Goal: Task Accomplishment & Management: Complete application form

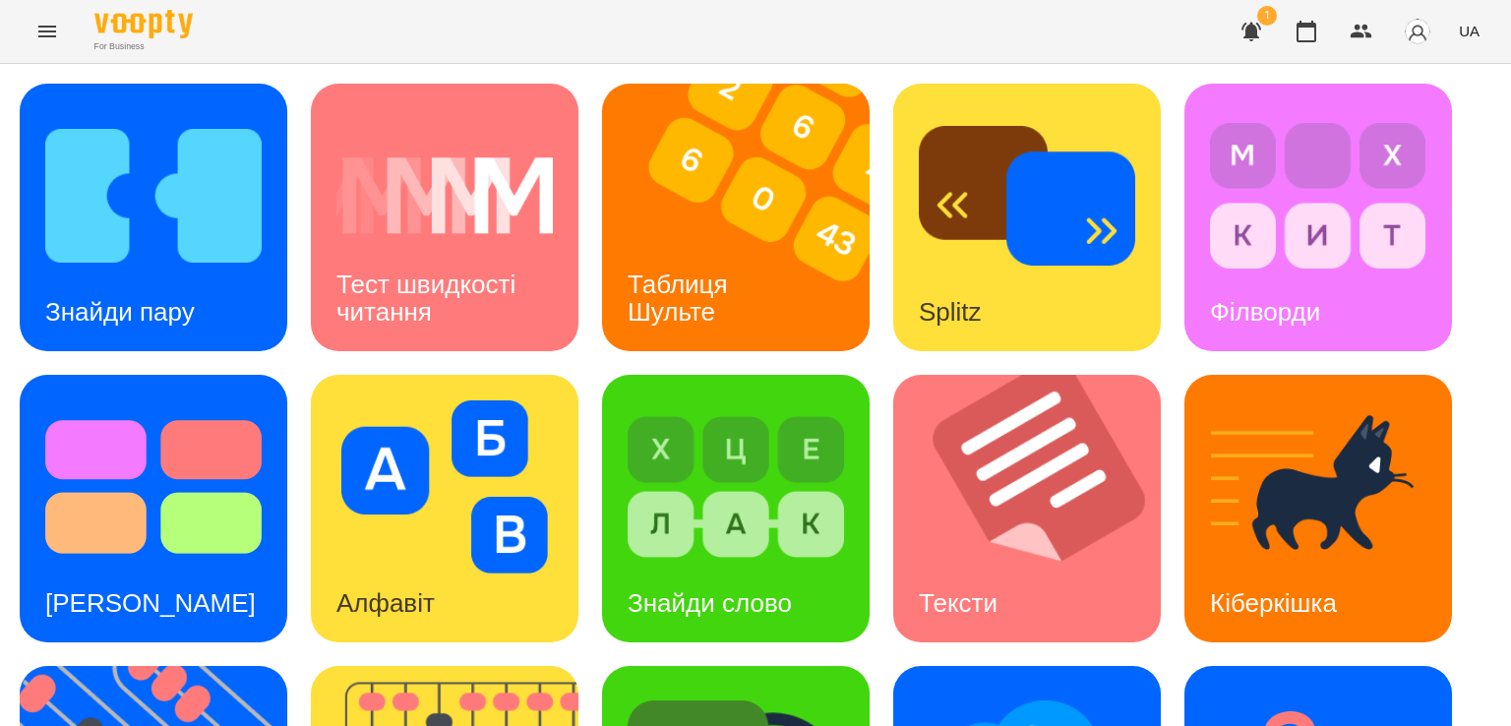
scroll to position [518, 0]
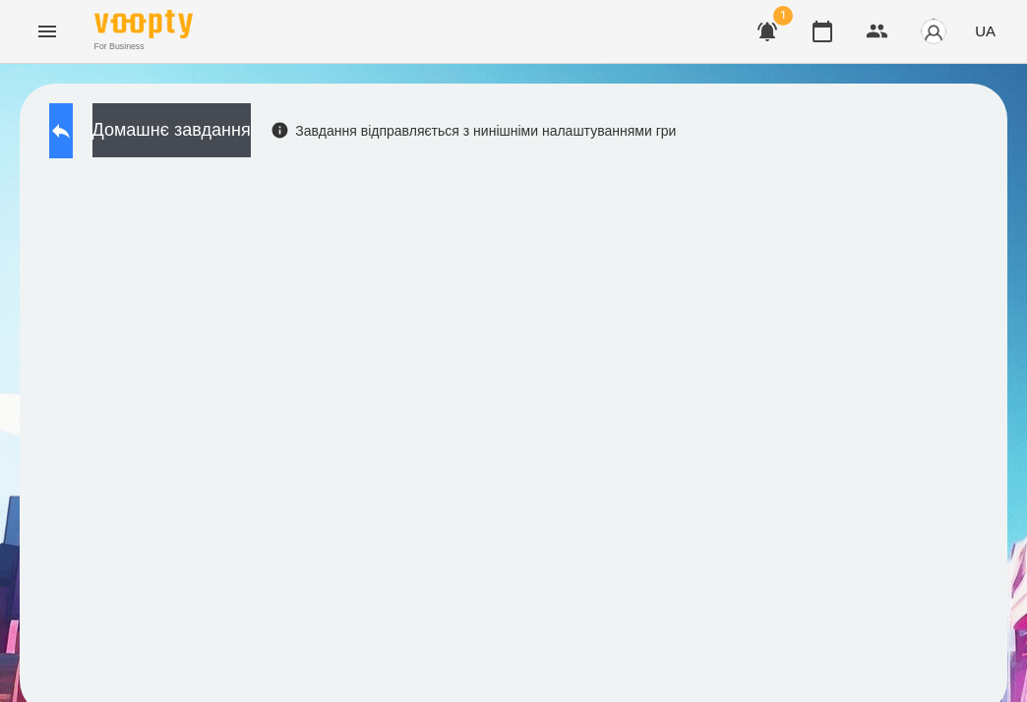
click at [70, 131] on icon at bounding box center [61, 131] width 18 height 15
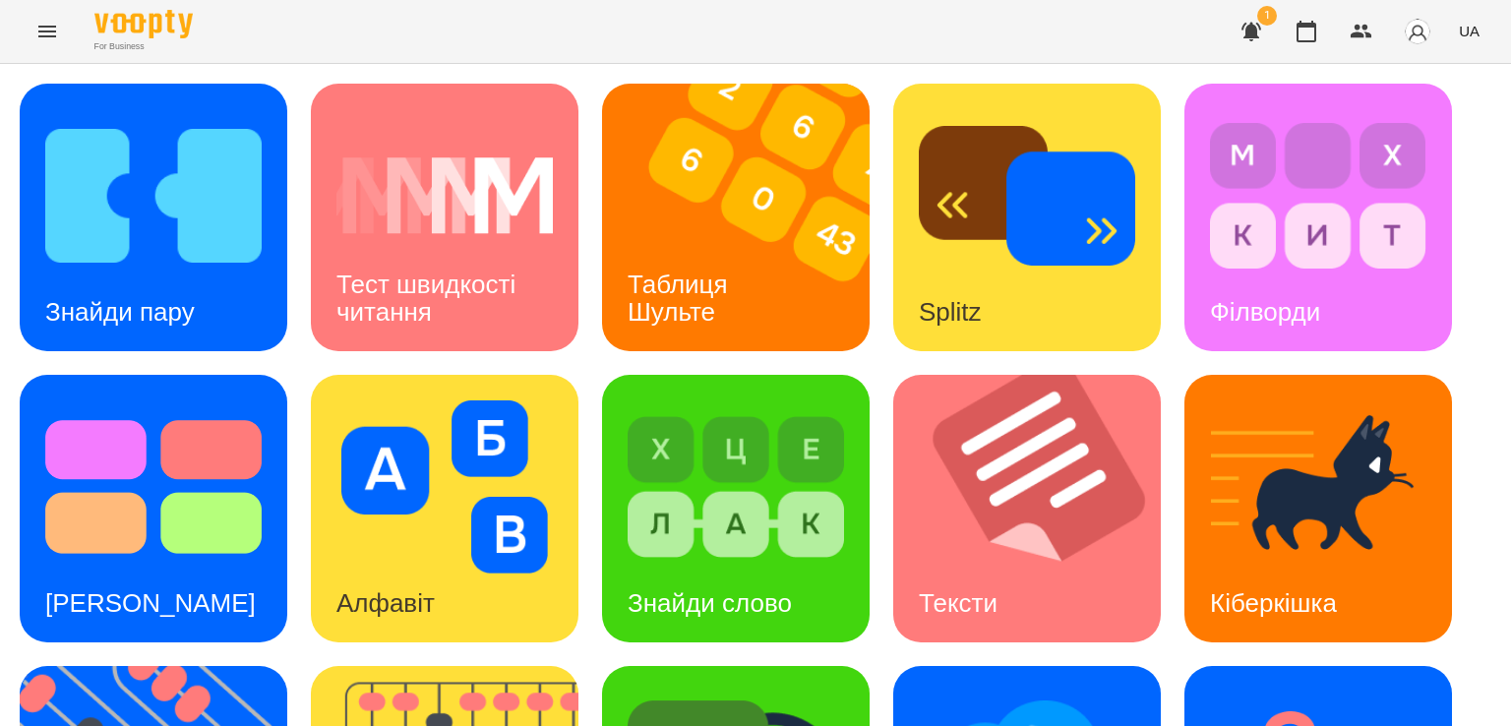
scroll to position [383, 0]
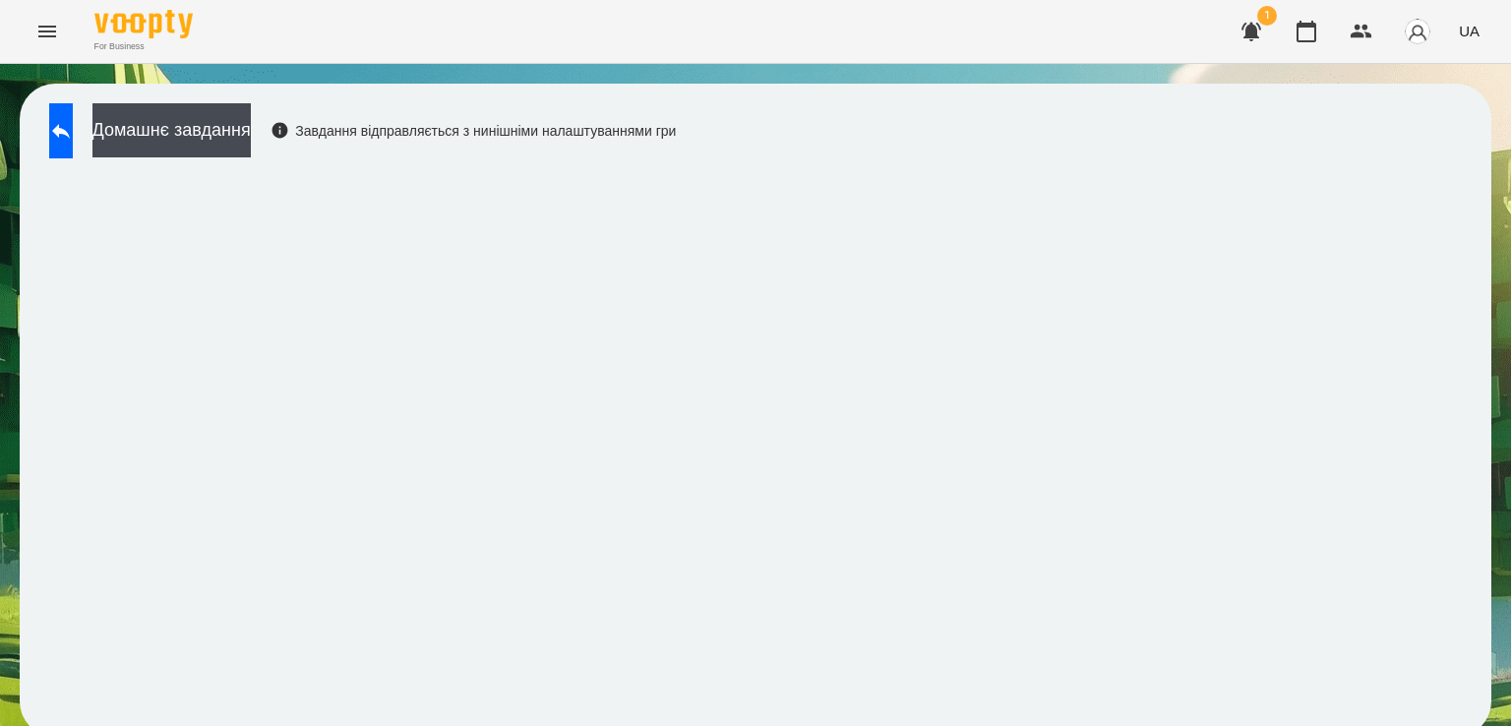
scroll to position [11, 0]
drag, startPoint x: 1467, startPoint y: 394, endPoint x: 1462, endPoint y: 368, distance: 27.2
click at [1462, 368] on div "Домашнє завдання Завдання відправляється з нинішніми налаштуваннями гри" at bounding box center [755, 410] width 1471 height 653
click at [70, 124] on icon at bounding box center [61, 131] width 18 height 15
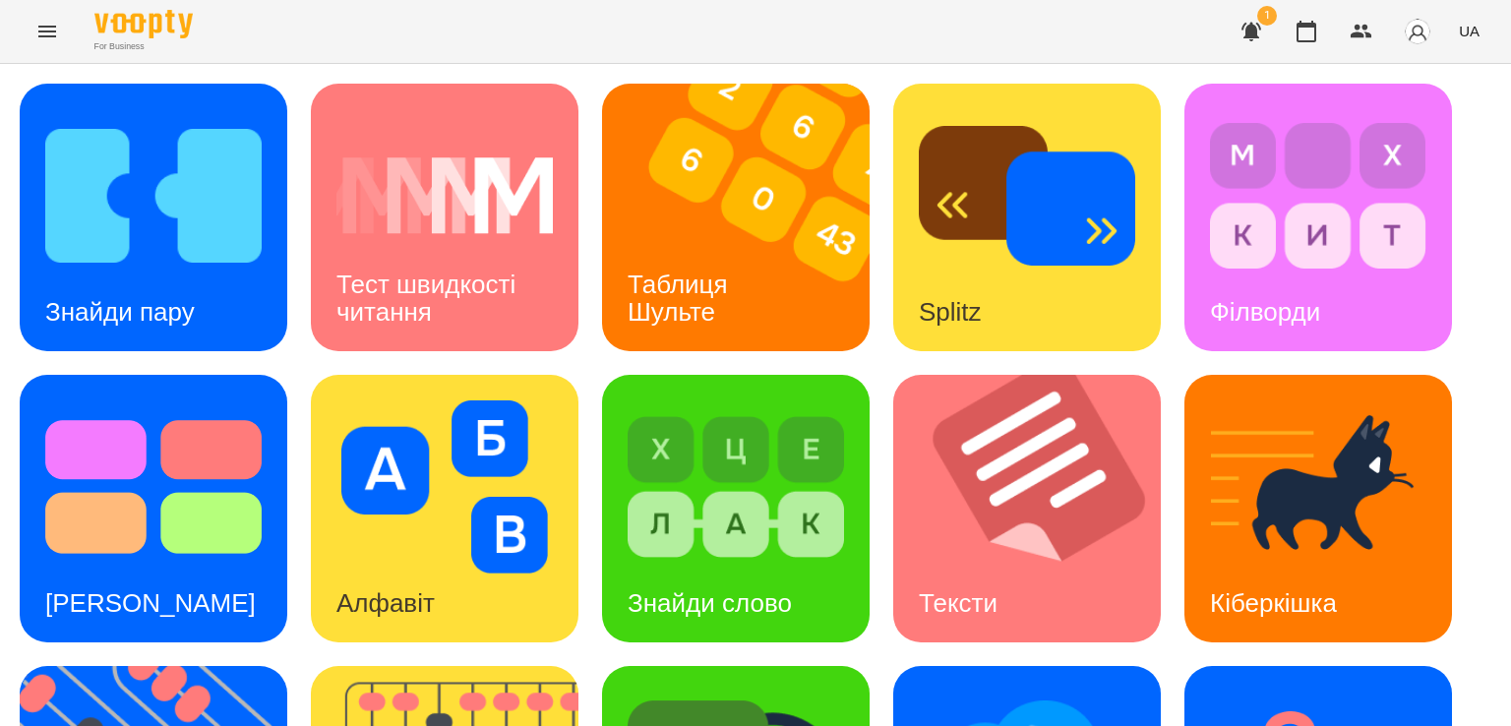
scroll to position [518, 0]
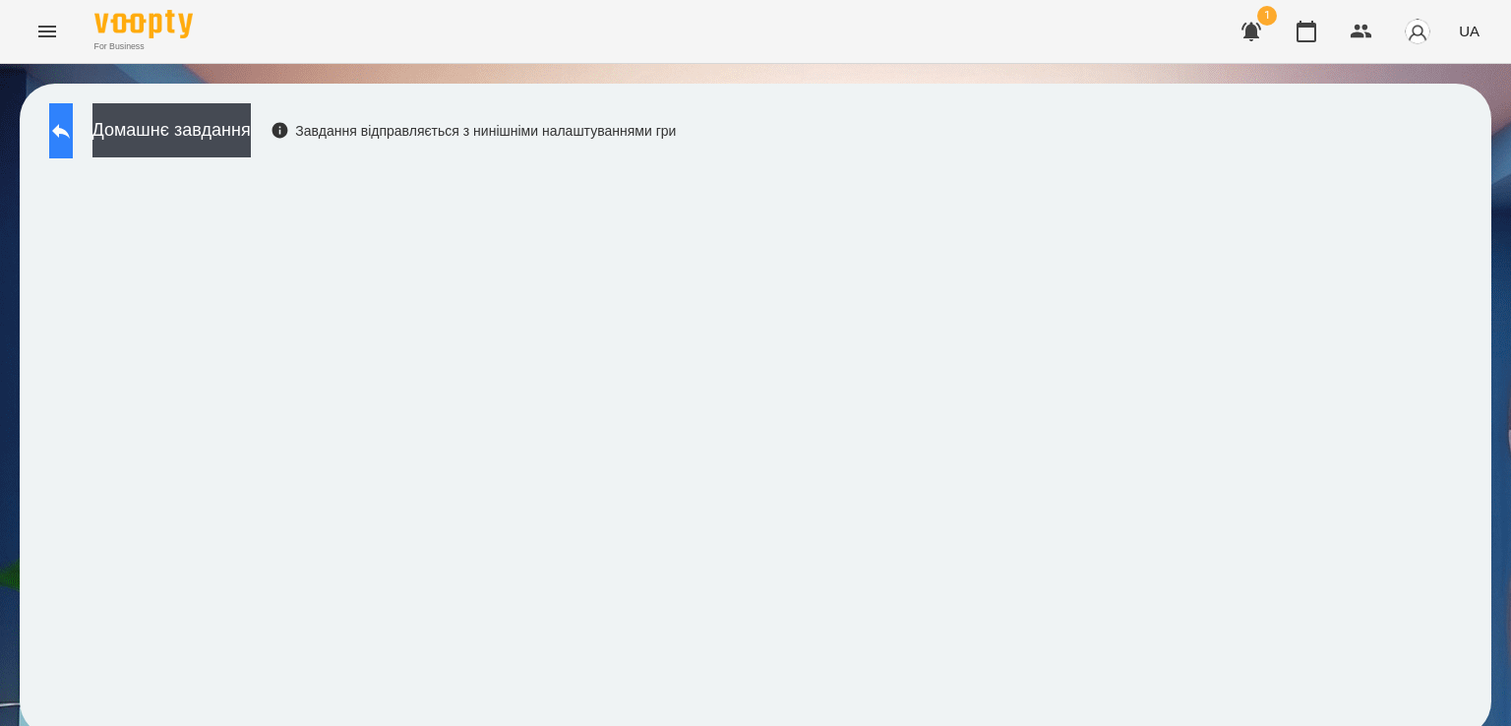
click at [67, 141] on button at bounding box center [61, 130] width 24 height 55
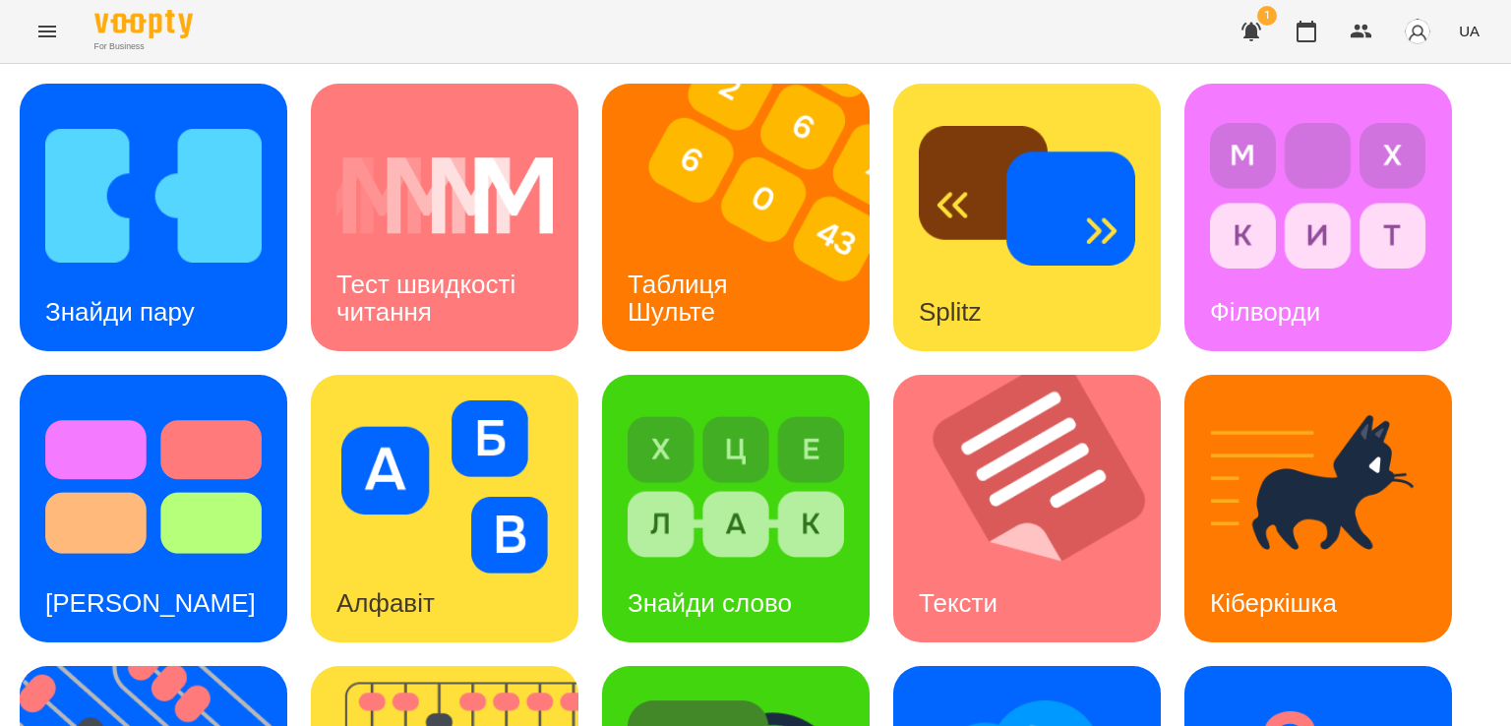
scroll to position [448, 0]
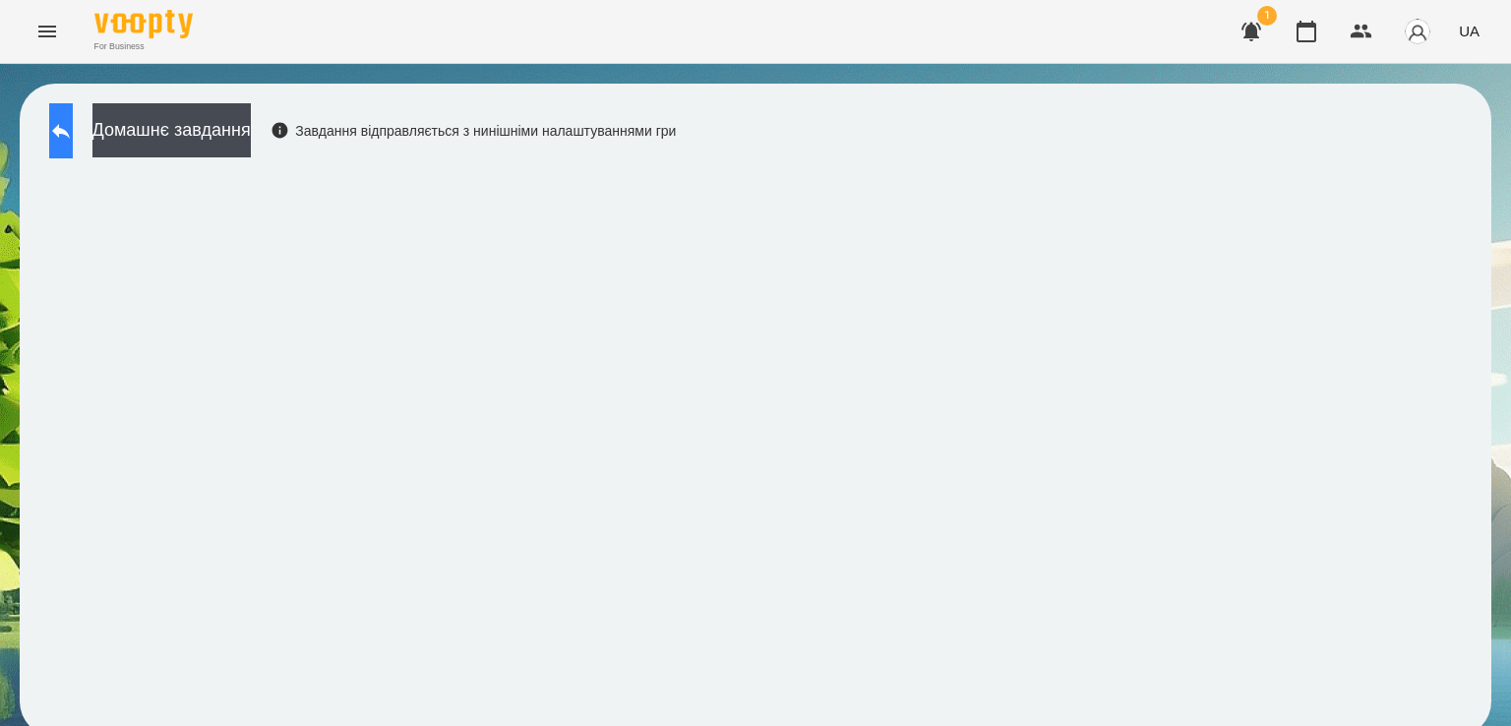
click at [73, 121] on icon at bounding box center [61, 131] width 24 height 24
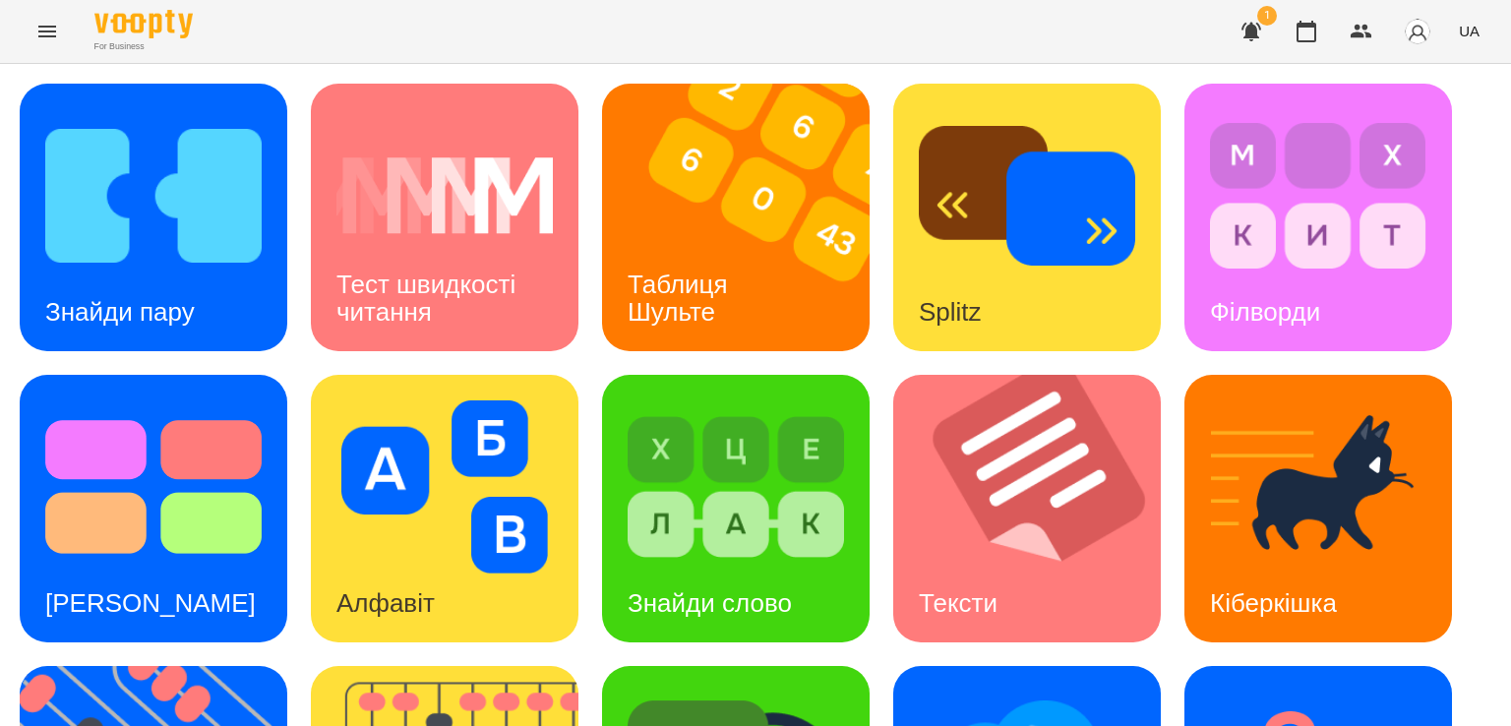
scroll to position [492, 0]
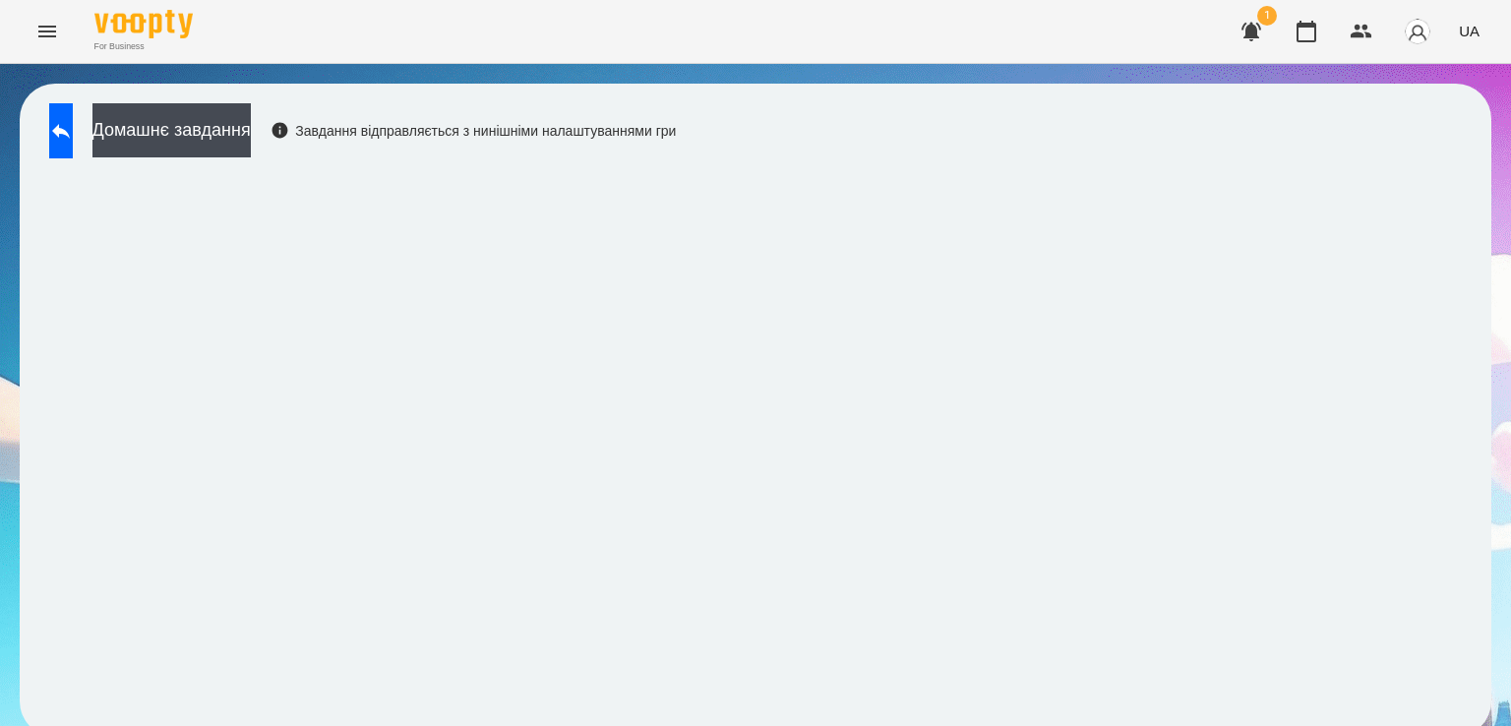
scroll to position [11, 0]
click at [59, 123] on button at bounding box center [61, 130] width 24 height 55
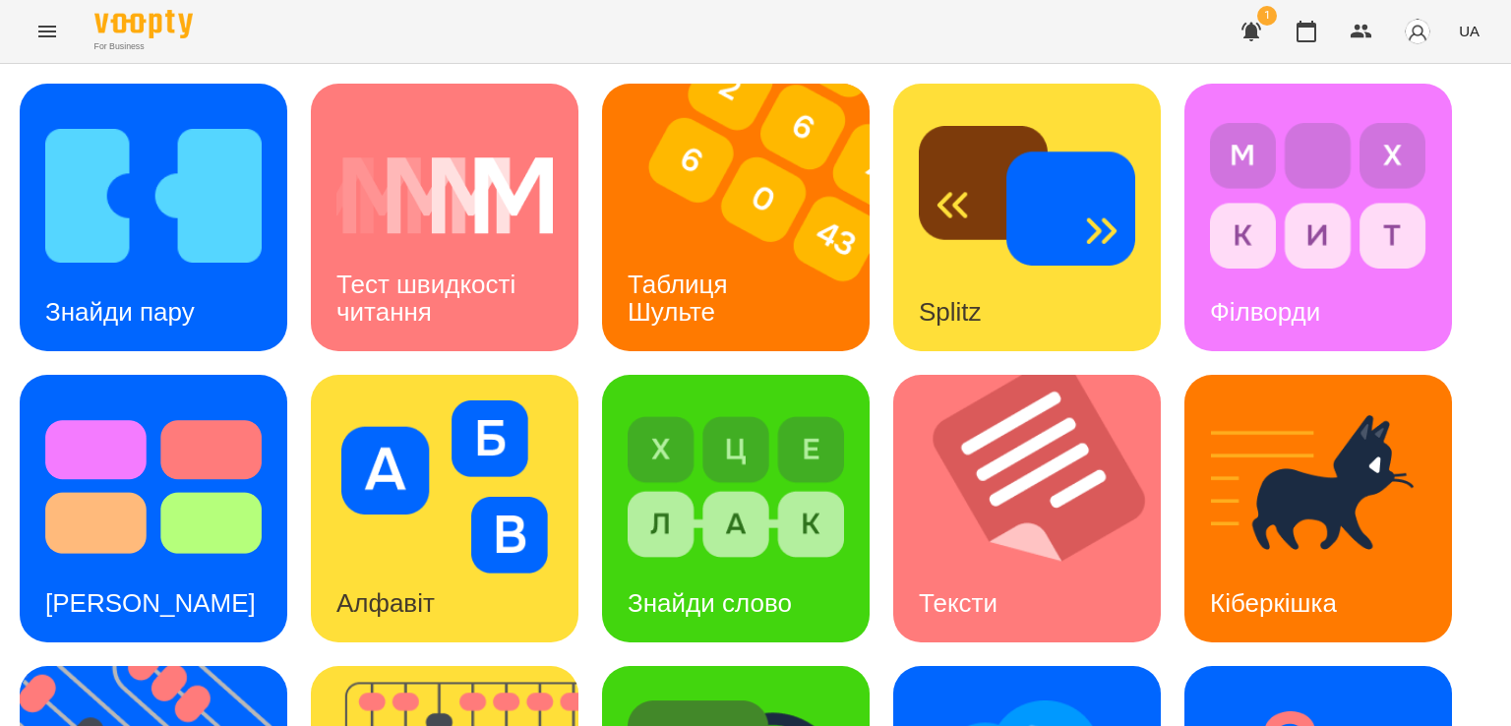
scroll to position [518, 0]
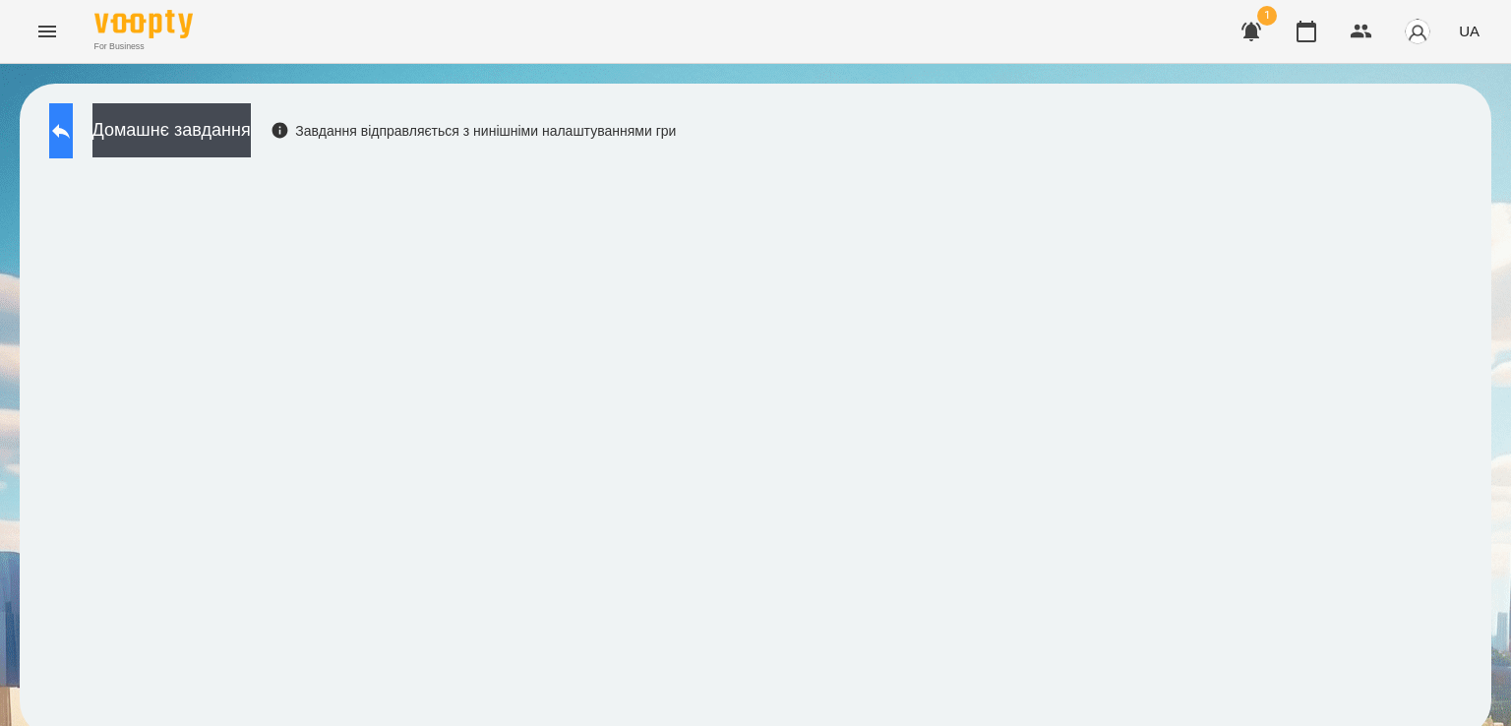
click at [70, 130] on icon at bounding box center [61, 131] width 18 height 15
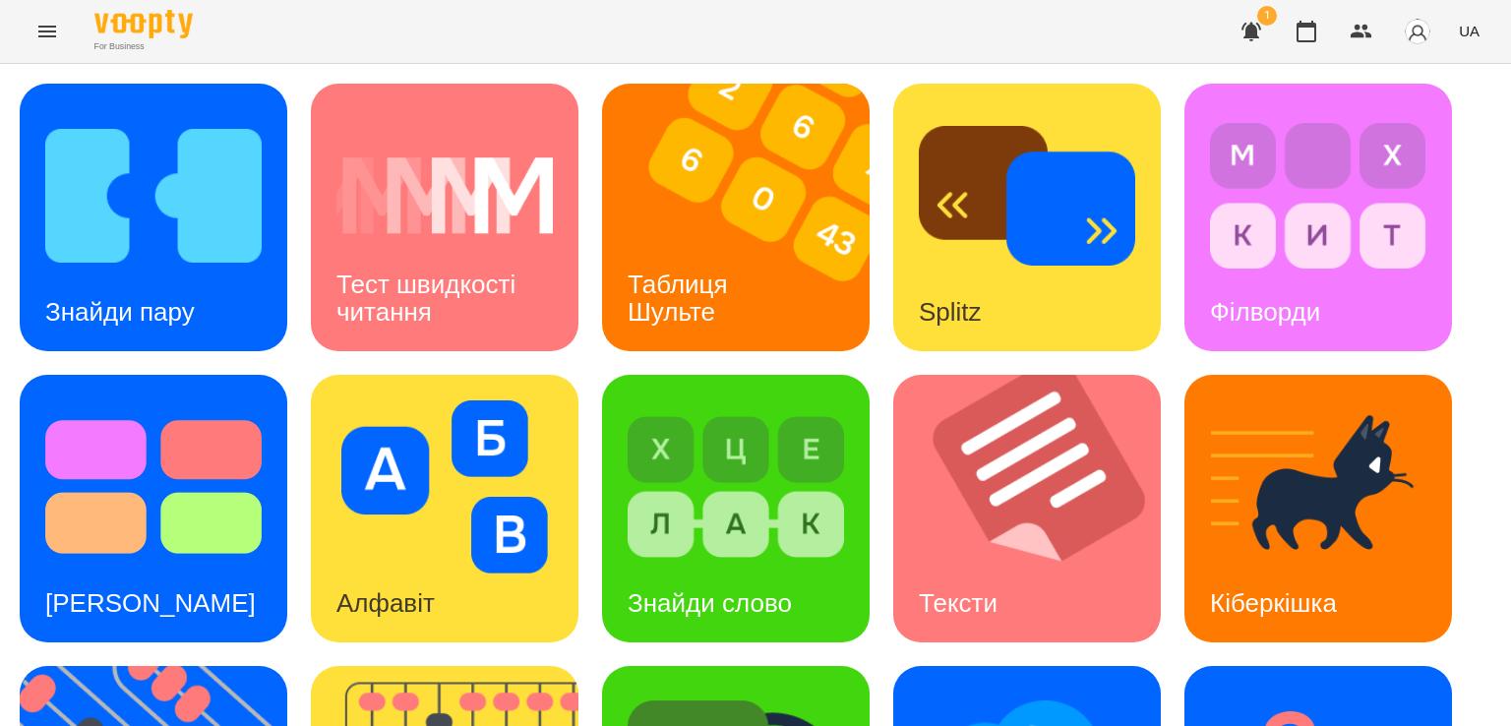
scroll to position [518, 0]
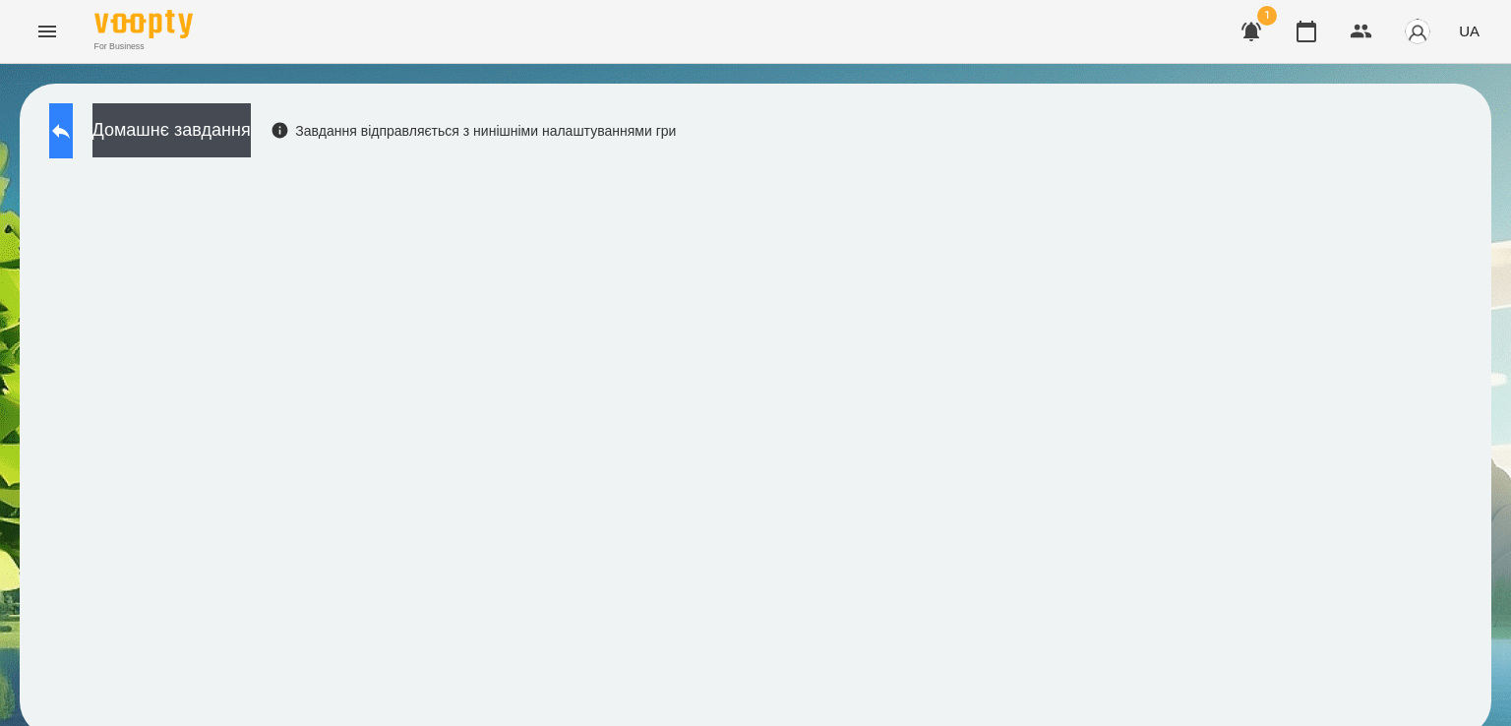
click at [60, 118] on button at bounding box center [61, 130] width 24 height 55
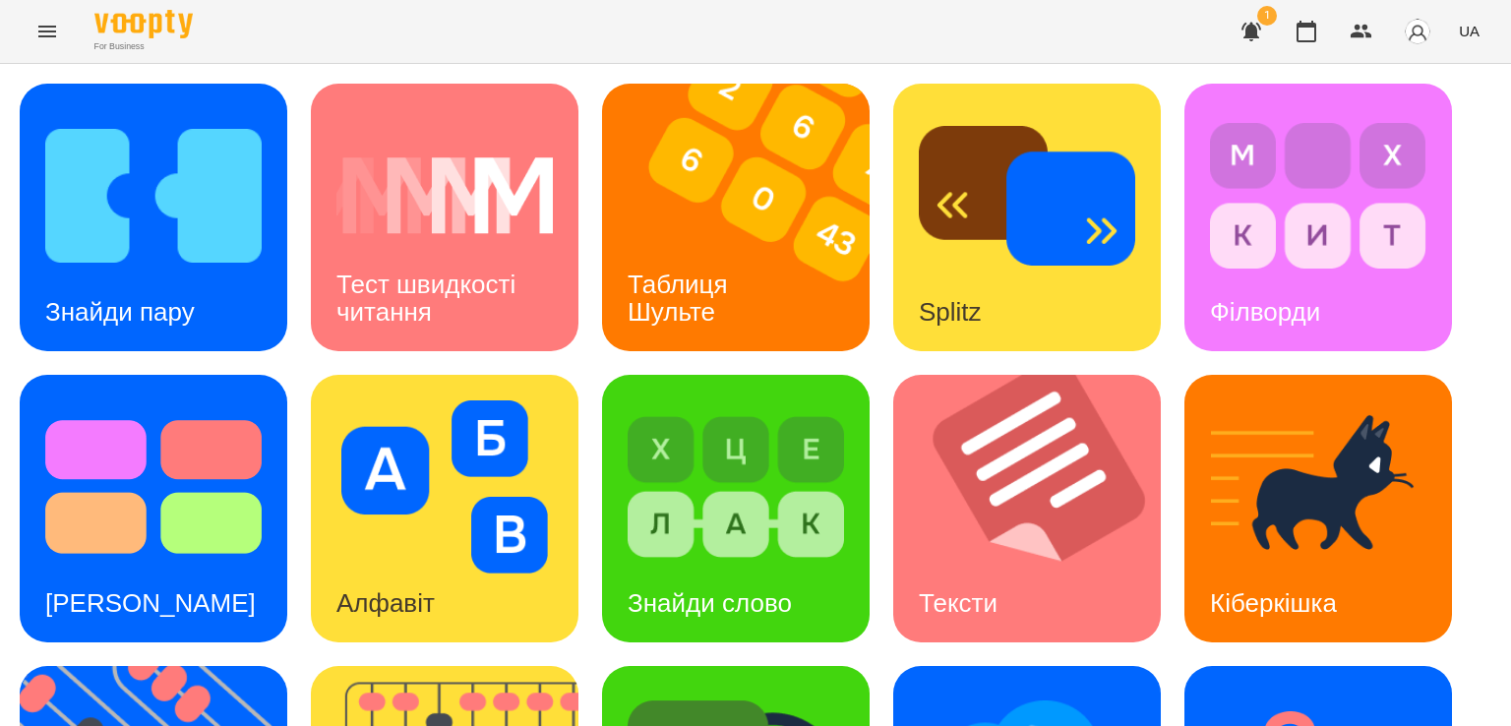
scroll to position [518, 0]
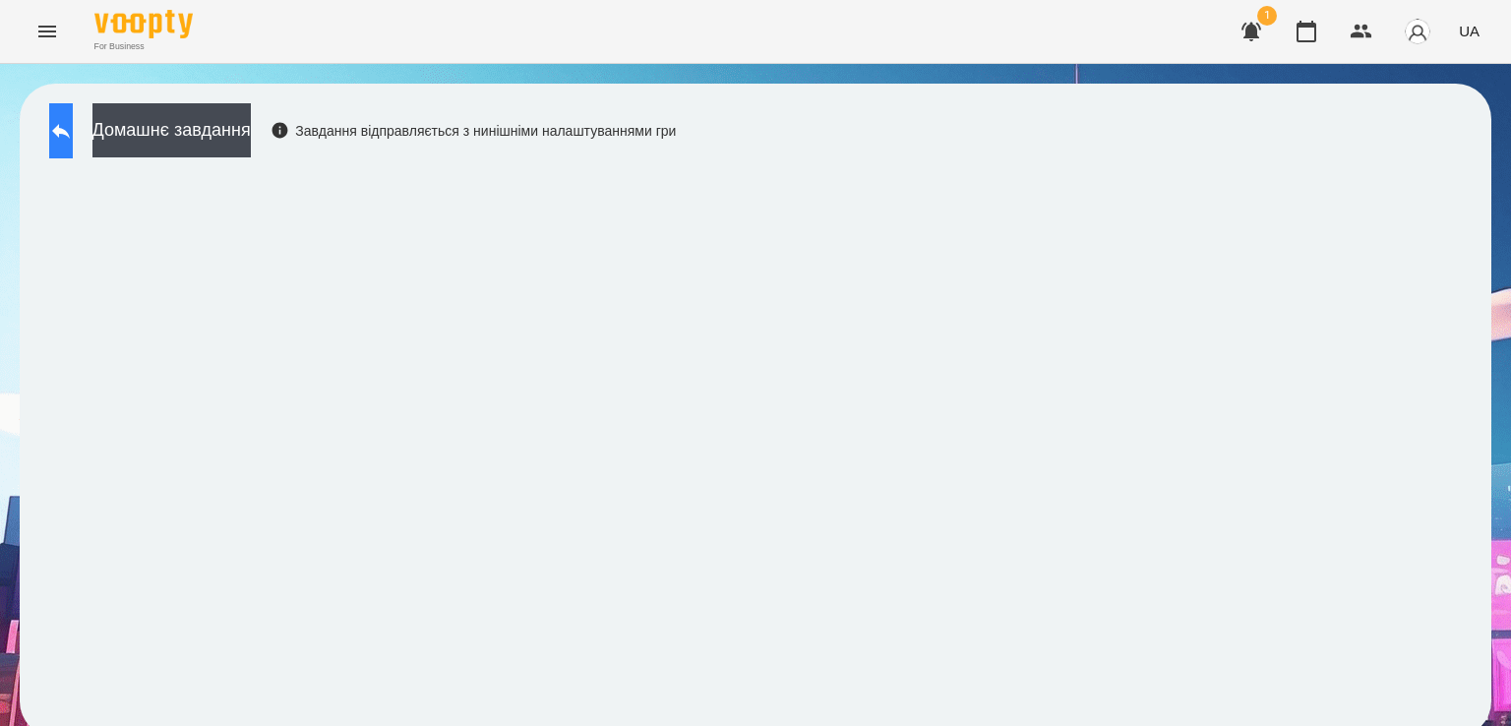
click at [63, 117] on button at bounding box center [61, 130] width 24 height 55
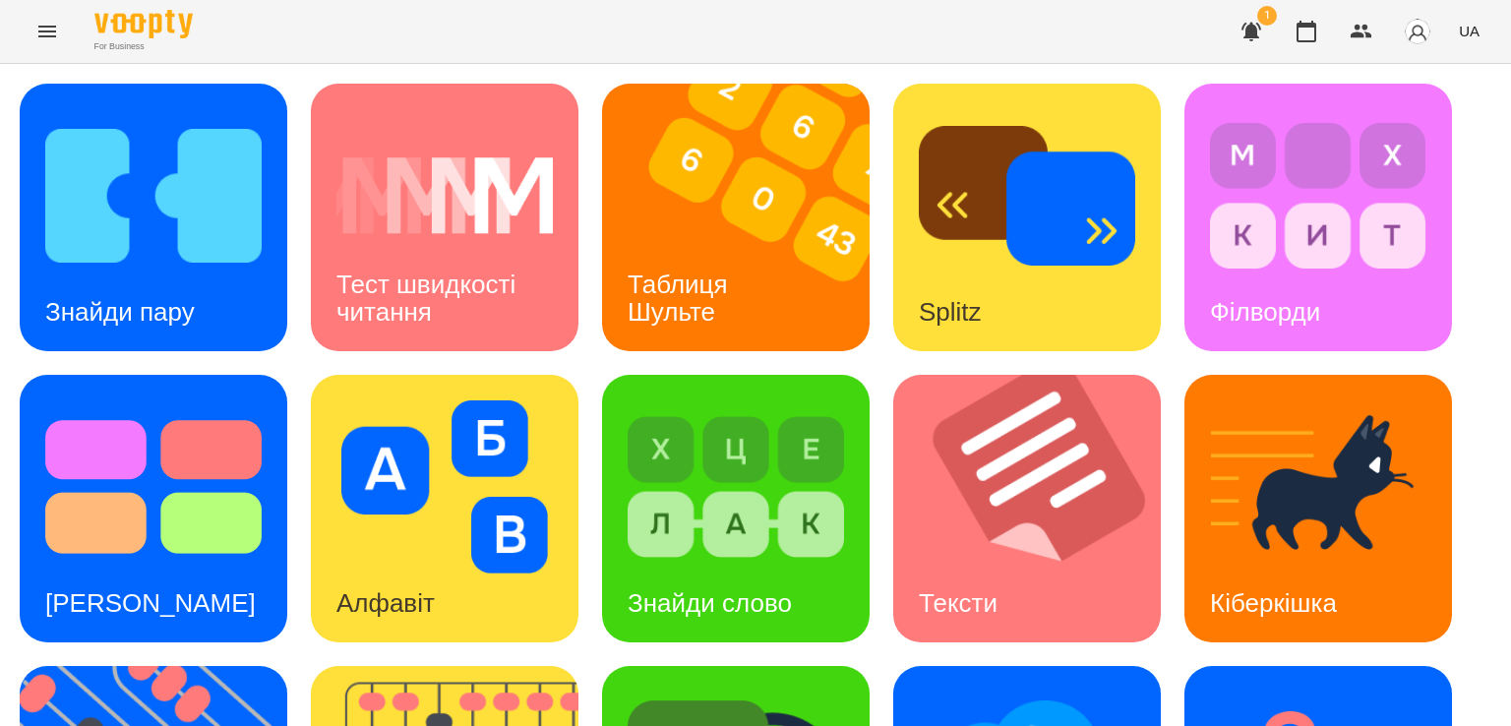
scroll to position [518, 0]
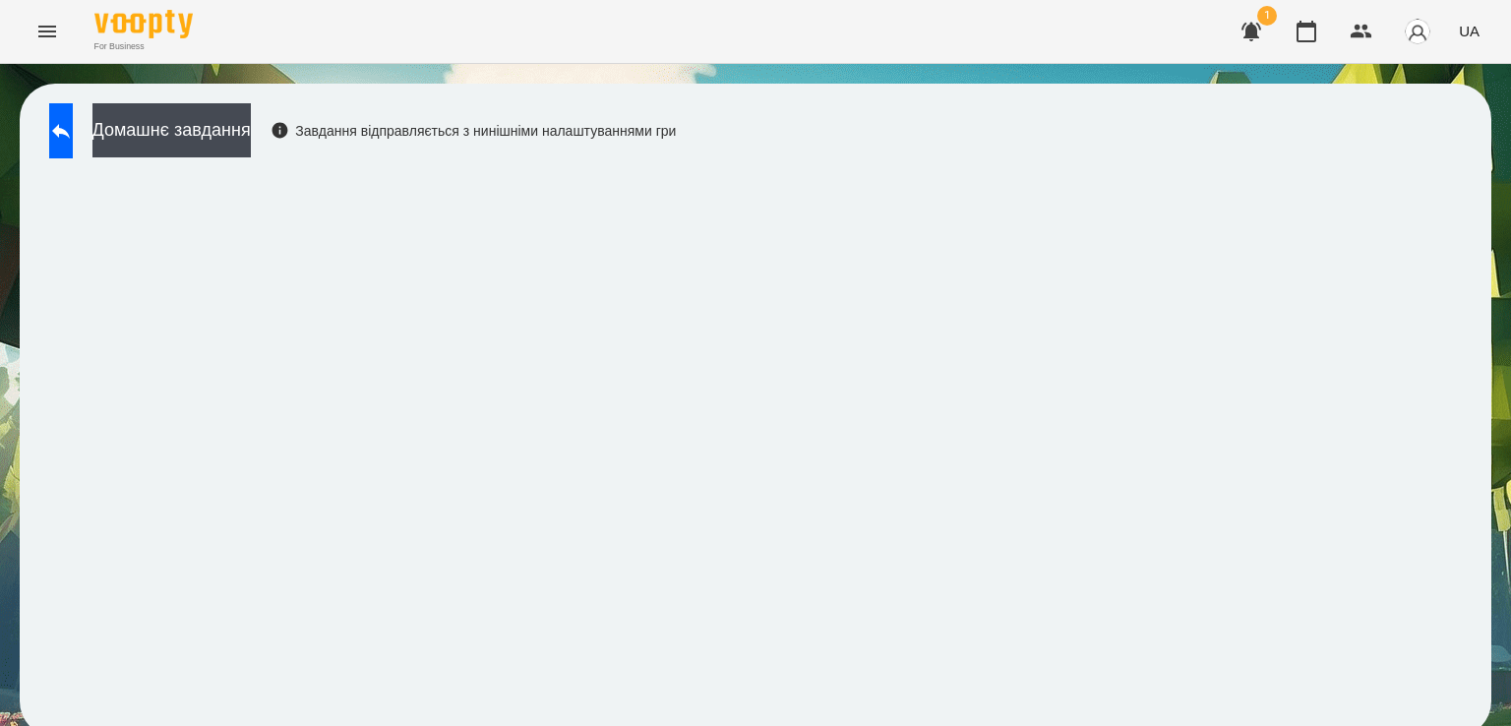
scroll to position [11, 0]
click at [73, 109] on button at bounding box center [61, 130] width 24 height 55
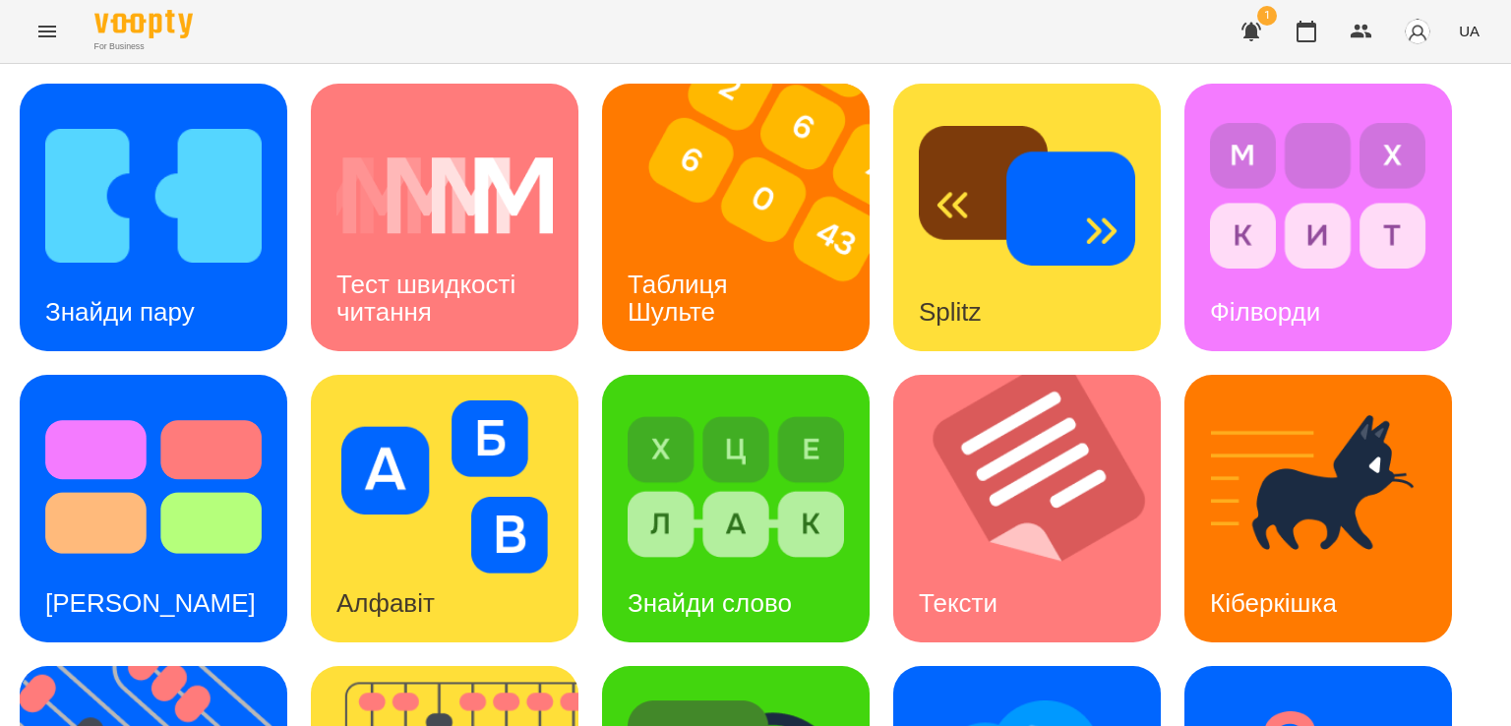
scroll to position [518, 0]
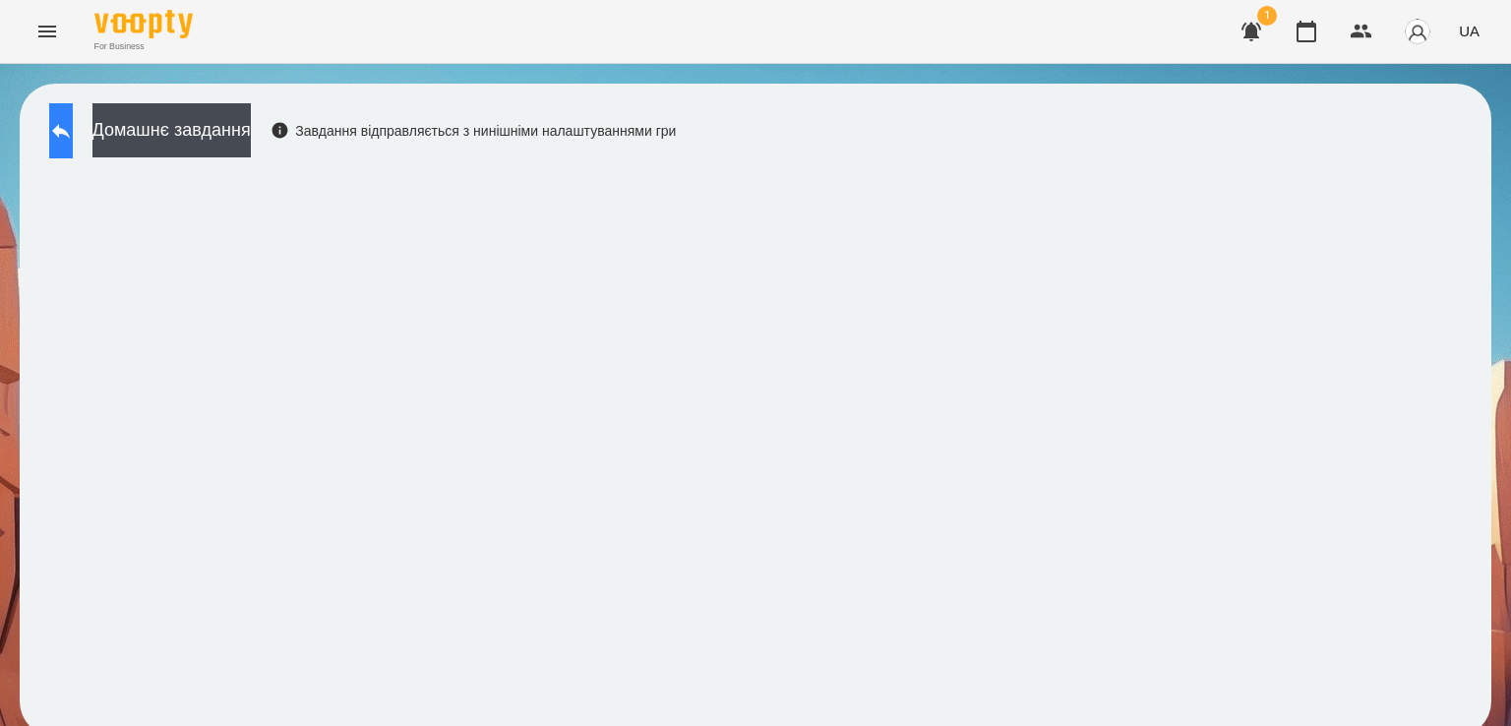
click at [73, 116] on button at bounding box center [61, 130] width 24 height 55
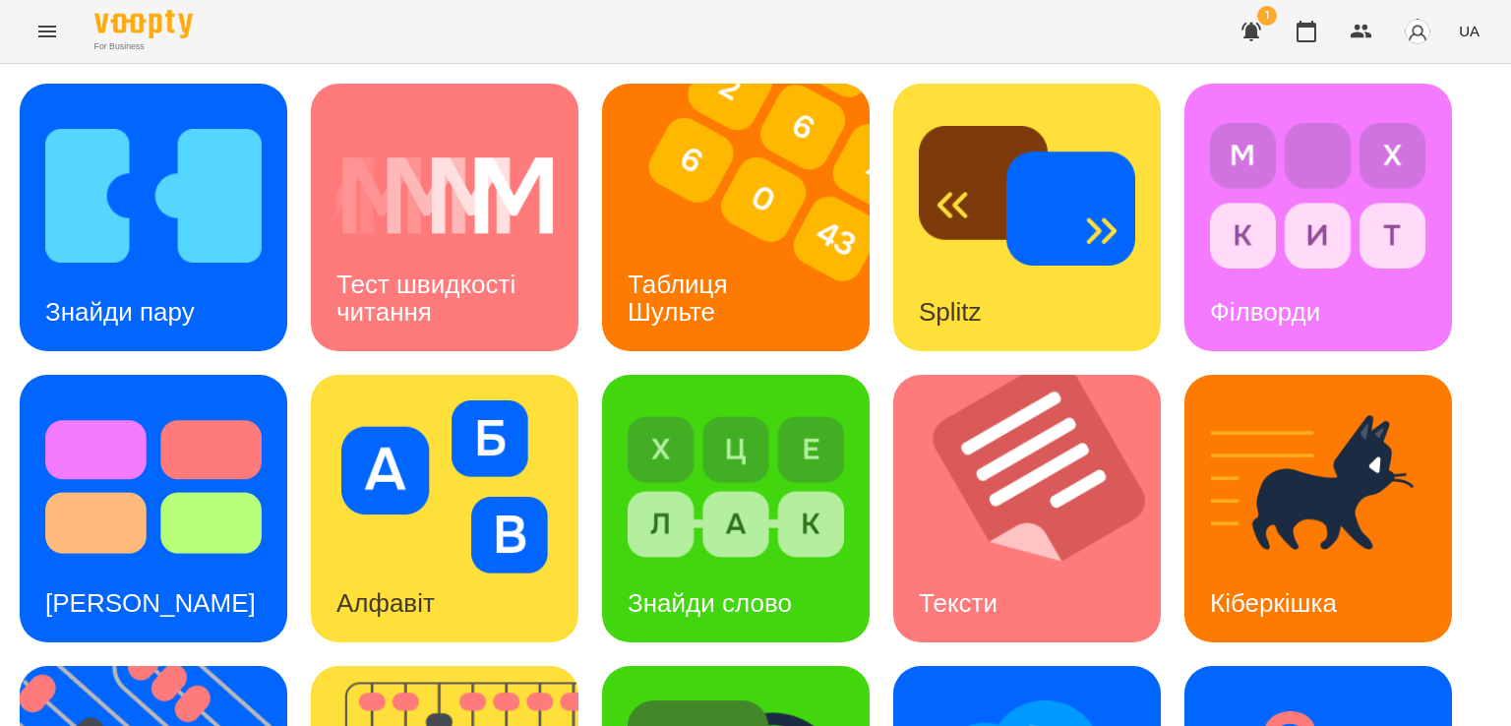
scroll to position [518, 0]
click at [30, 21] on button "Menu" at bounding box center [47, 31] width 47 height 47
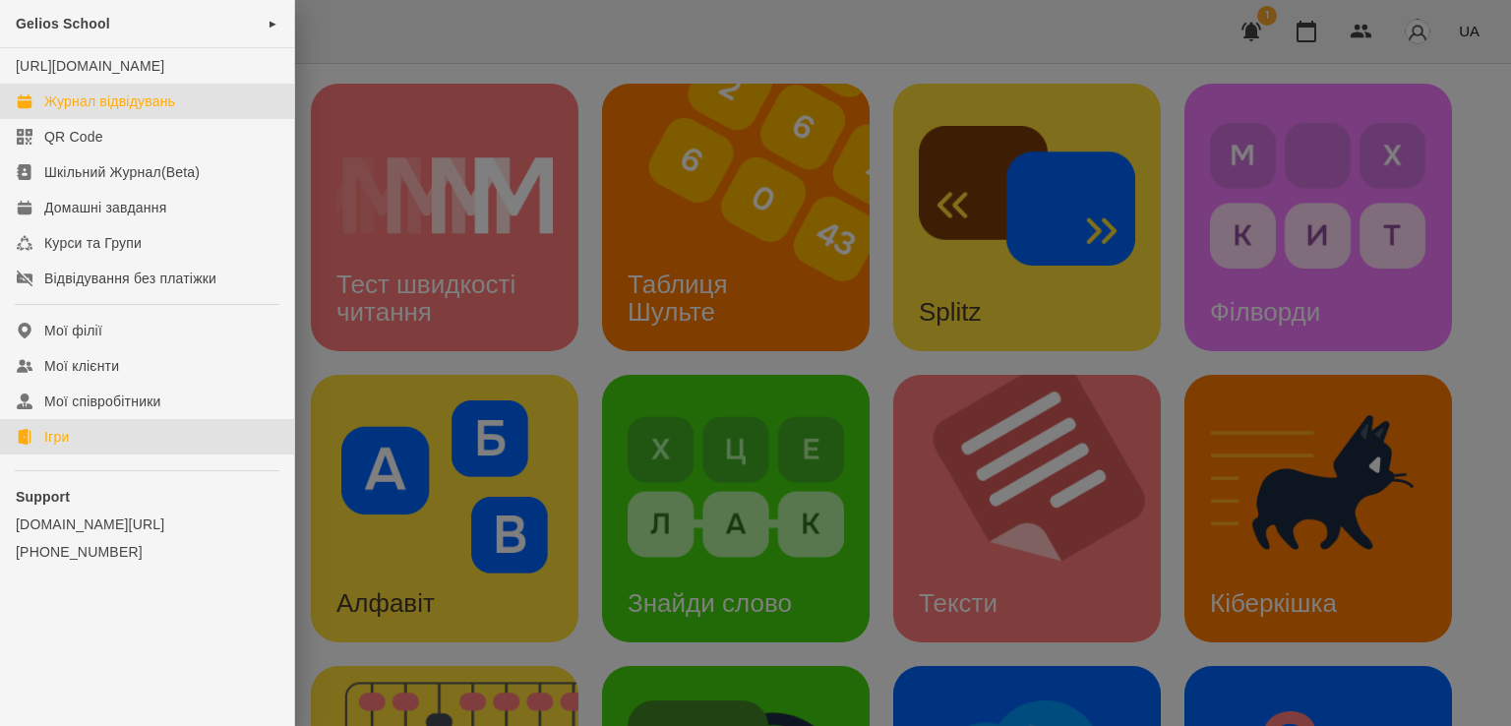
click at [94, 119] on link "Журнал відвідувань" at bounding box center [147, 101] width 294 height 35
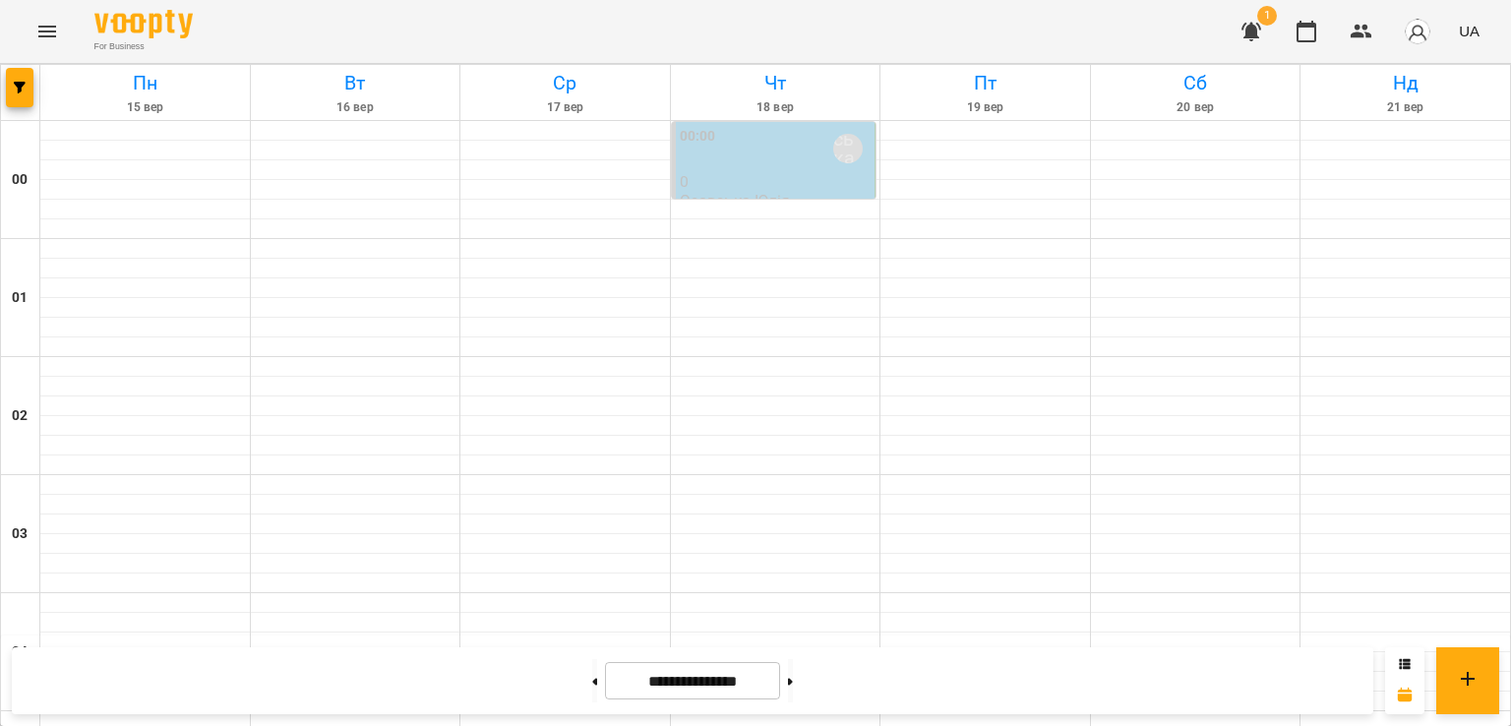
scroll to position [1101, 0]
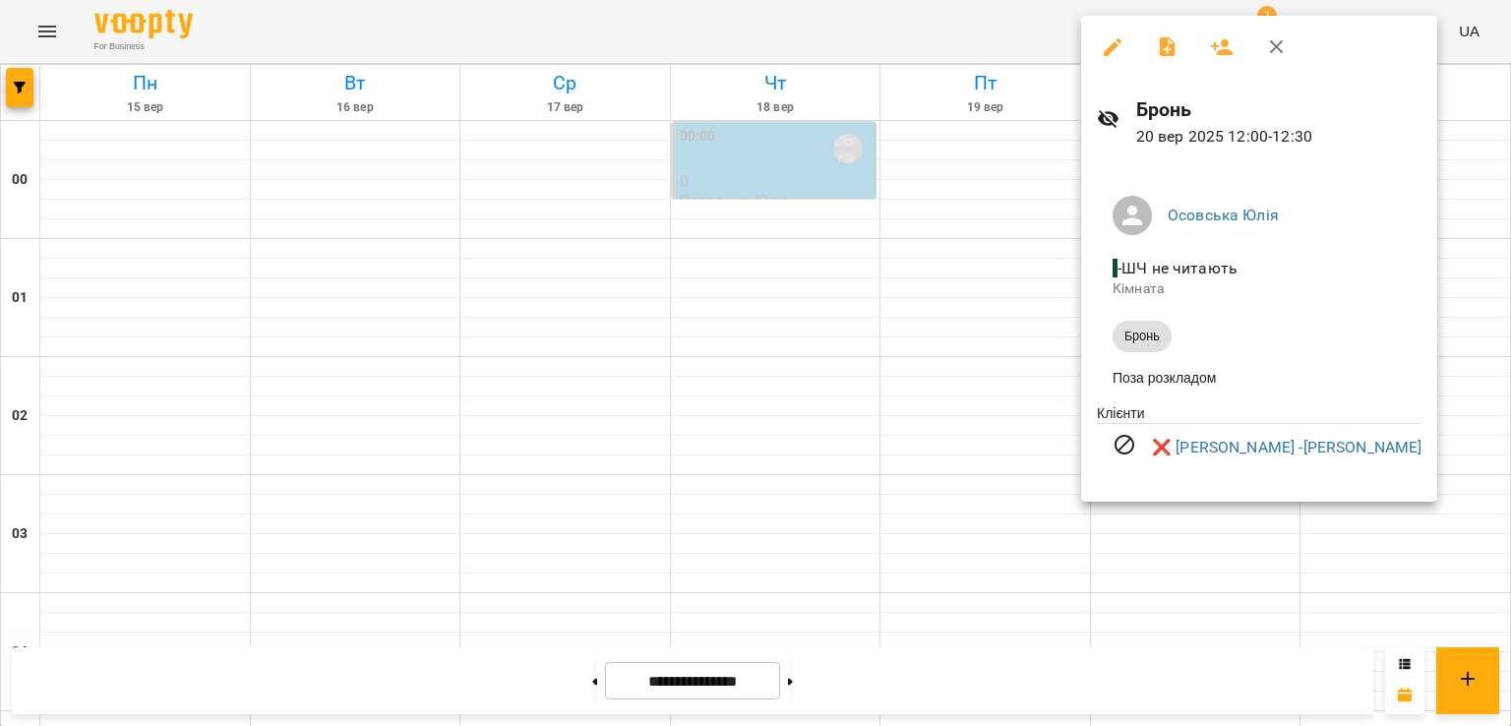
click at [1194, 547] on div at bounding box center [755, 363] width 1511 height 726
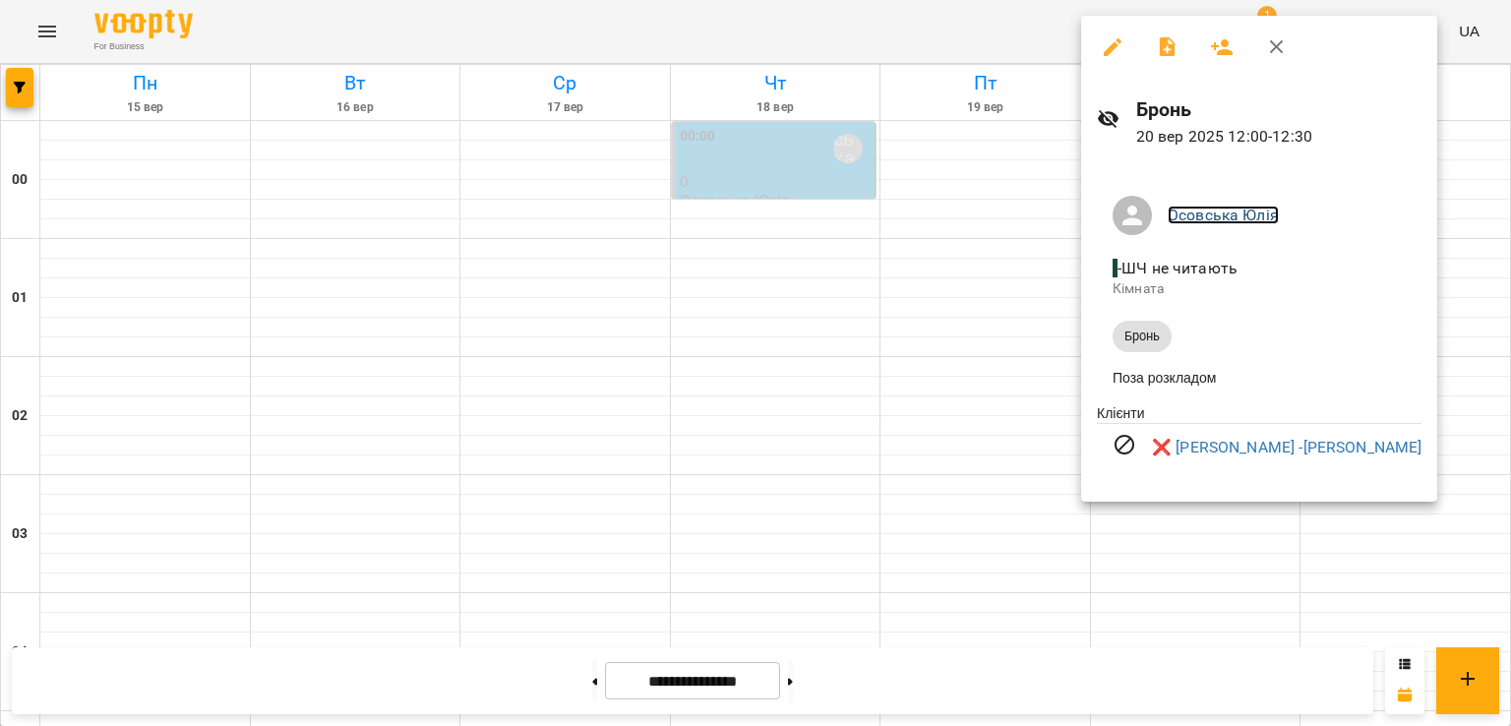
click at [1173, 214] on link "Осовська Юлія" at bounding box center [1222, 215] width 111 height 19
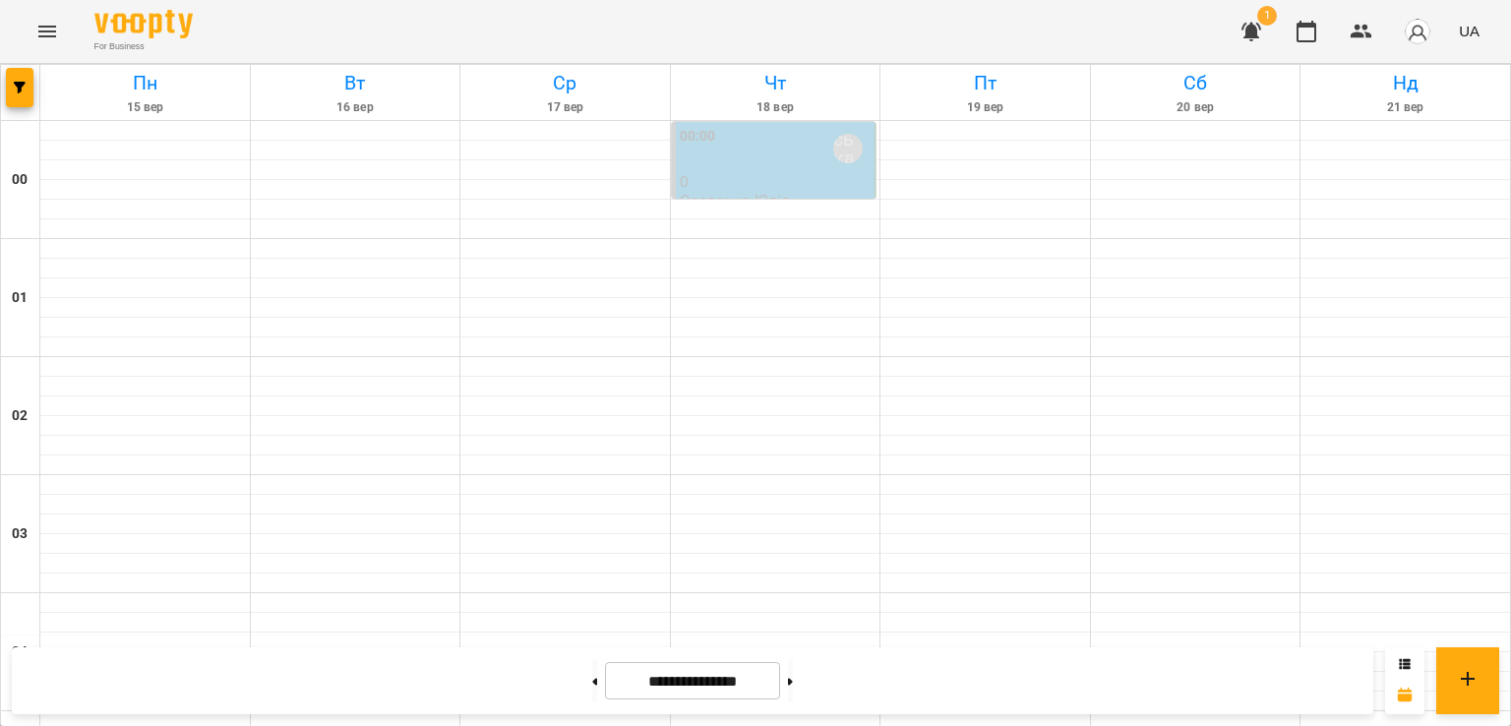
scroll to position [1273, 0]
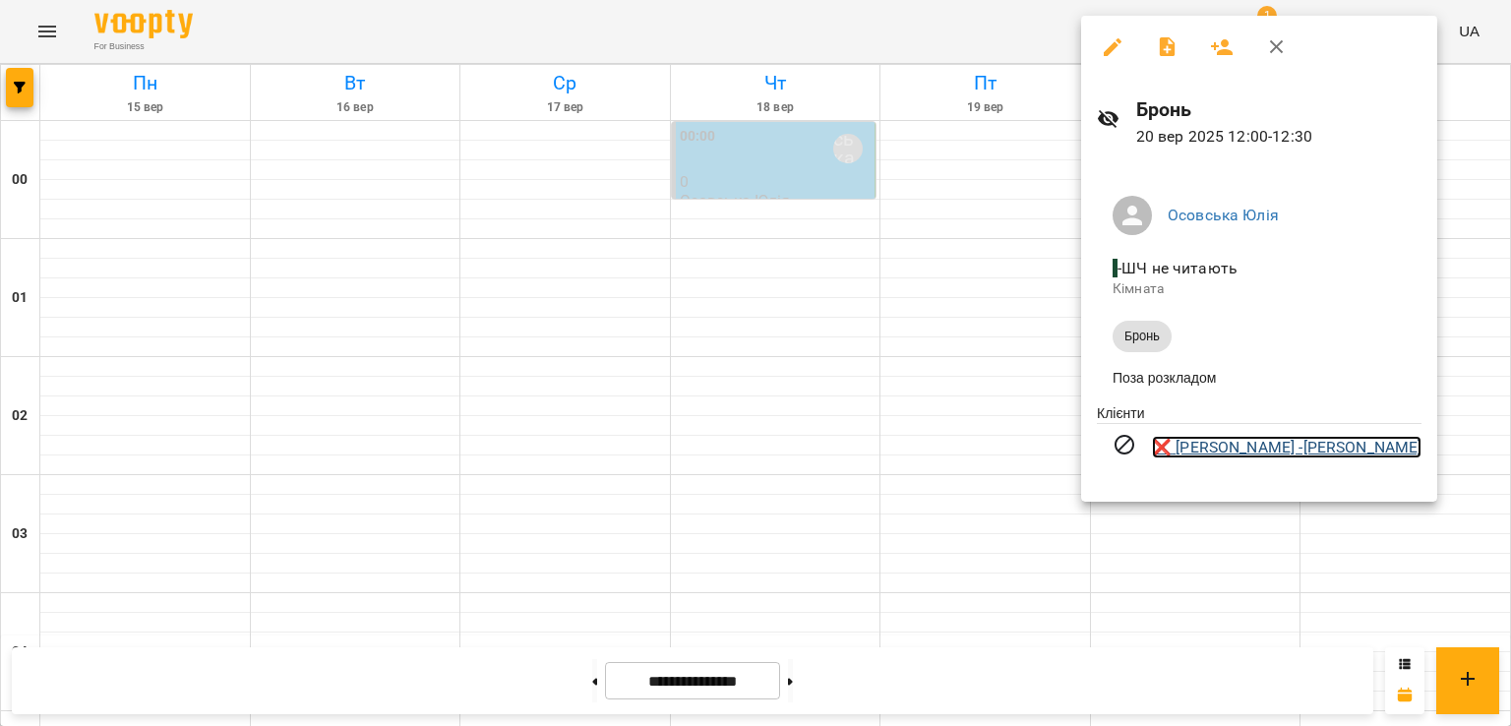
click at [1188, 449] on link "❌ [PERSON_NAME] -[PERSON_NAME]" at bounding box center [1286, 448] width 269 height 24
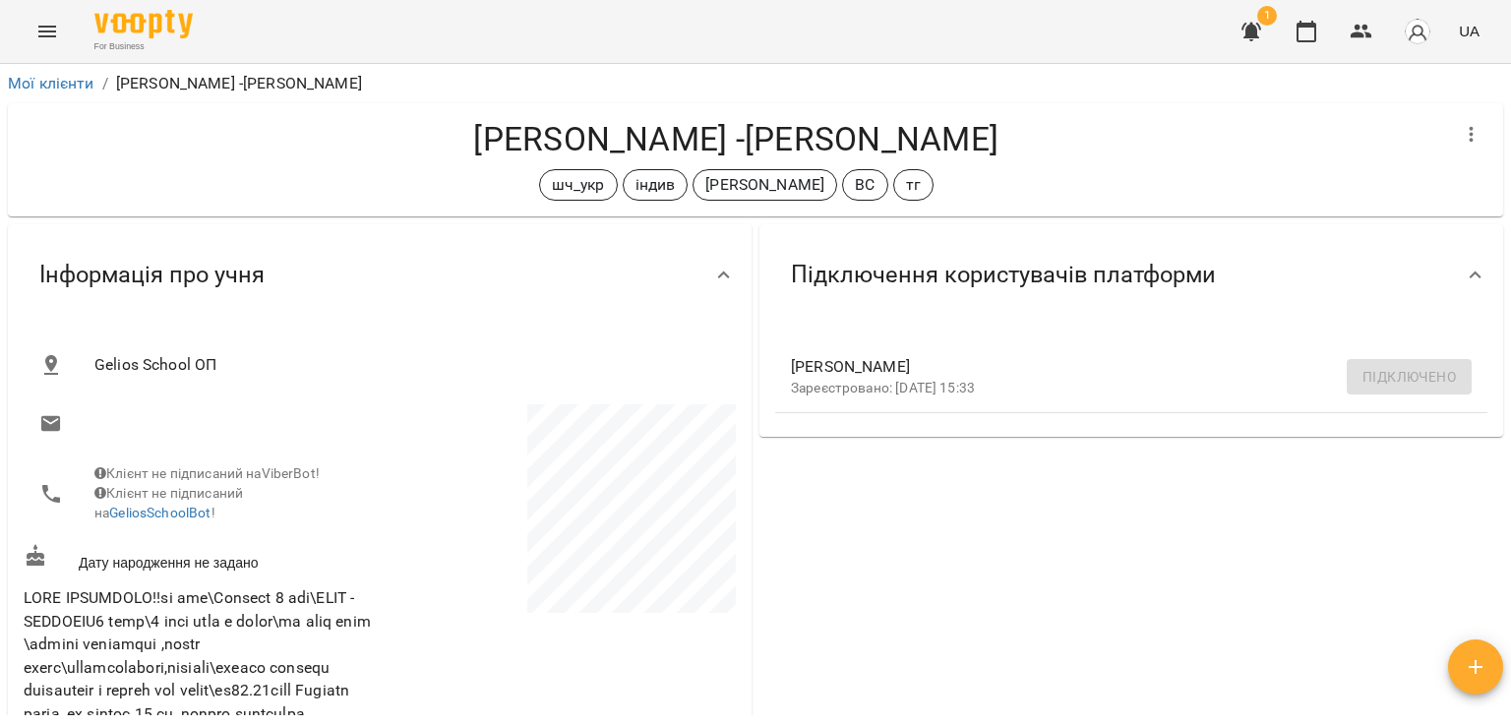
drag, startPoint x: 1510, startPoint y: 288, endPoint x: 1505, endPoint y: 368, distance: 79.8
click at [1505, 368] on div "**********" at bounding box center [755, 427] width 1511 height 726
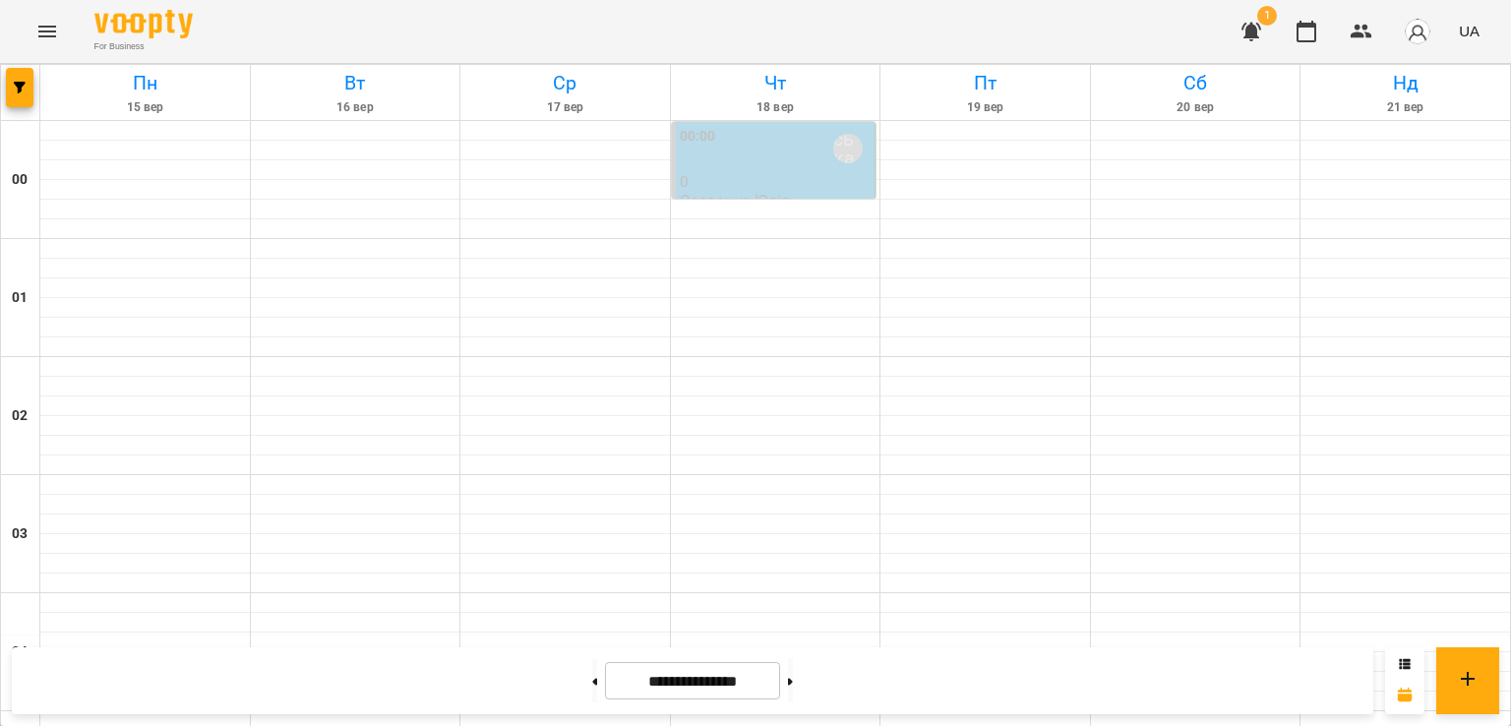
scroll to position [1273, 0]
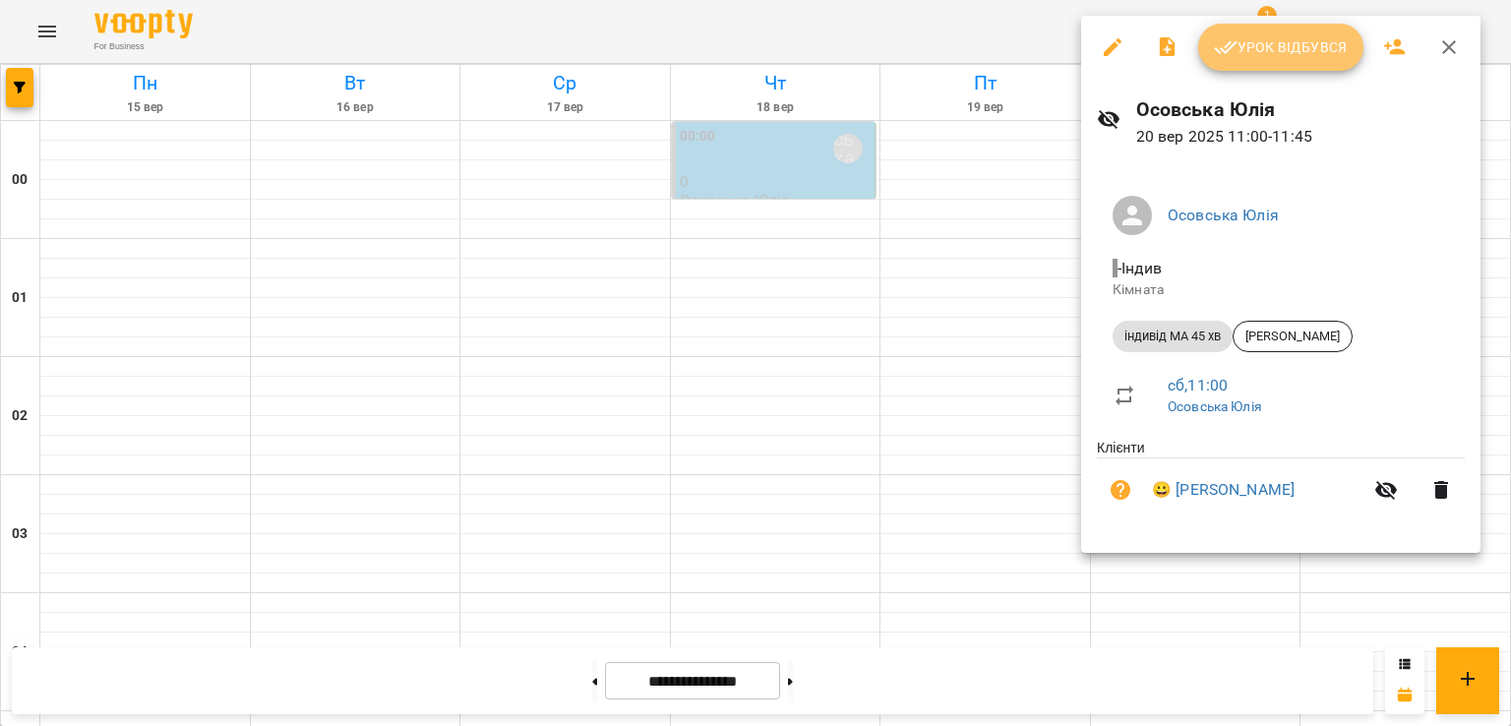
click at [1261, 68] on button "Урок відбувся" at bounding box center [1280, 47] width 165 height 47
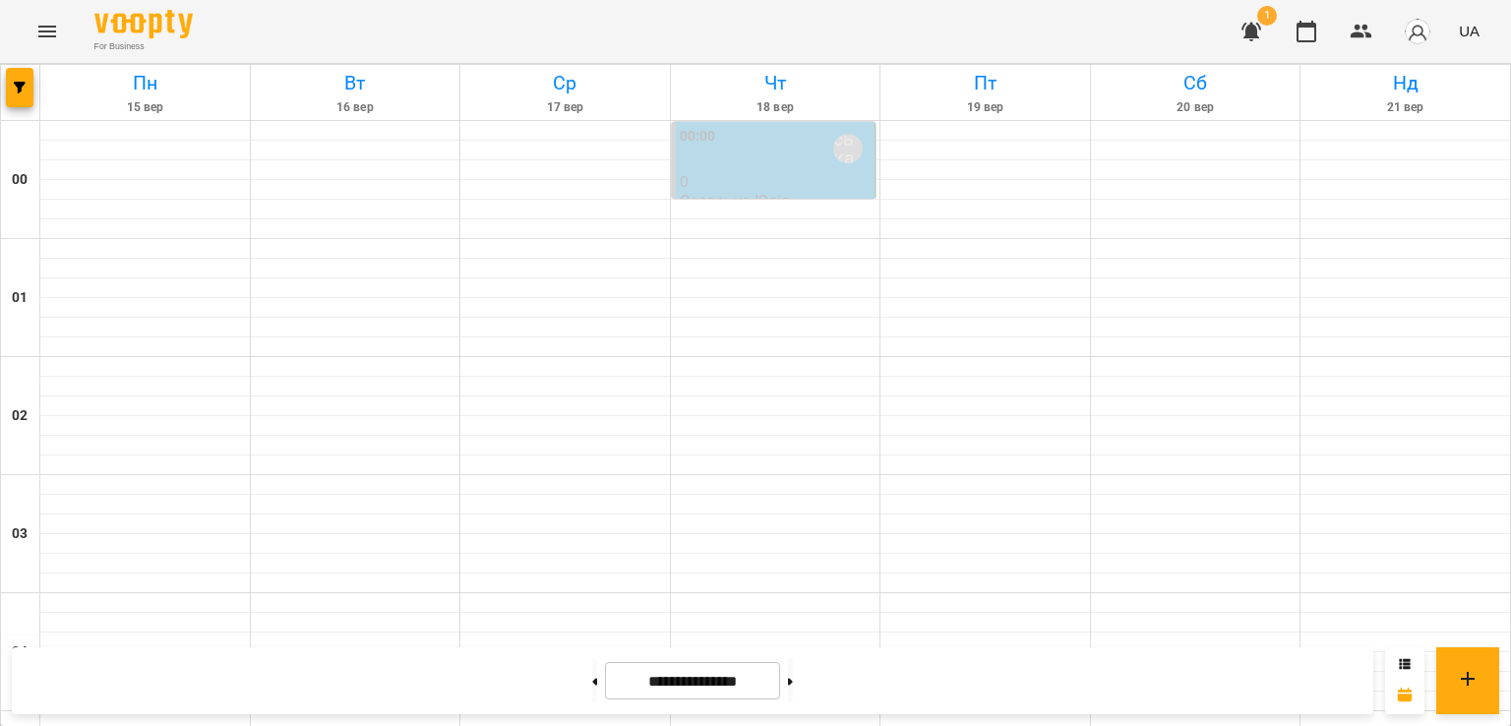
scroll to position [1191, 0]
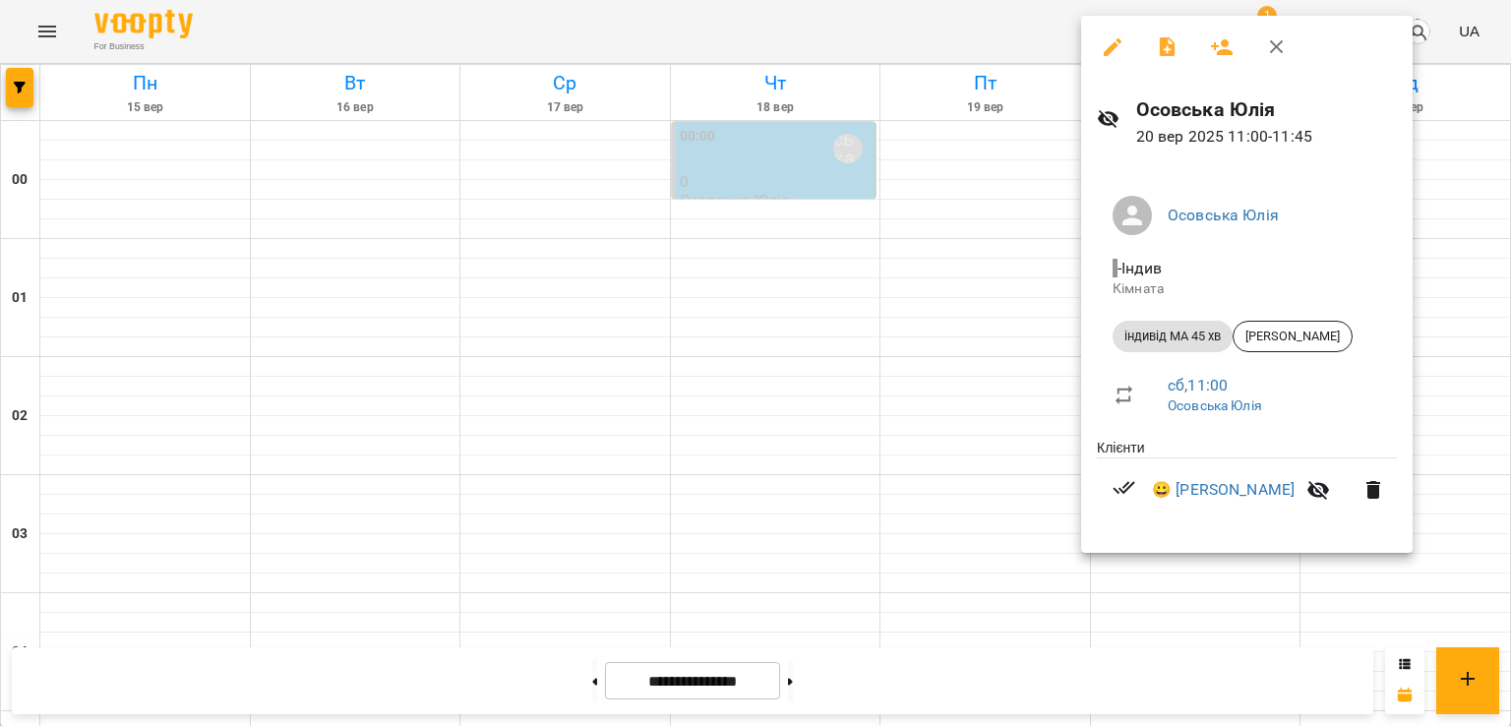
click at [1455, 525] on div at bounding box center [755, 363] width 1511 height 726
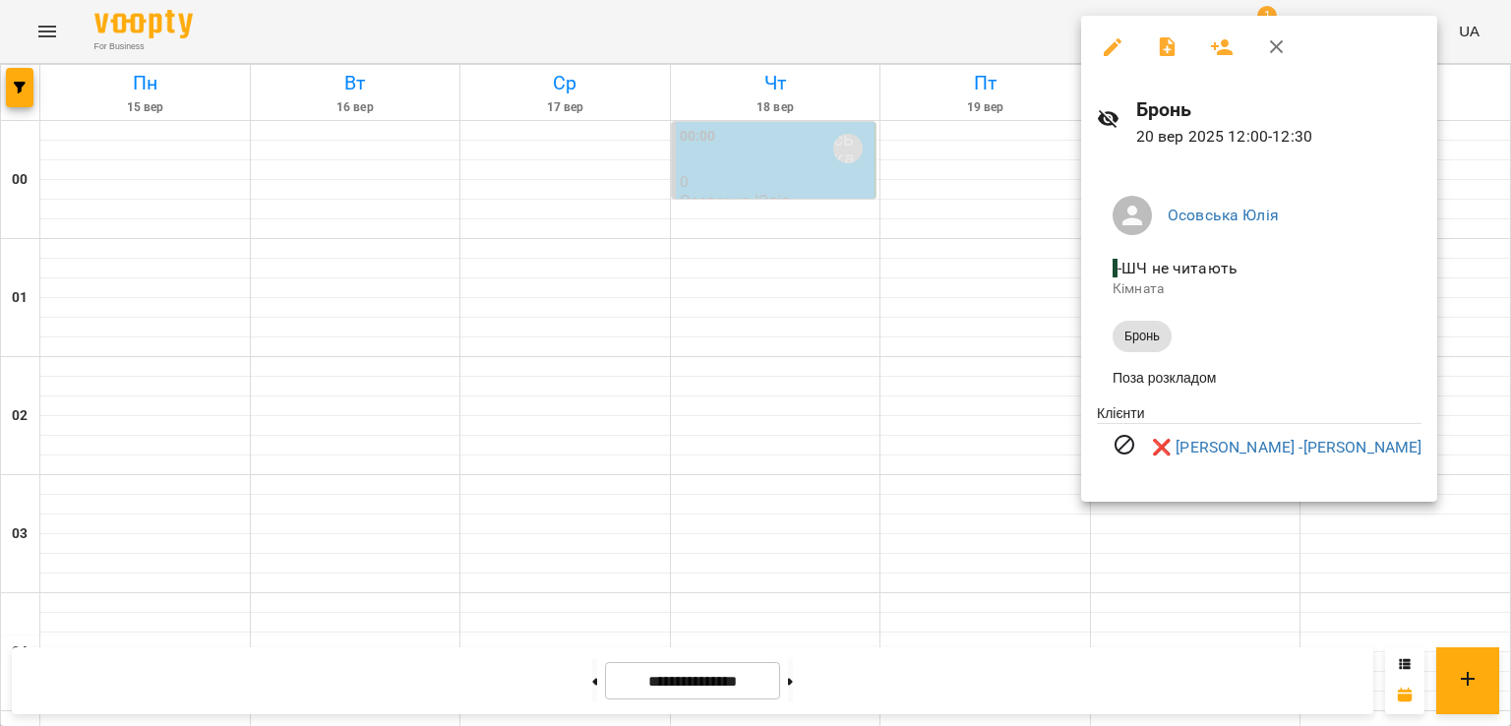
click at [1406, 378] on div at bounding box center [755, 363] width 1511 height 726
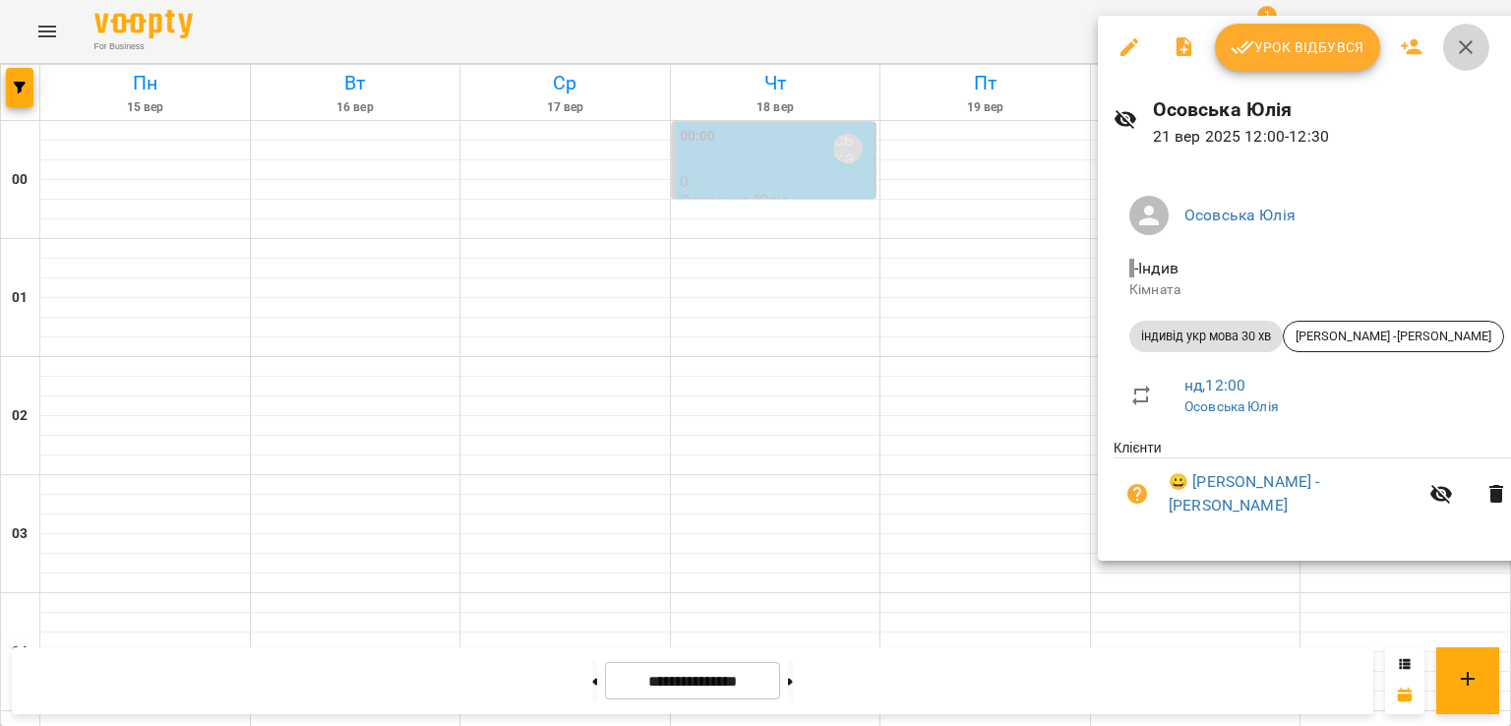
click at [1460, 52] on icon "button" at bounding box center [1466, 47] width 24 height 24
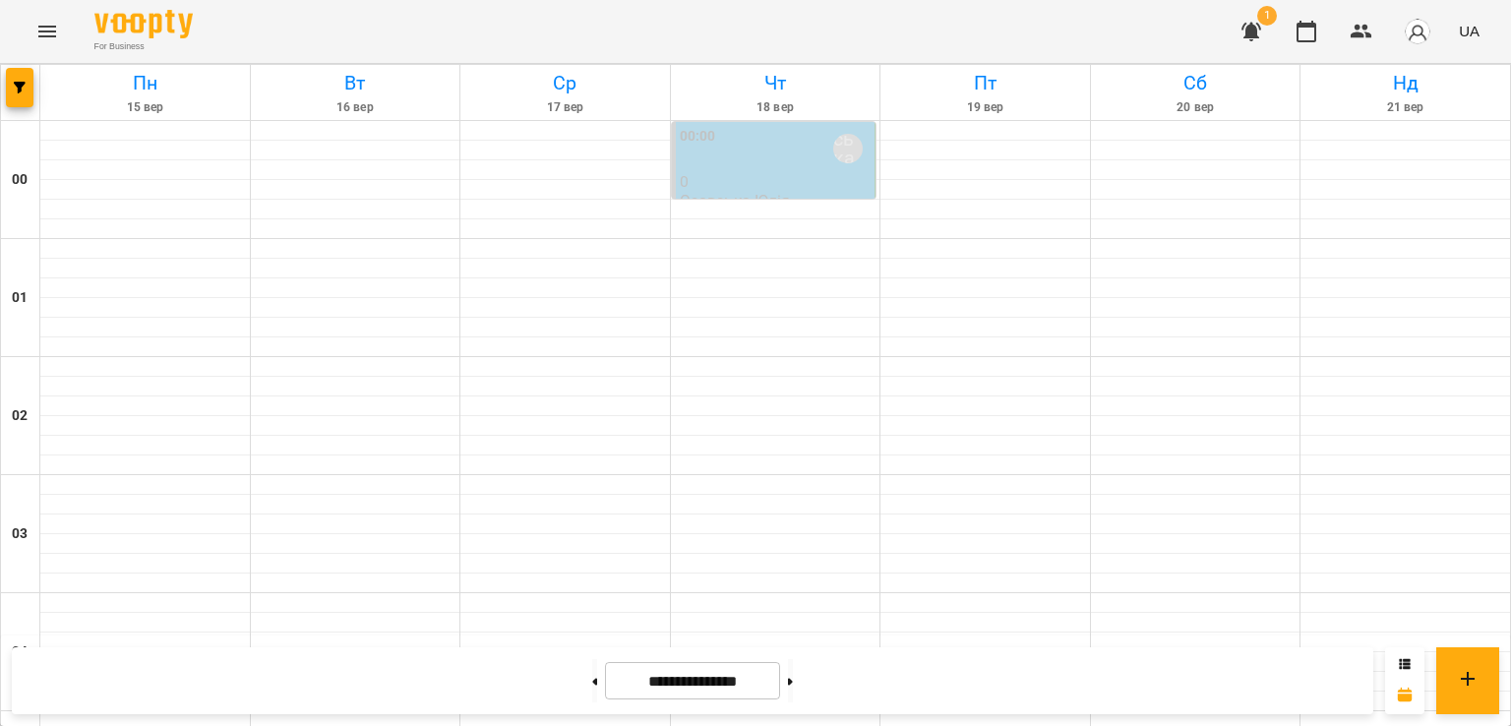
scroll to position [0, 0]
click at [20, 90] on icon "button" at bounding box center [20, 88] width 12 height 12
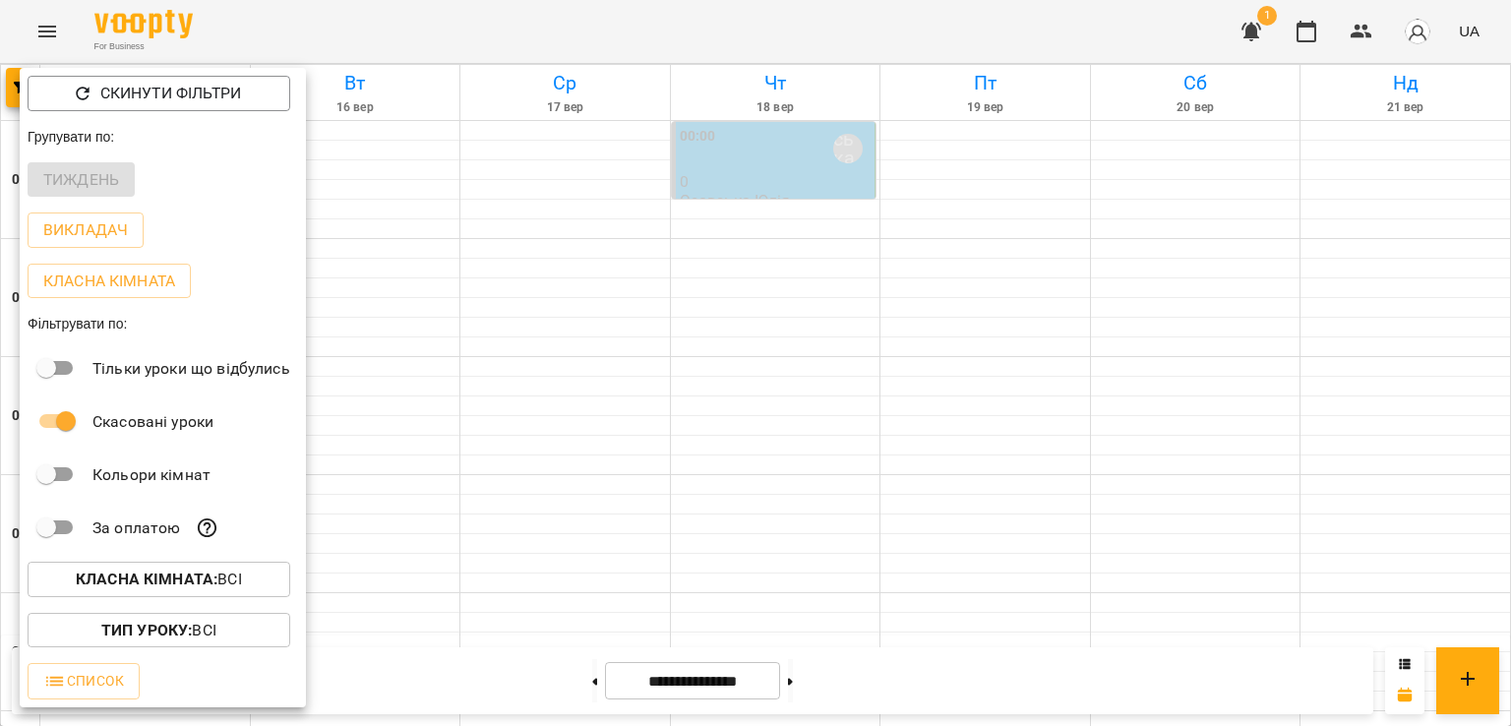
click at [27, 33] on div at bounding box center [755, 363] width 1511 height 726
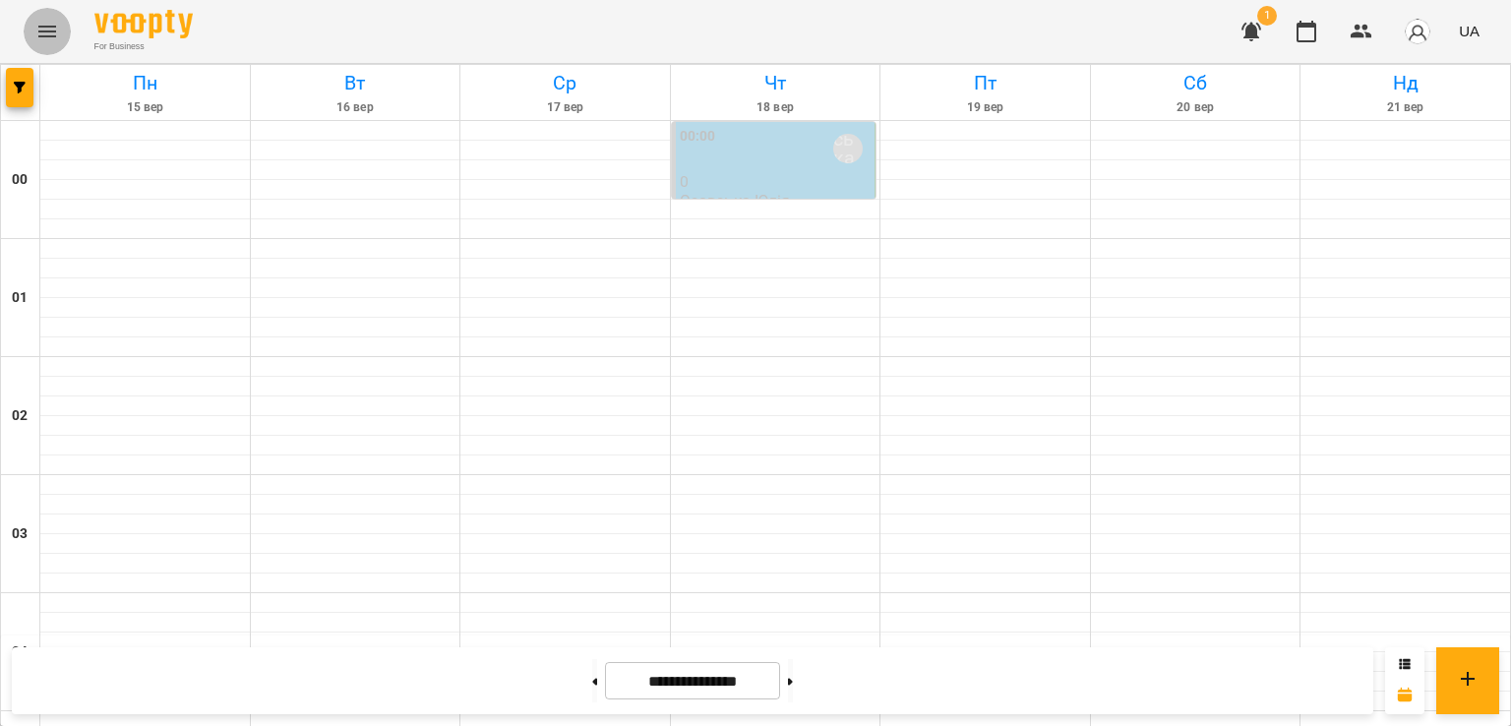
click at [33, 33] on button "Menu" at bounding box center [47, 31] width 47 height 47
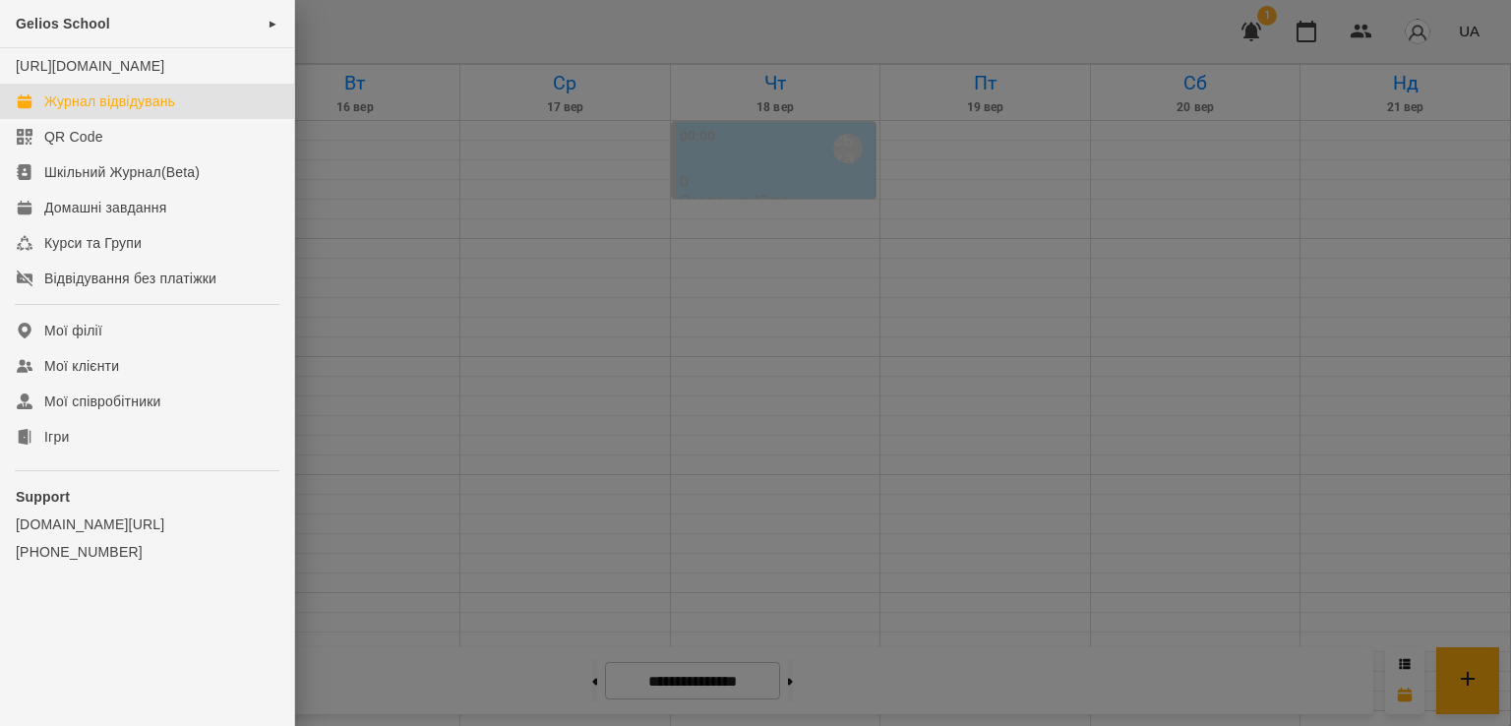
click at [364, 25] on div at bounding box center [755, 363] width 1511 height 726
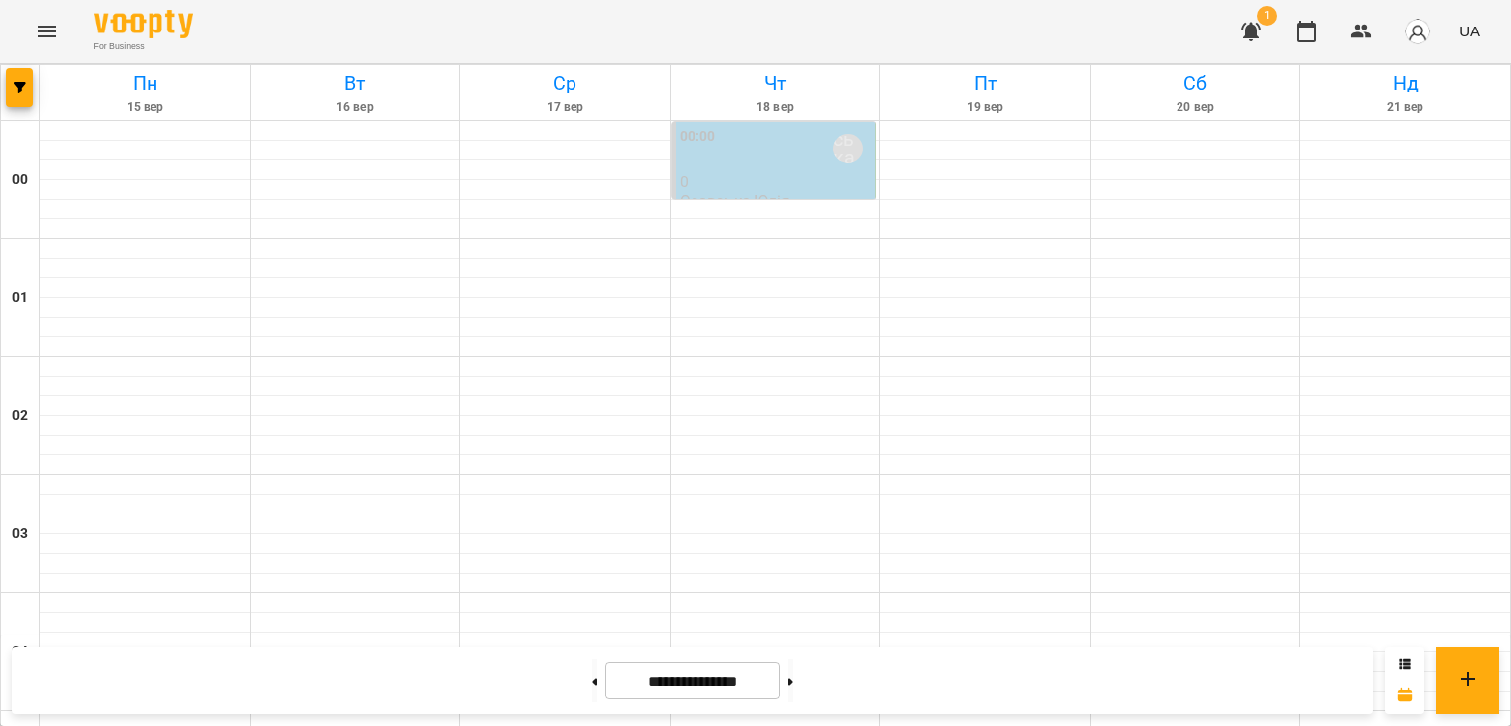
scroll to position [2079, 0]
click at [43, 25] on icon "Menu" at bounding box center [47, 32] width 24 height 24
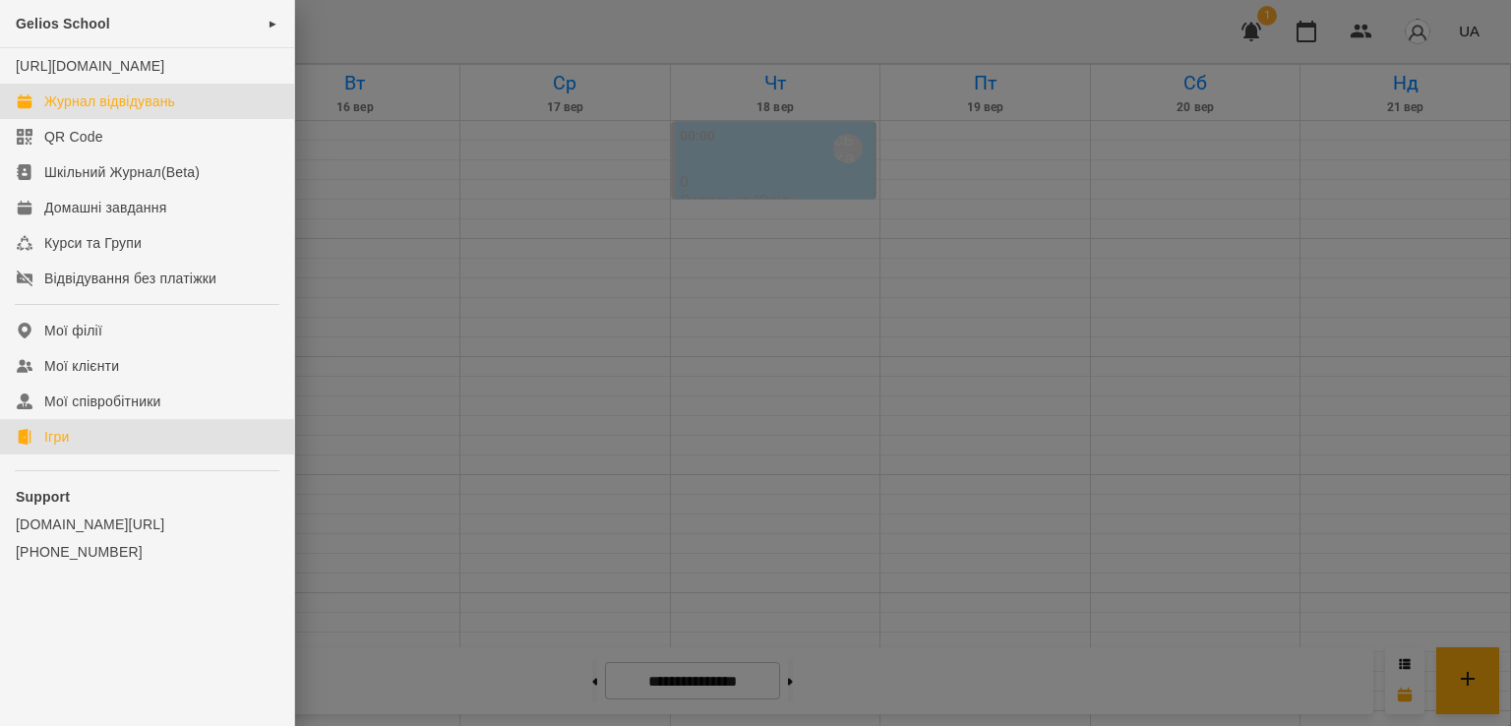
click at [48, 447] on div "Ігри" at bounding box center [56, 437] width 25 height 20
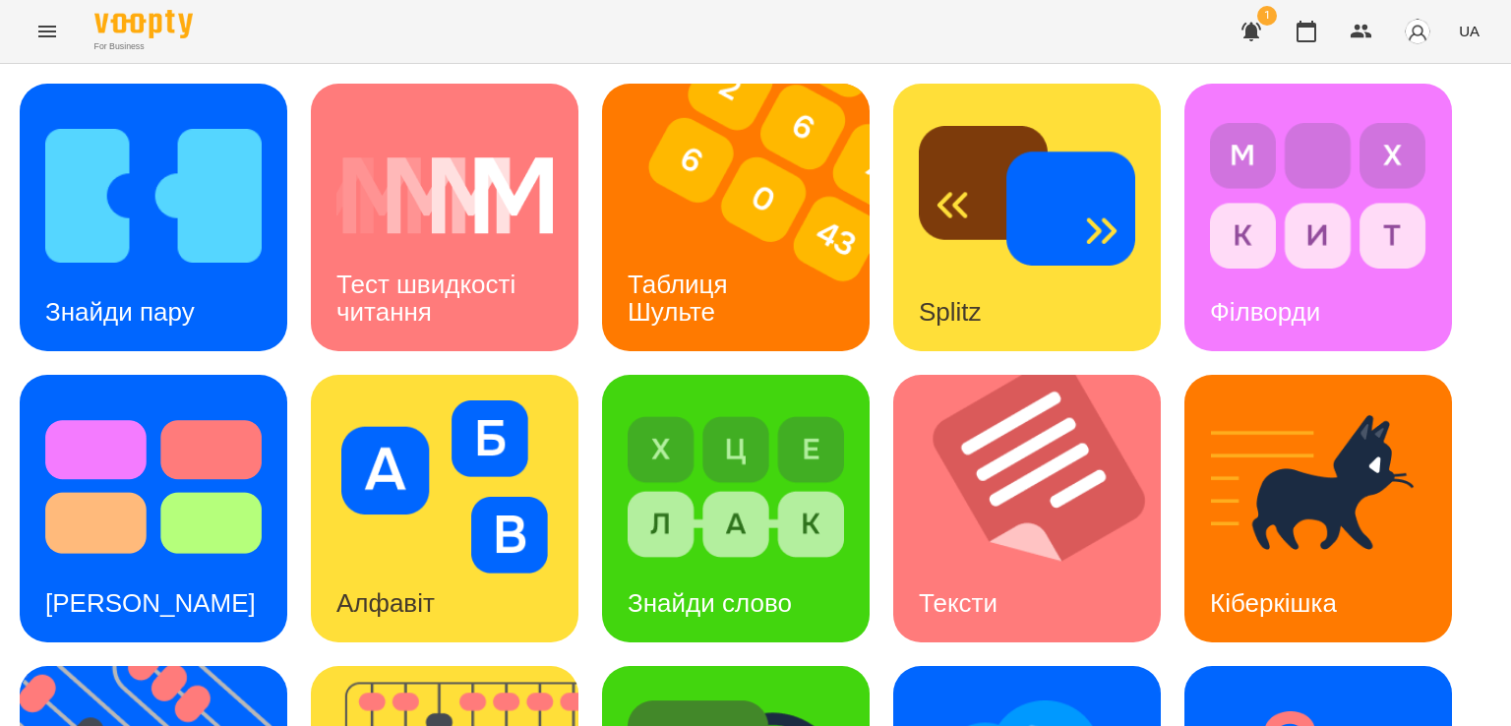
scroll to position [506, 0]
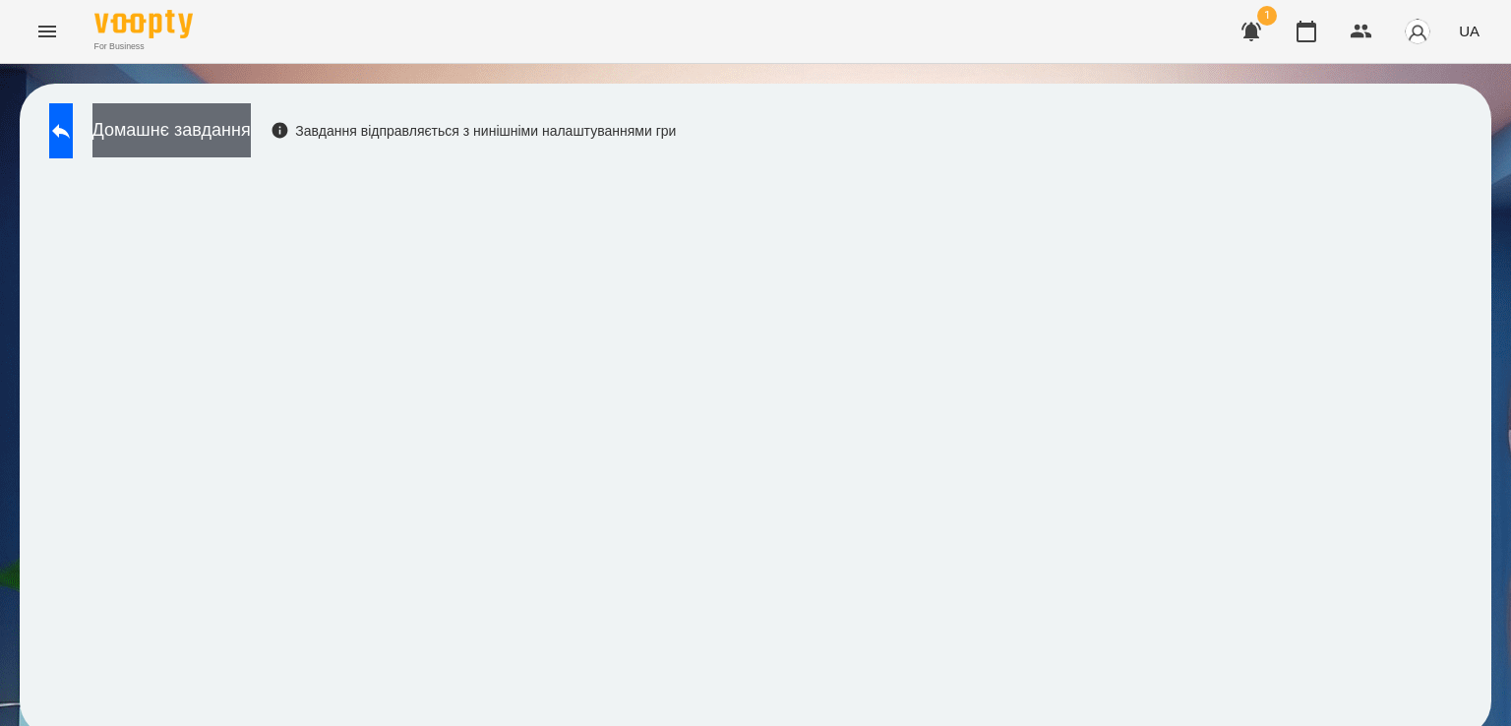
click at [222, 131] on button "Домашнє завдання" at bounding box center [171, 130] width 158 height 54
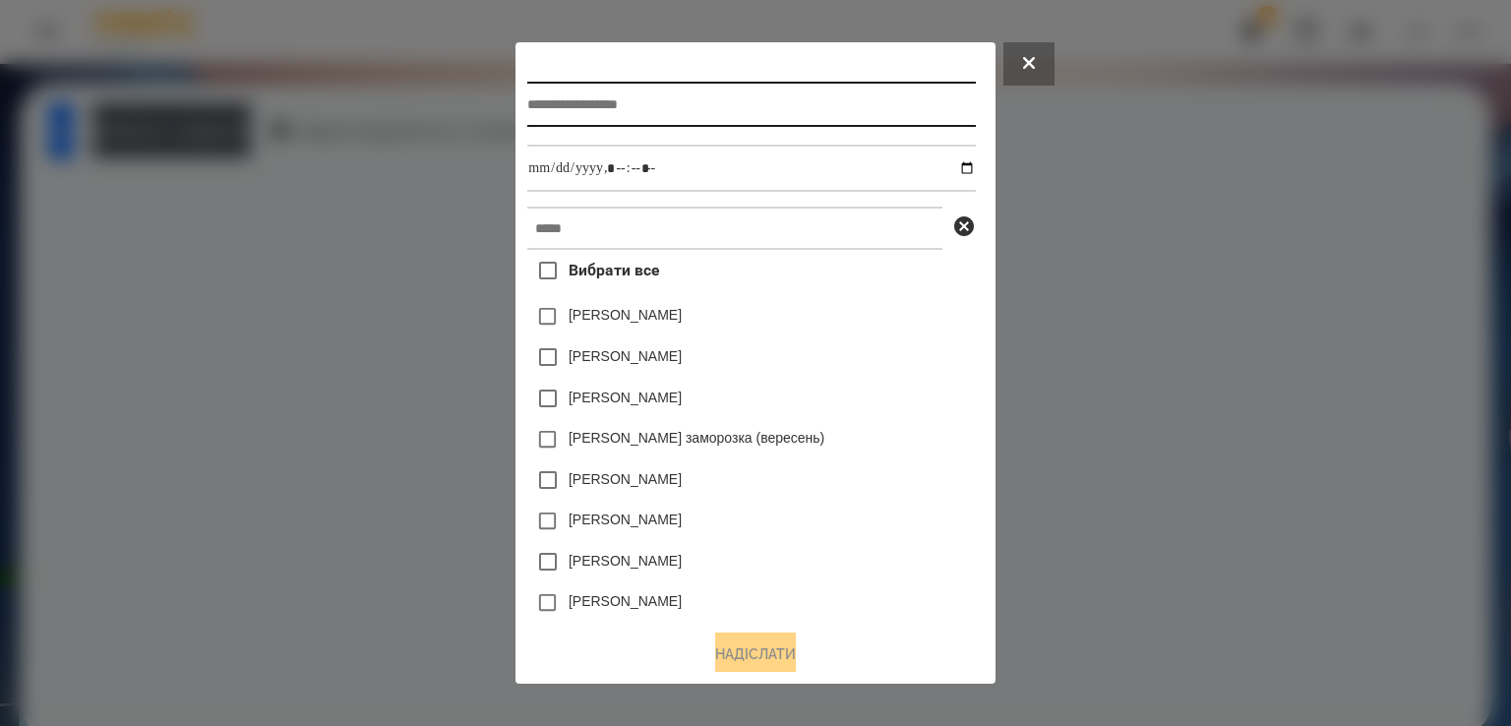
click at [629, 113] on input "text" at bounding box center [751, 104] width 448 height 45
type input "*"
type input "*********"
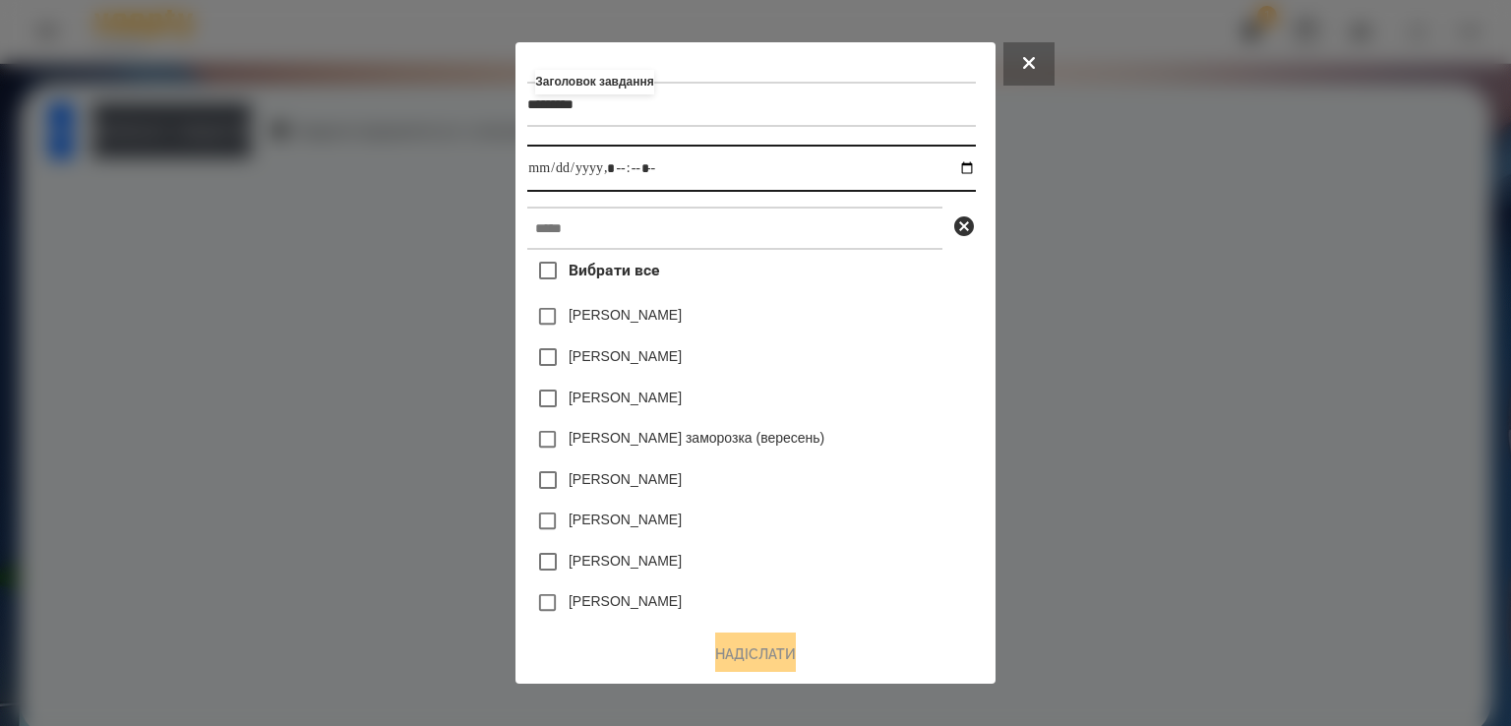
click at [549, 178] on input "datetime-local" at bounding box center [751, 168] width 448 height 47
click at [636, 182] on input "datetime-local" at bounding box center [751, 168] width 448 height 47
click at [975, 178] on input "datetime-local" at bounding box center [751, 168] width 448 height 47
type input "**********"
click at [881, 474] on div "[PERSON_NAME]" at bounding box center [751, 479] width 448 height 41
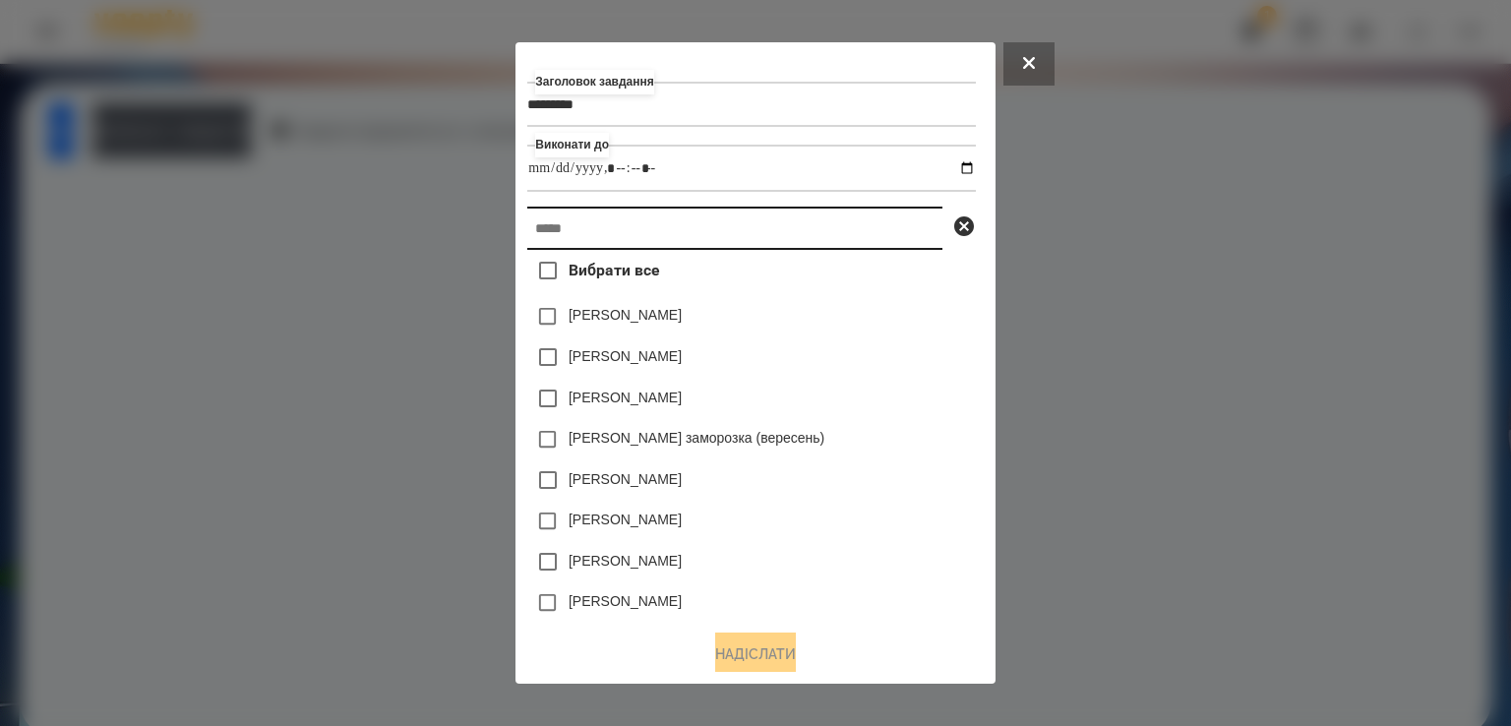
click at [714, 223] on input "text" at bounding box center [734, 228] width 415 height 43
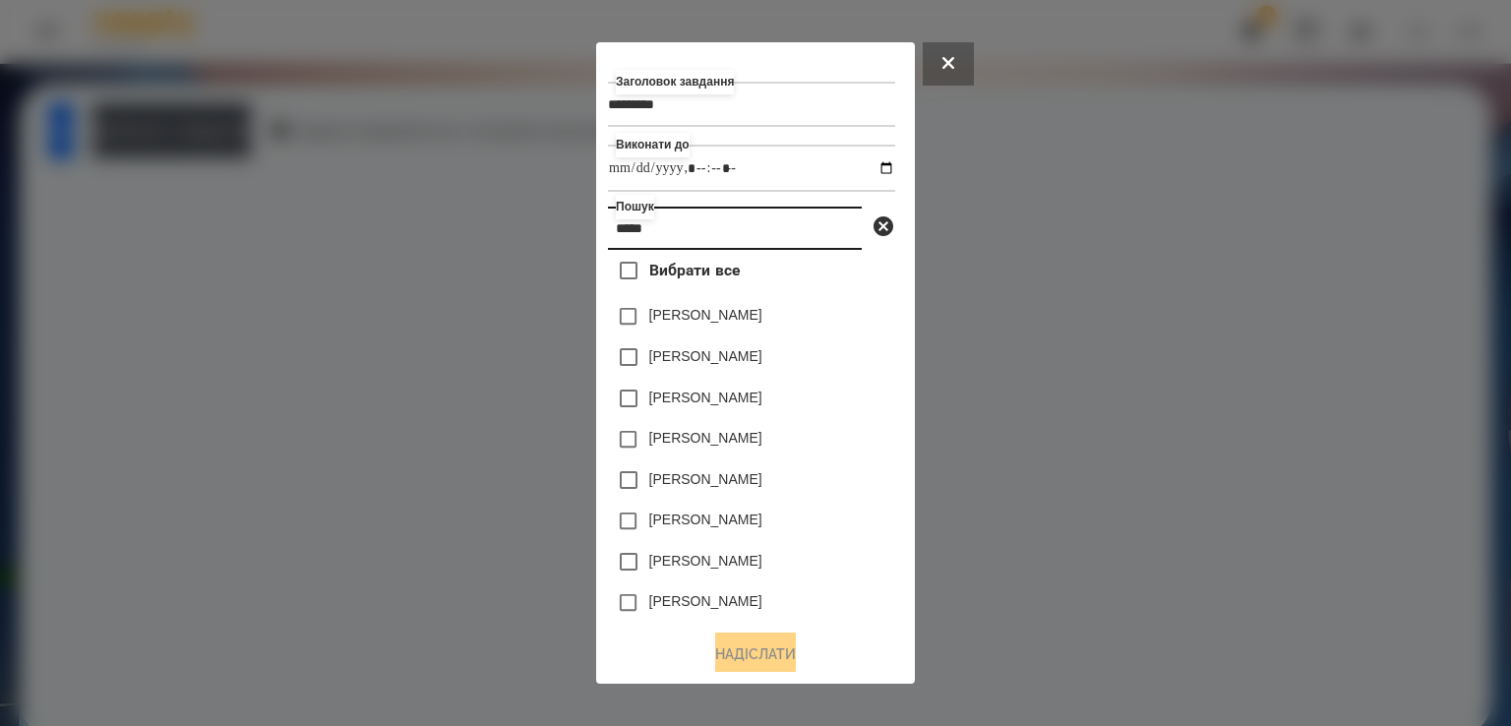
type input "*****"
click at [733, 650] on button "Надіслати" at bounding box center [755, 653] width 81 height 43
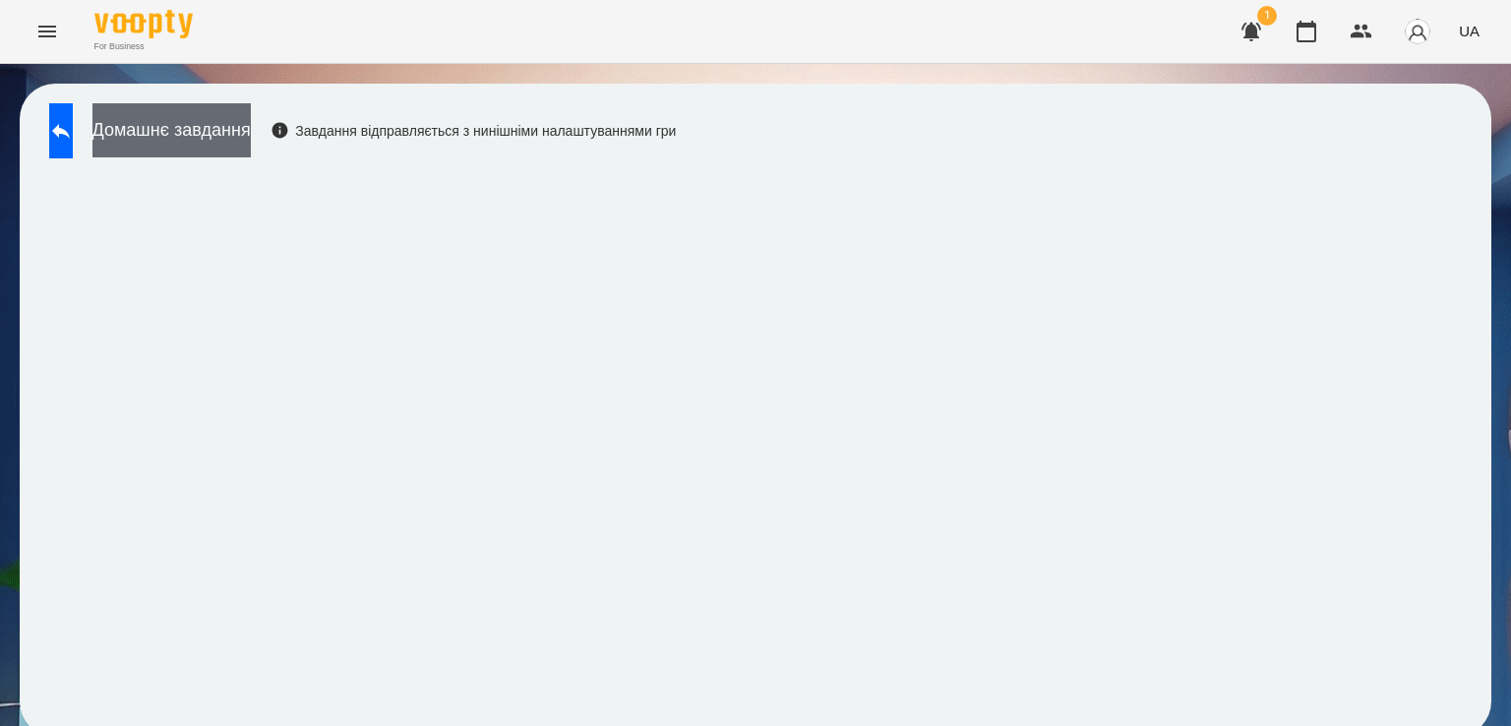
click at [251, 149] on button "Домашнє завдання" at bounding box center [171, 130] width 158 height 54
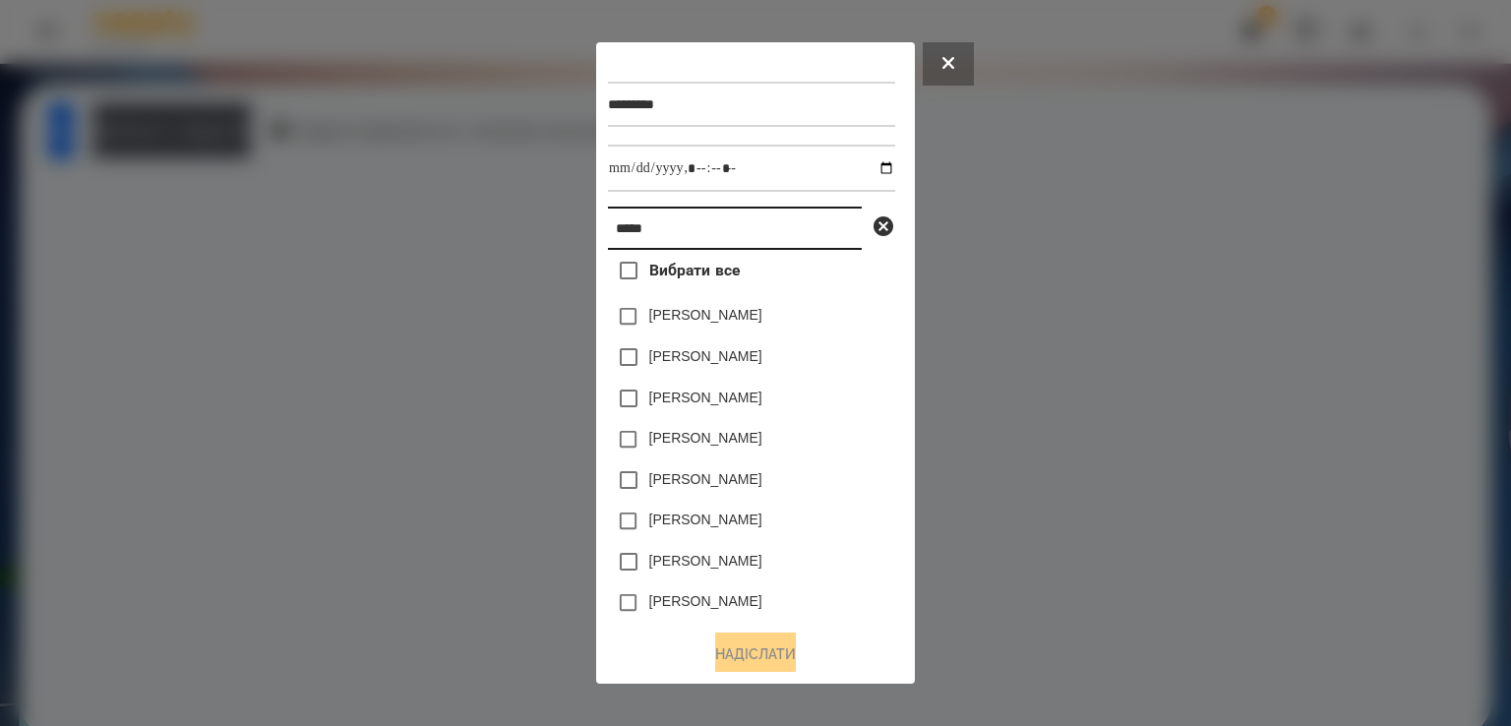
click at [679, 239] on input "*****" at bounding box center [735, 228] width 254 height 43
type input "*"
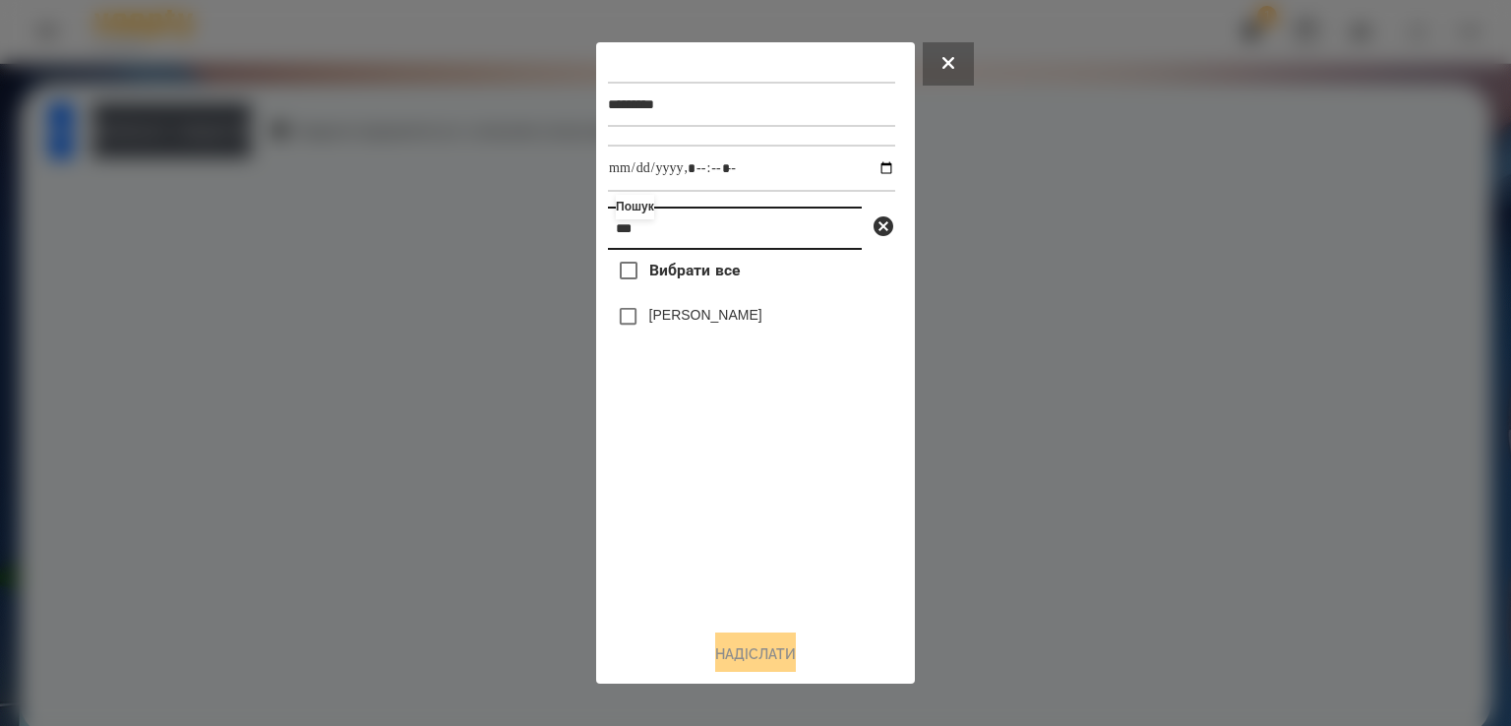
type input "***"
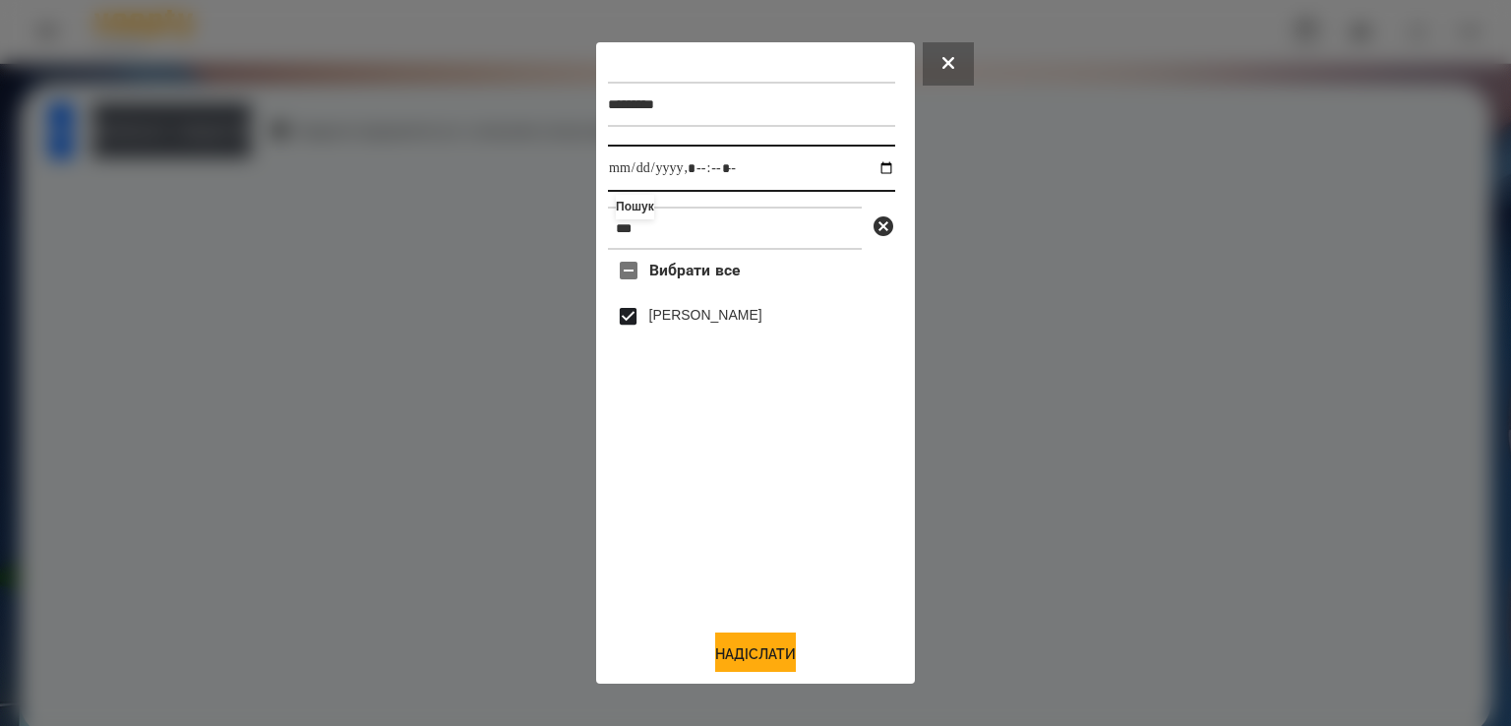
click at [631, 175] on input "datetime-local" at bounding box center [751, 168] width 287 height 47
type input "**********"
click at [781, 646] on button "Надіслати" at bounding box center [755, 653] width 81 height 43
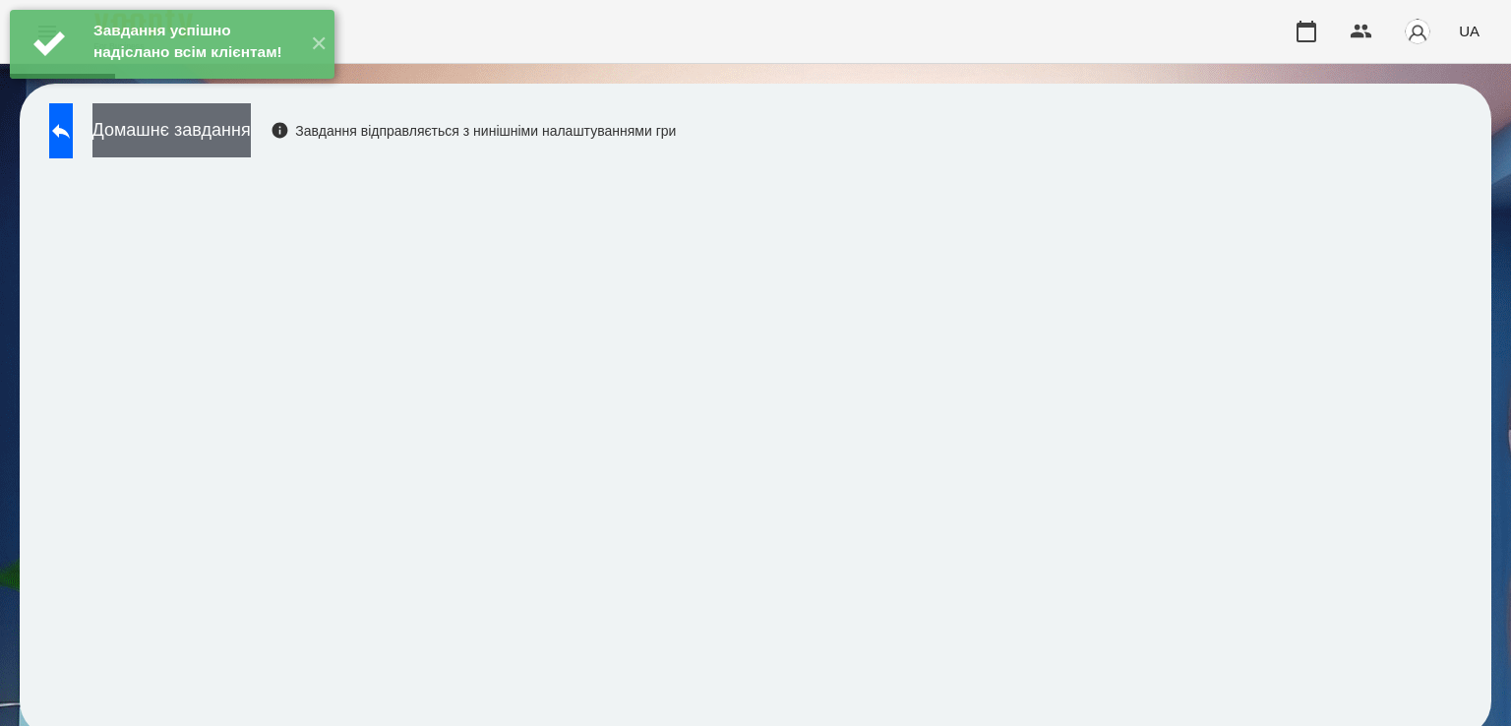
click at [193, 143] on button "Домашнє завдання" at bounding box center [171, 130] width 158 height 54
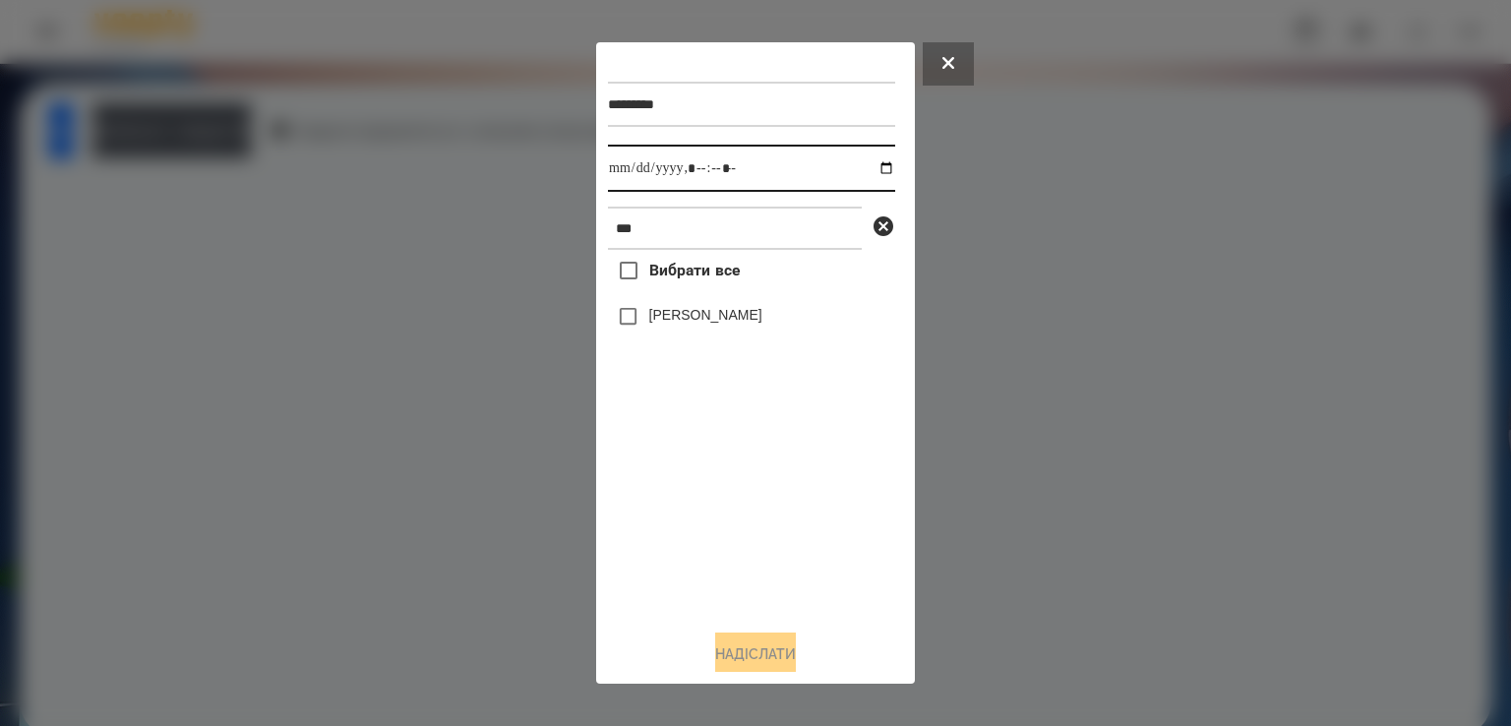
click at [630, 172] on input "datetime-local" at bounding box center [751, 168] width 287 height 47
type input "**********"
click at [741, 652] on button "Надіслати" at bounding box center [755, 653] width 81 height 43
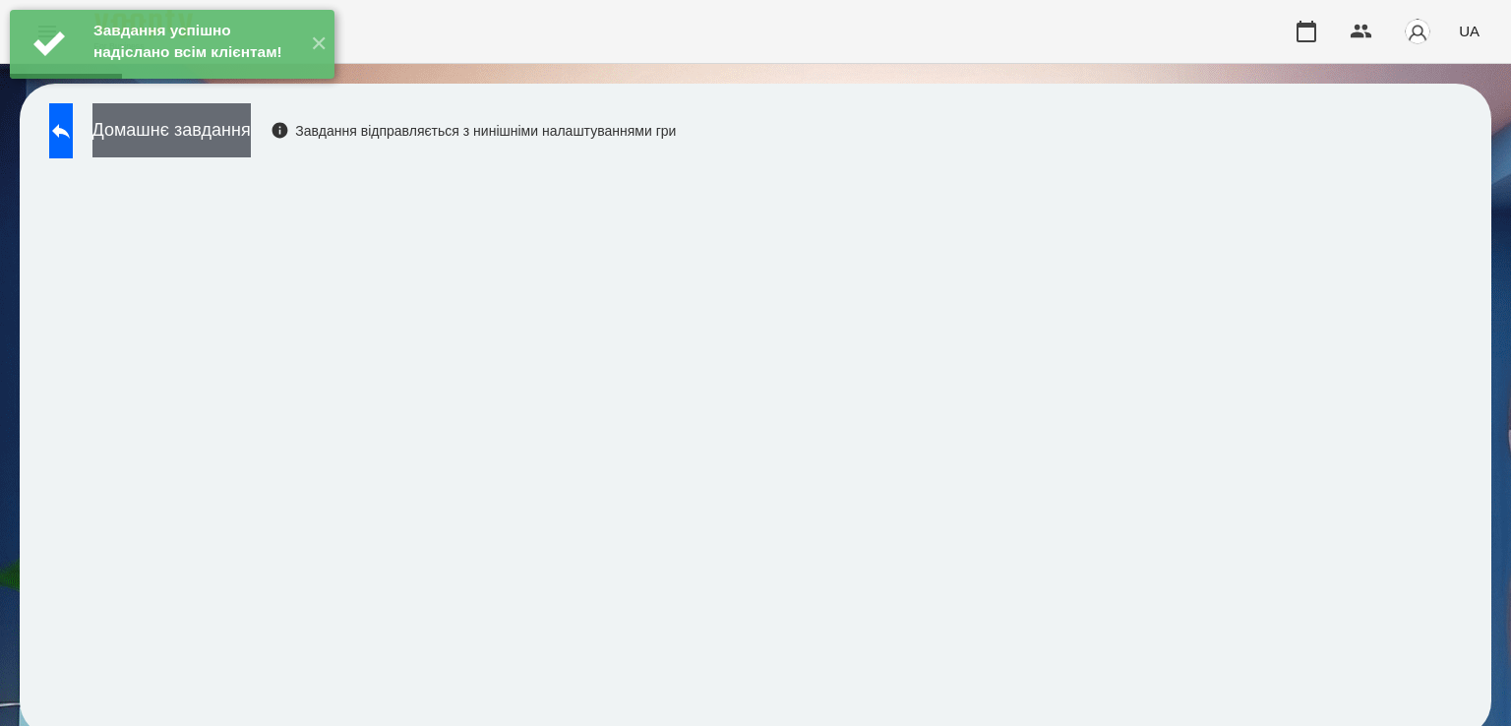
click at [132, 129] on button "Домашнє завдання" at bounding box center [171, 130] width 158 height 54
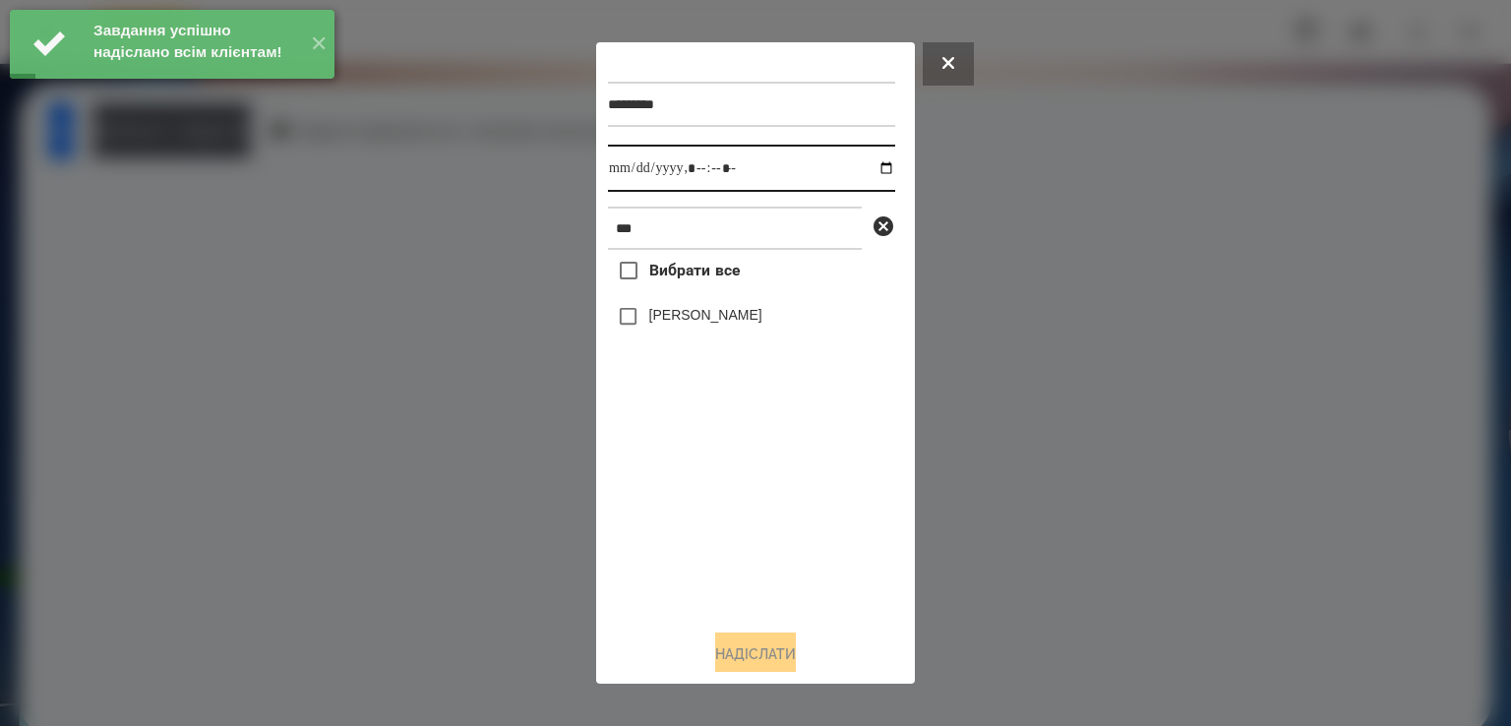
click at [627, 175] on input "datetime-local" at bounding box center [751, 168] width 287 height 47
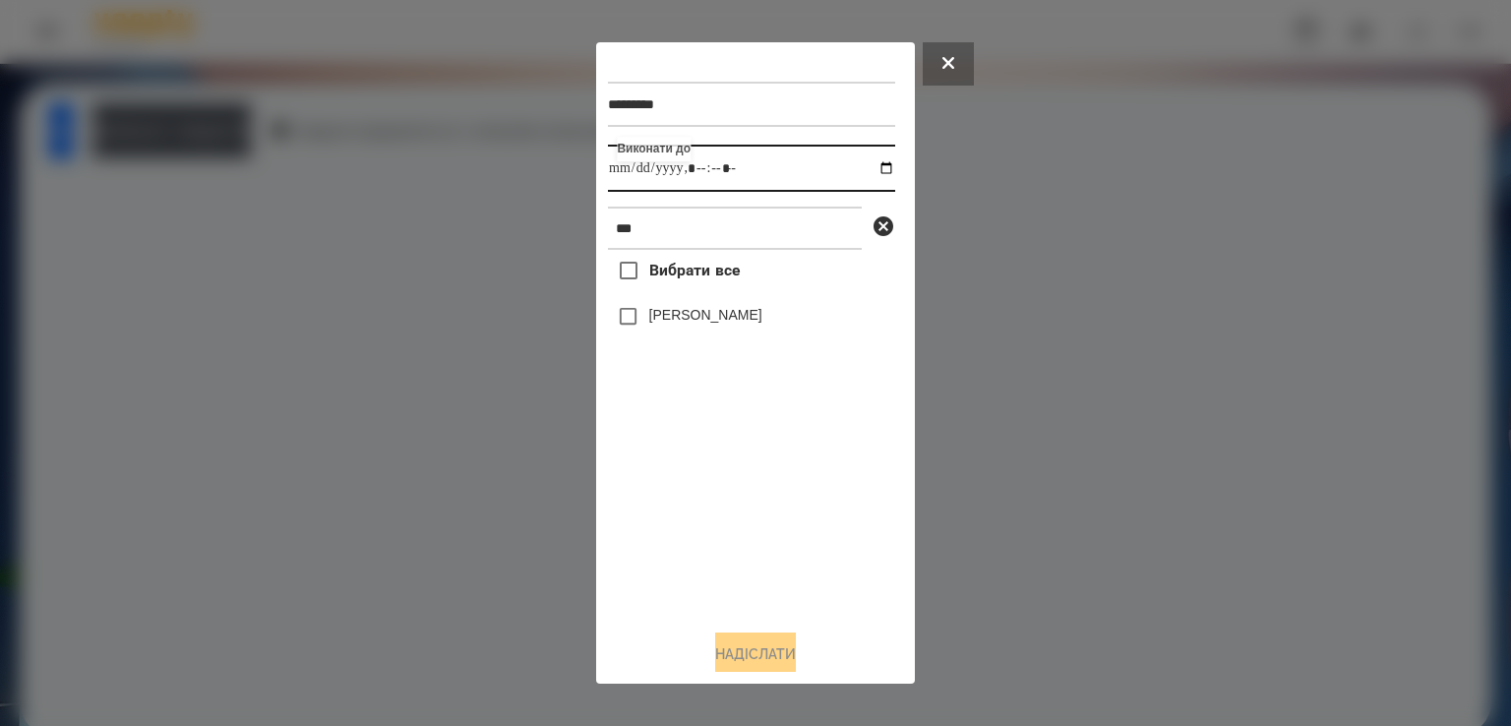
type input "**********"
click at [755, 648] on button "Надіслати" at bounding box center [755, 653] width 81 height 43
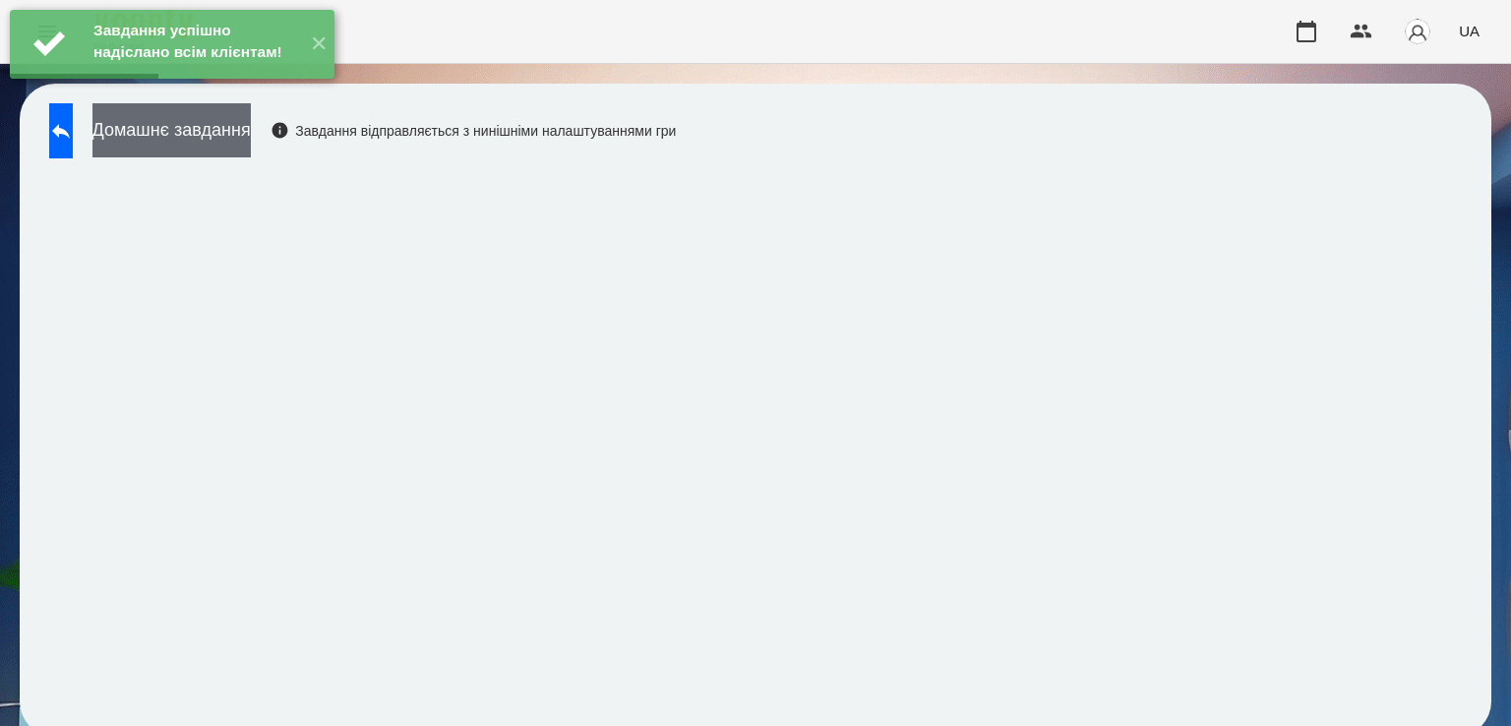
click at [201, 131] on button "Домашнє завдання" at bounding box center [171, 130] width 158 height 54
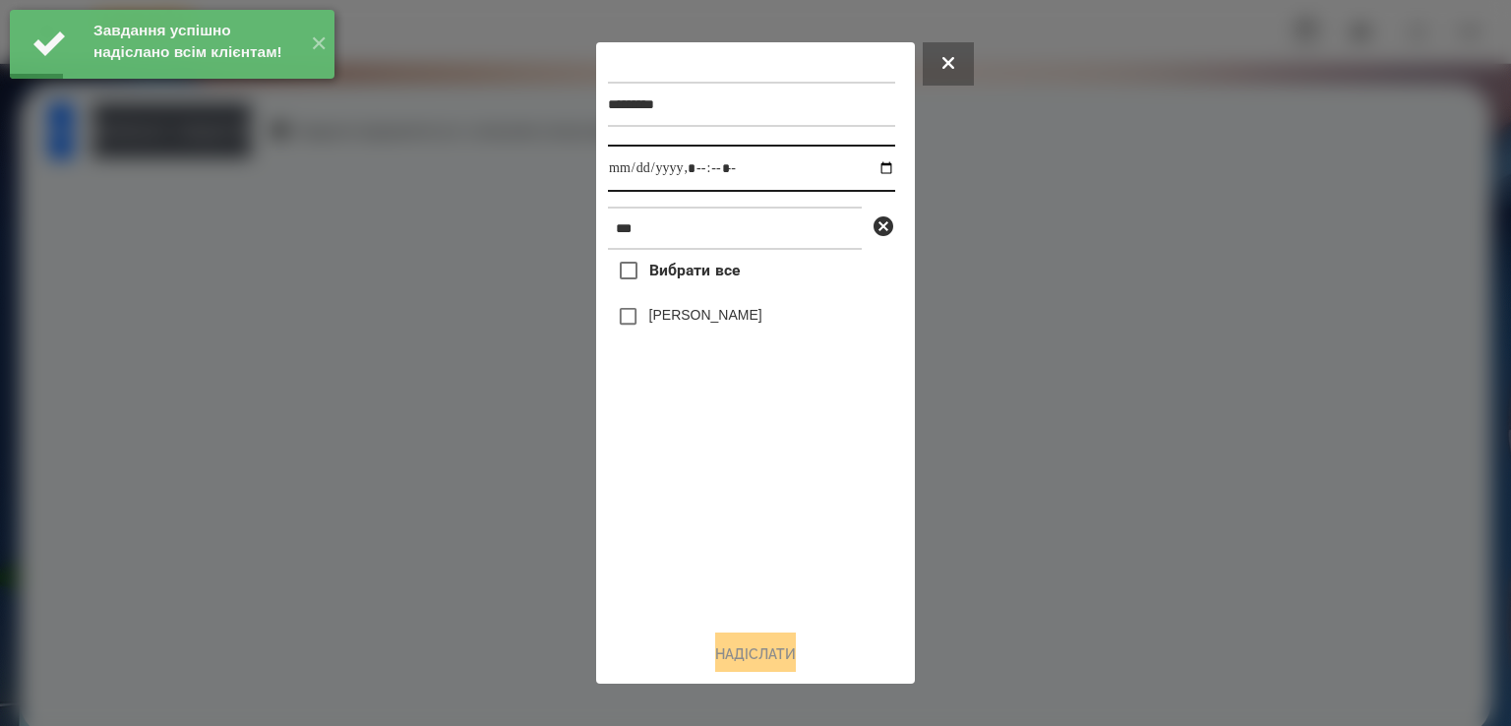
click at [622, 169] on input "datetime-local" at bounding box center [751, 168] width 287 height 47
type input "**********"
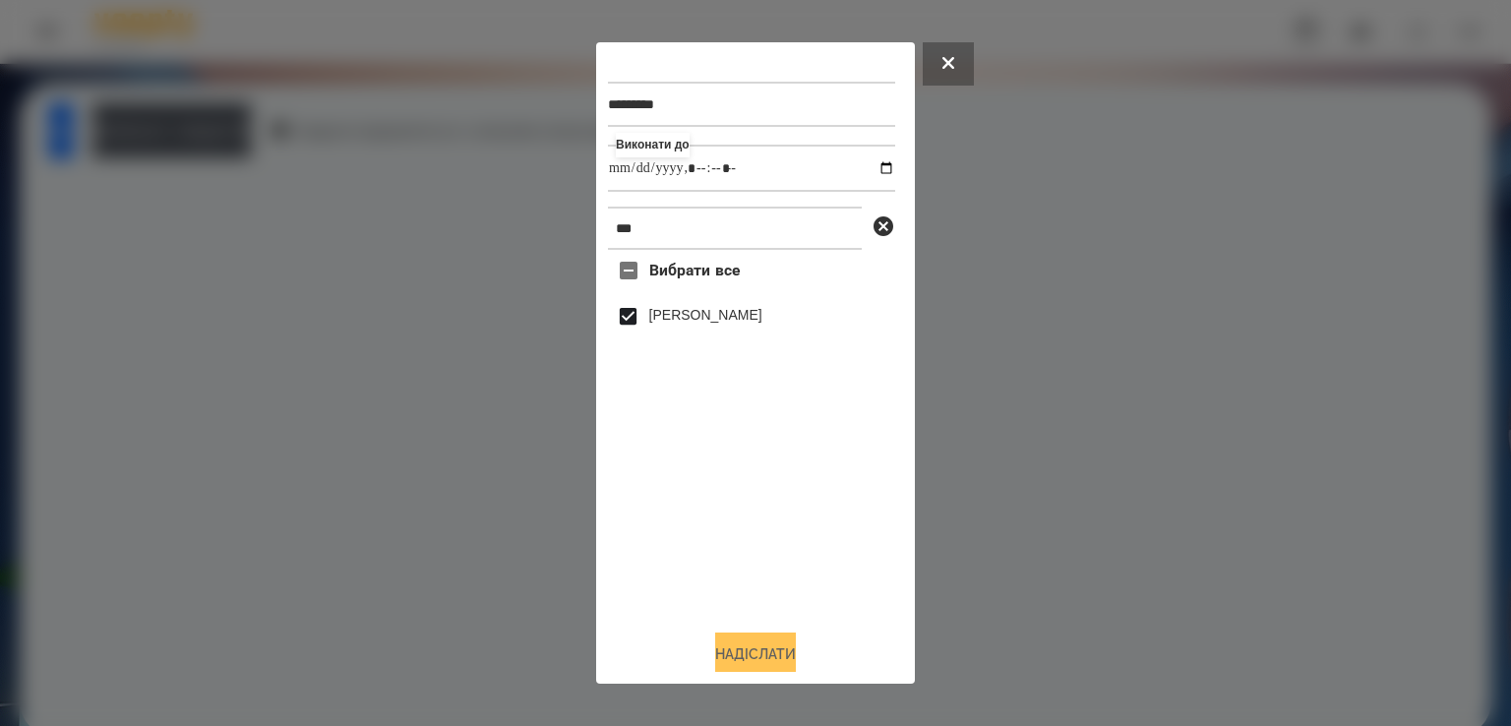
click at [729, 645] on button "Надіслати" at bounding box center [755, 653] width 81 height 43
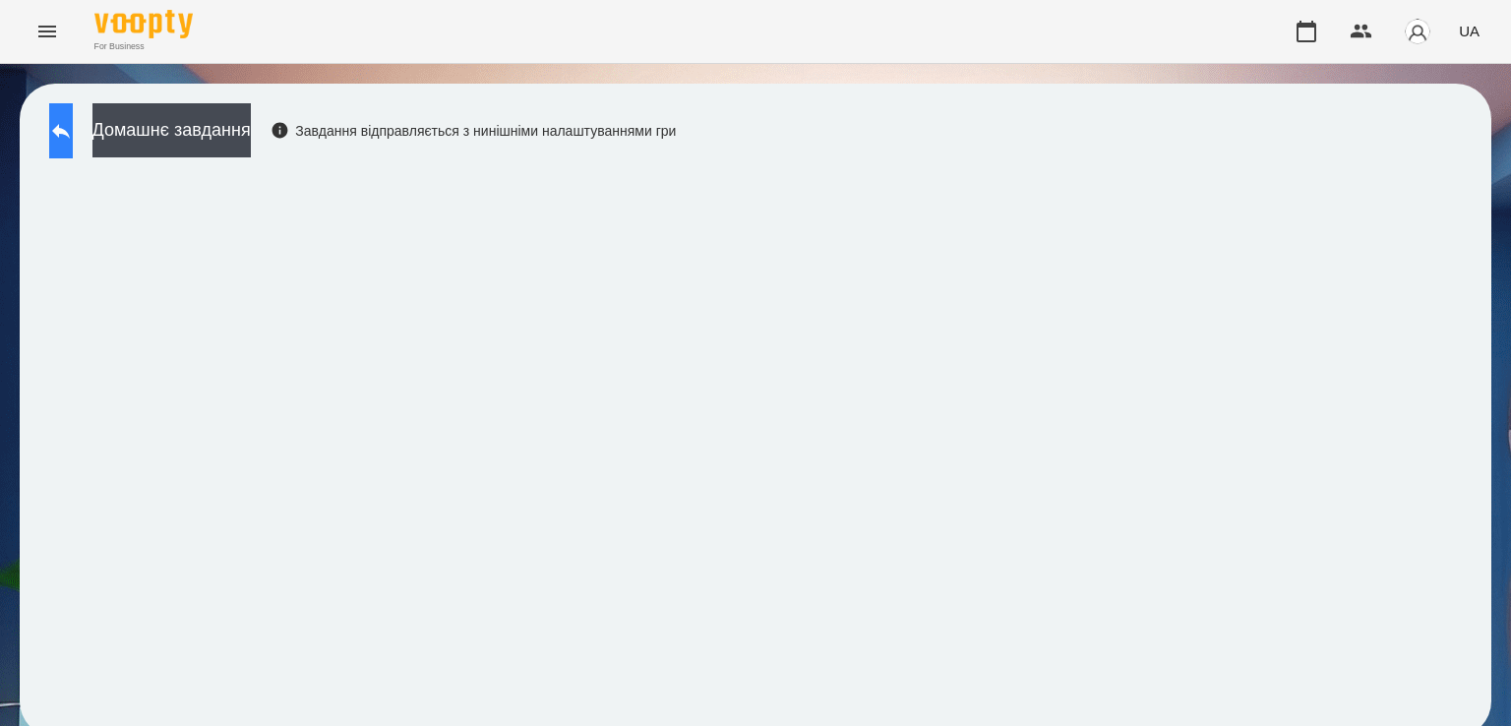
click at [73, 113] on button at bounding box center [61, 130] width 24 height 55
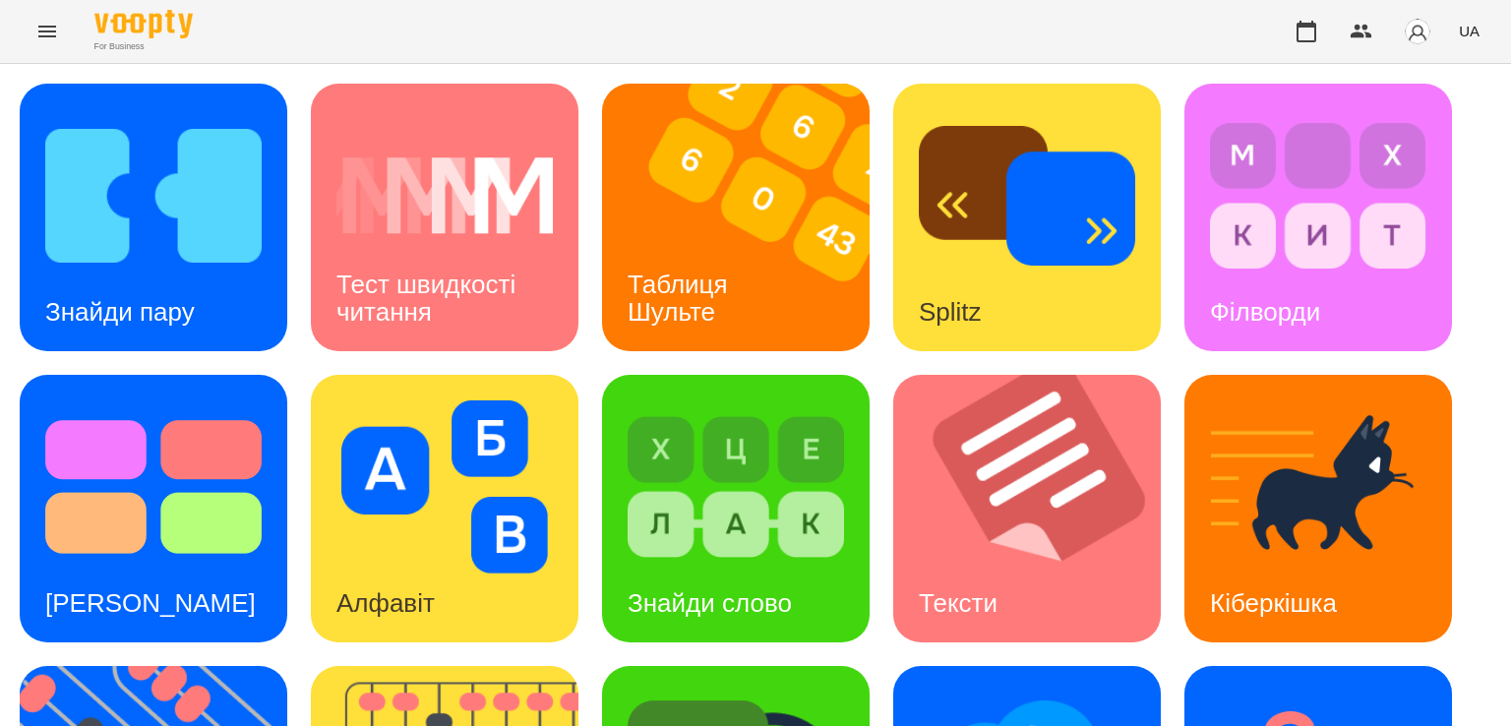
scroll to position [518, 0]
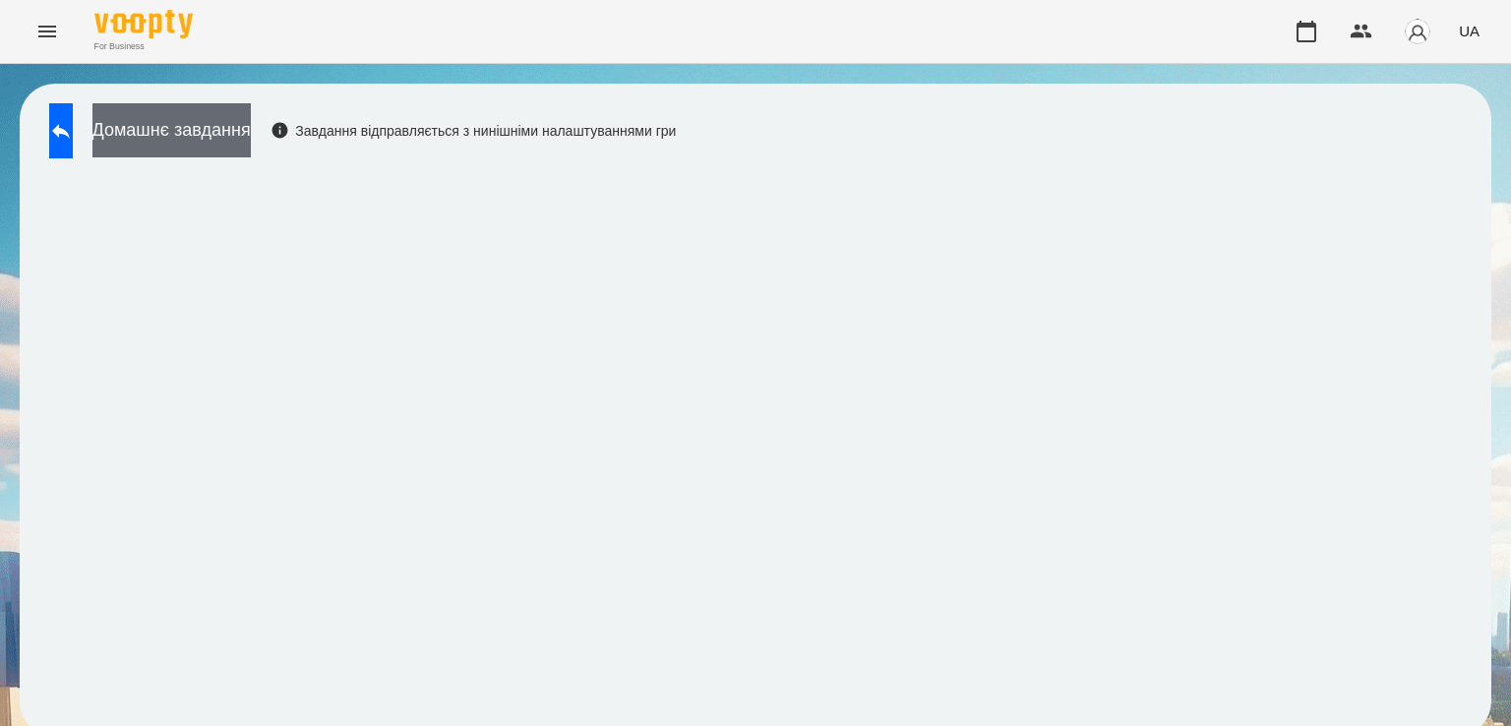
click at [251, 147] on button "Домашнє завдання" at bounding box center [171, 130] width 158 height 54
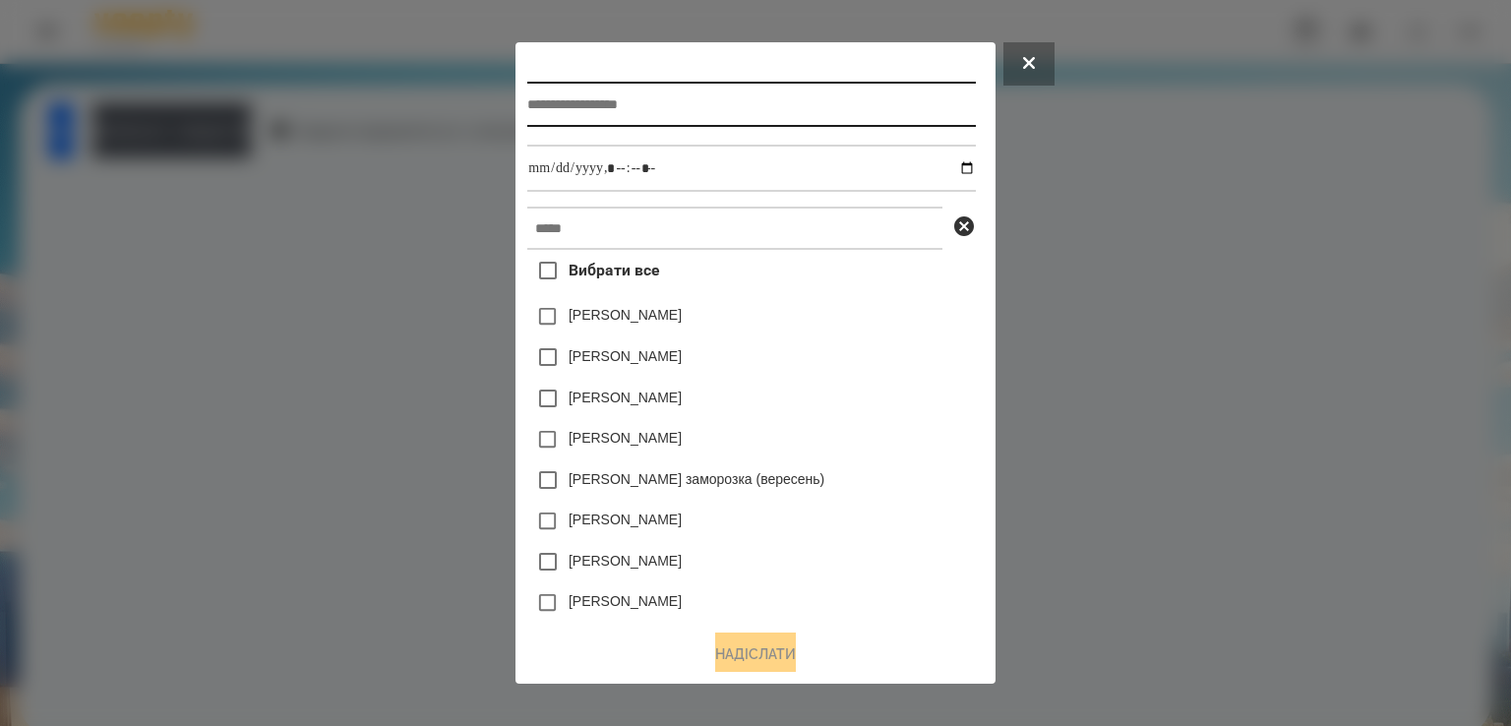
click at [568, 111] on input "text" at bounding box center [751, 104] width 448 height 45
type input "**********"
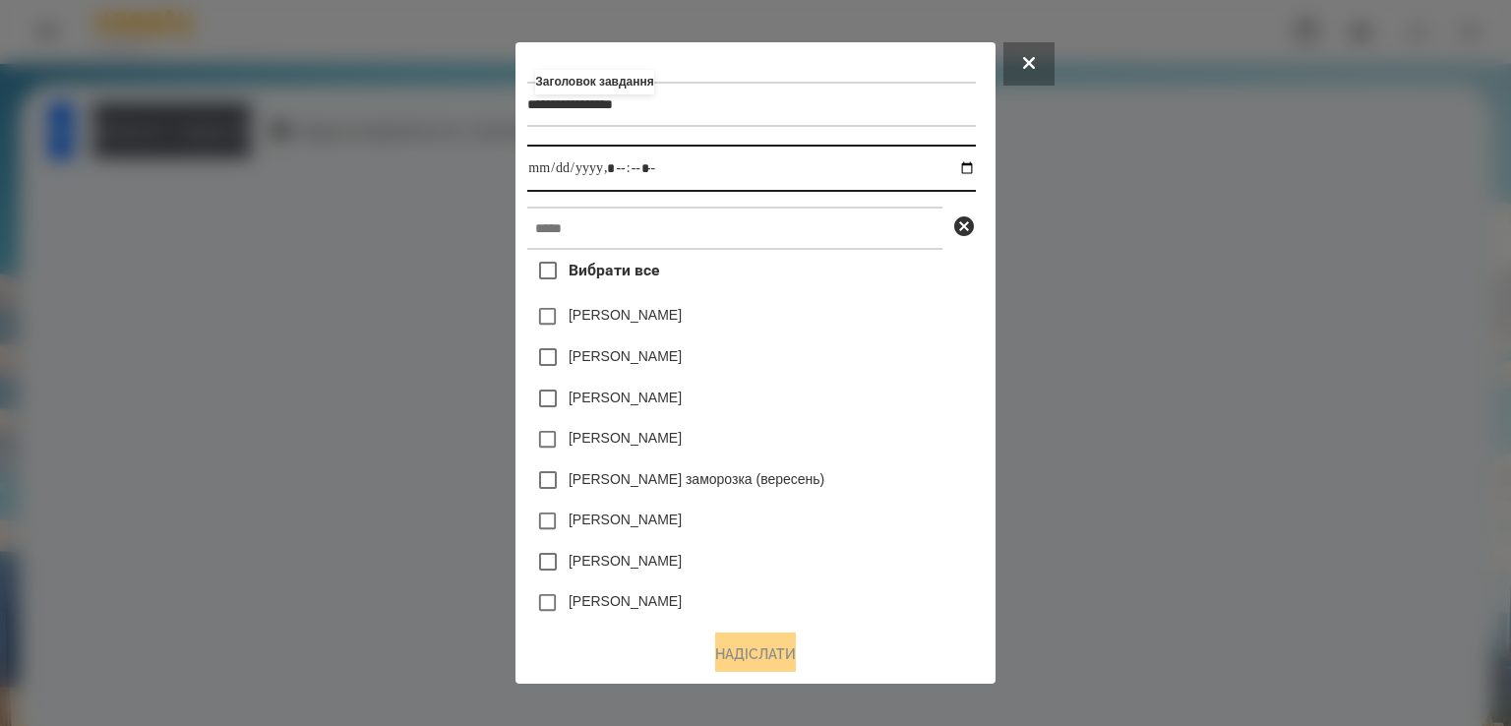
click at [527, 192] on input "datetime-local" at bounding box center [751, 168] width 448 height 47
click at [535, 172] on input "datetime-local" at bounding box center [751, 168] width 448 height 47
click at [975, 170] on input "datetime-local" at bounding box center [751, 168] width 448 height 47
type input "**********"
click at [841, 178] on input "datetime-local" at bounding box center [751, 168] width 448 height 47
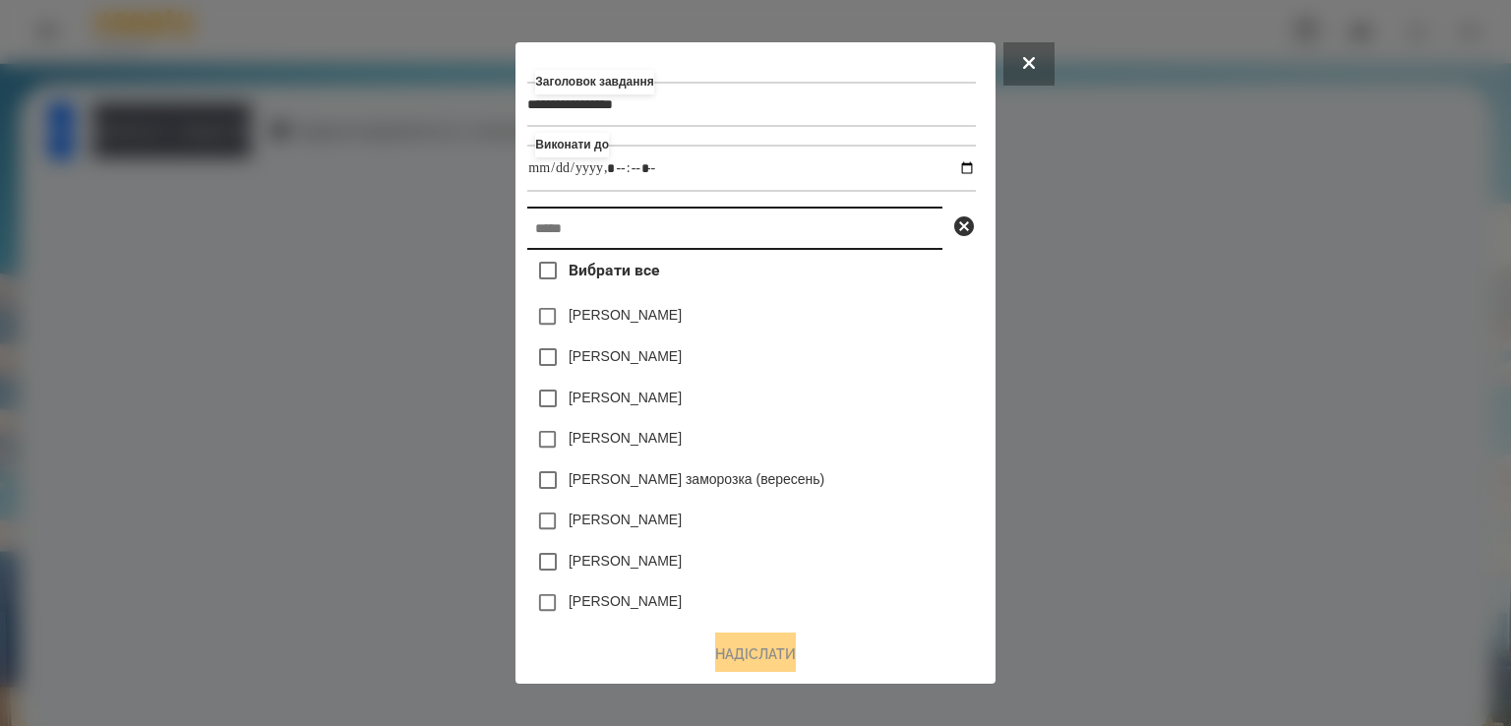
click at [716, 250] on input "text" at bounding box center [734, 228] width 415 height 43
type input "*"
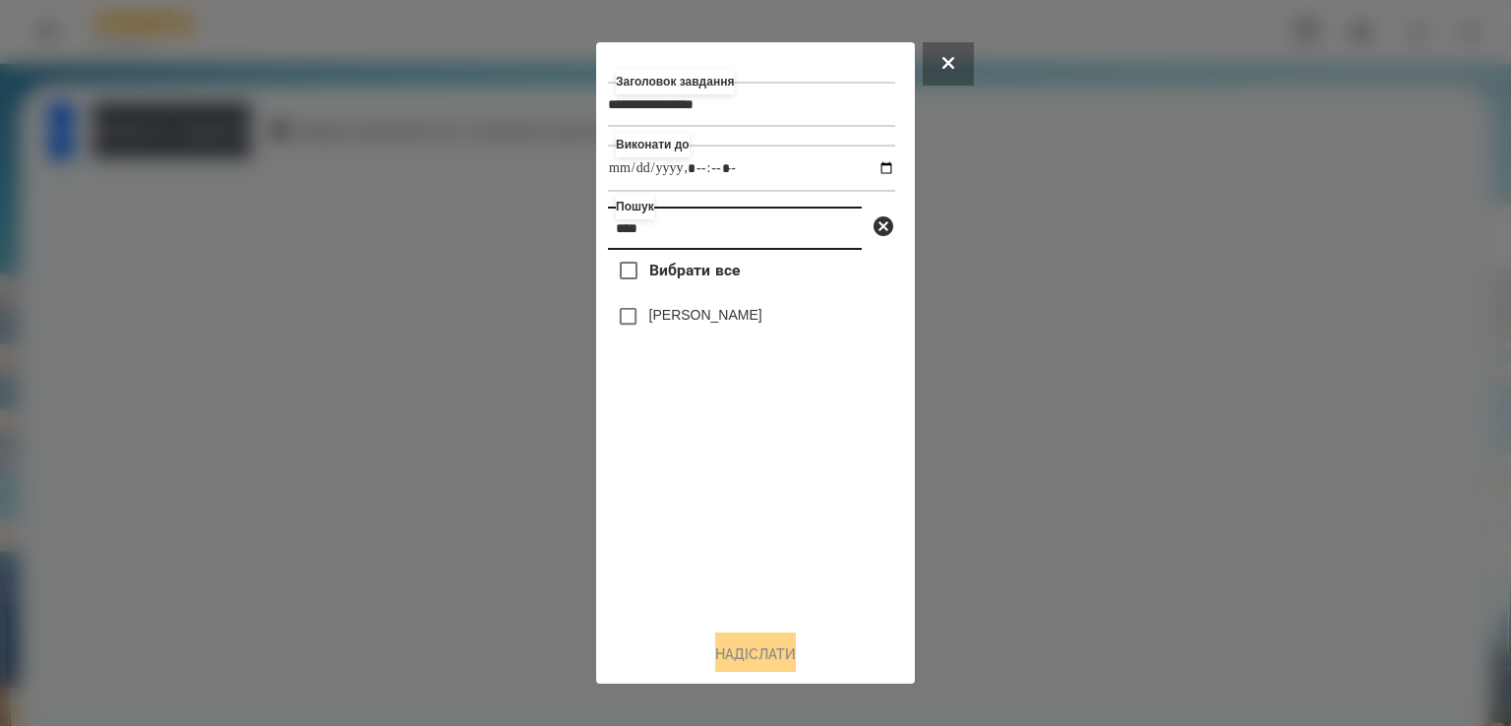
type input "****"
click at [754, 658] on button "Надіслати" at bounding box center [755, 653] width 81 height 43
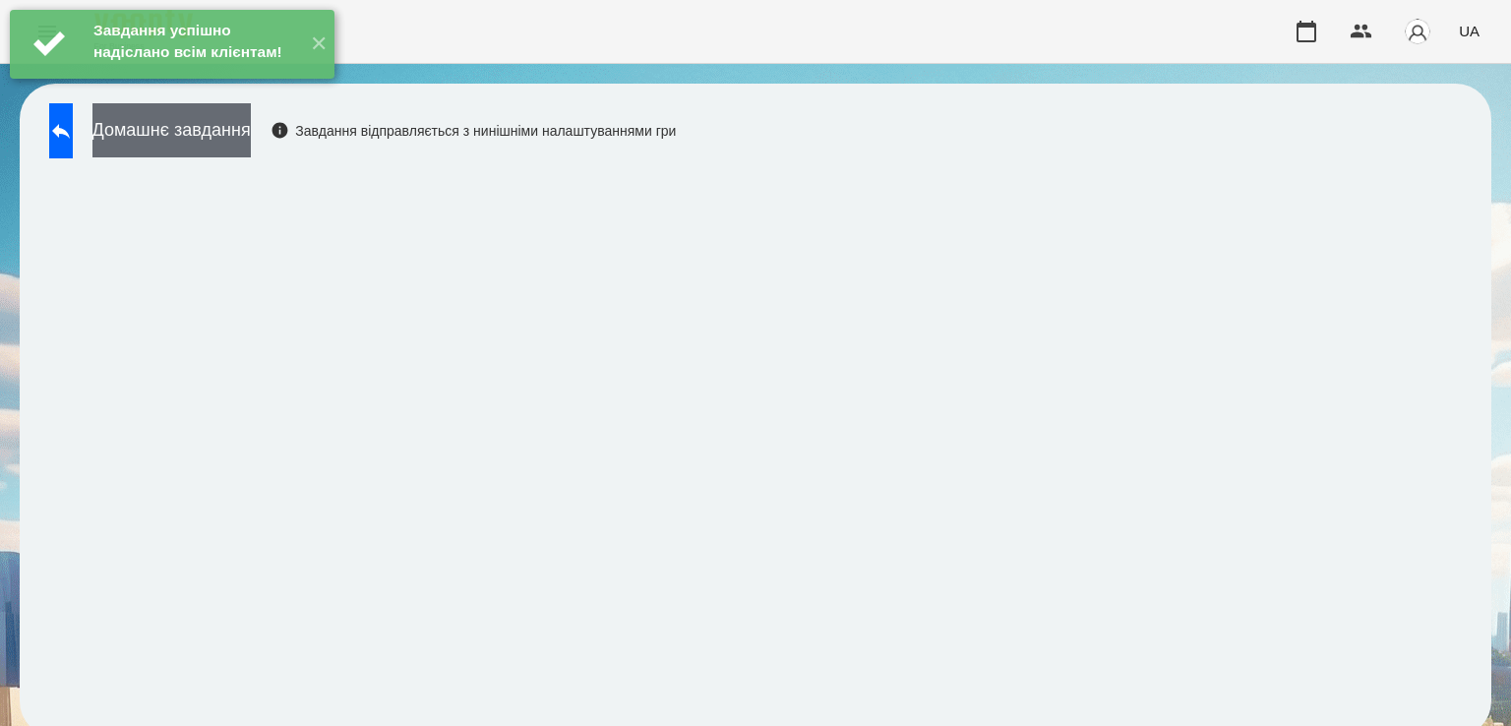
click at [215, 146] on button "Домашнє завдання" at bounding box center [171, 130] width 158 height 54
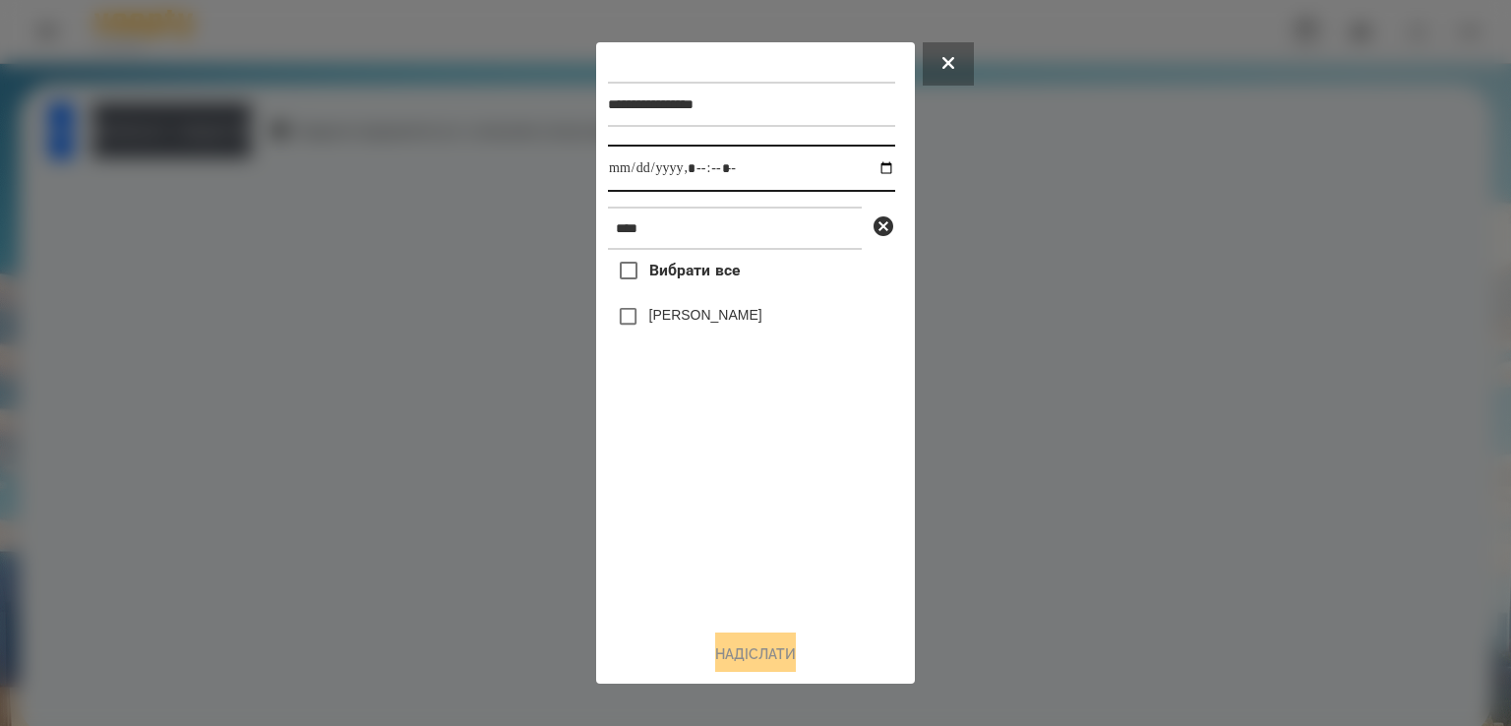
click at [636, 170] on input "datetime-local" at bounding box center [751, 168] width 287 height 47
type input "**********"
click at [781, 661] on button "Надіслати" at bounding box center [755, 653] width 81 height 43
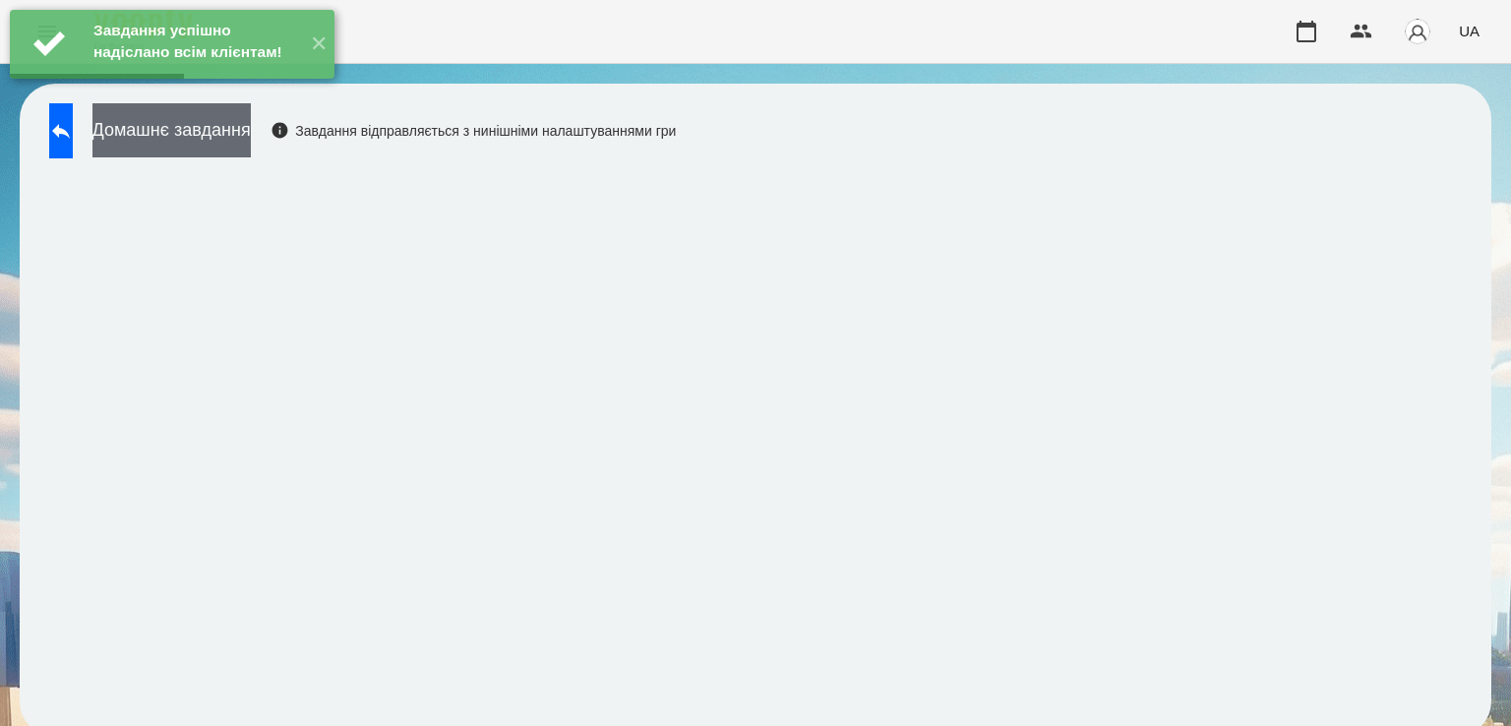
click at [244, 140] on button "Домашнє завдання" at bounding box center [171, 130] width 158 height 54
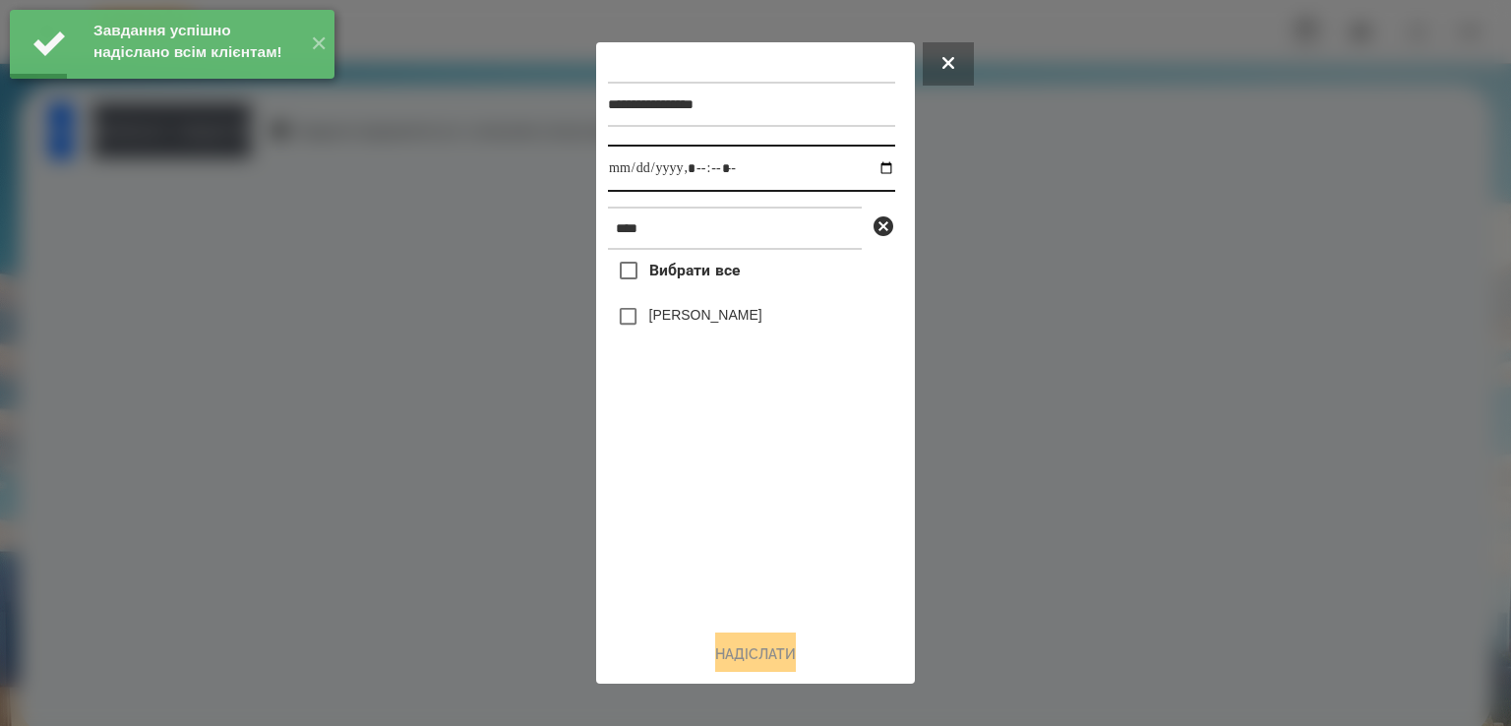
click at [629, 174] on input "datetime-local" at bounding box center [751, 168] width 287 height 47
type input "**********"
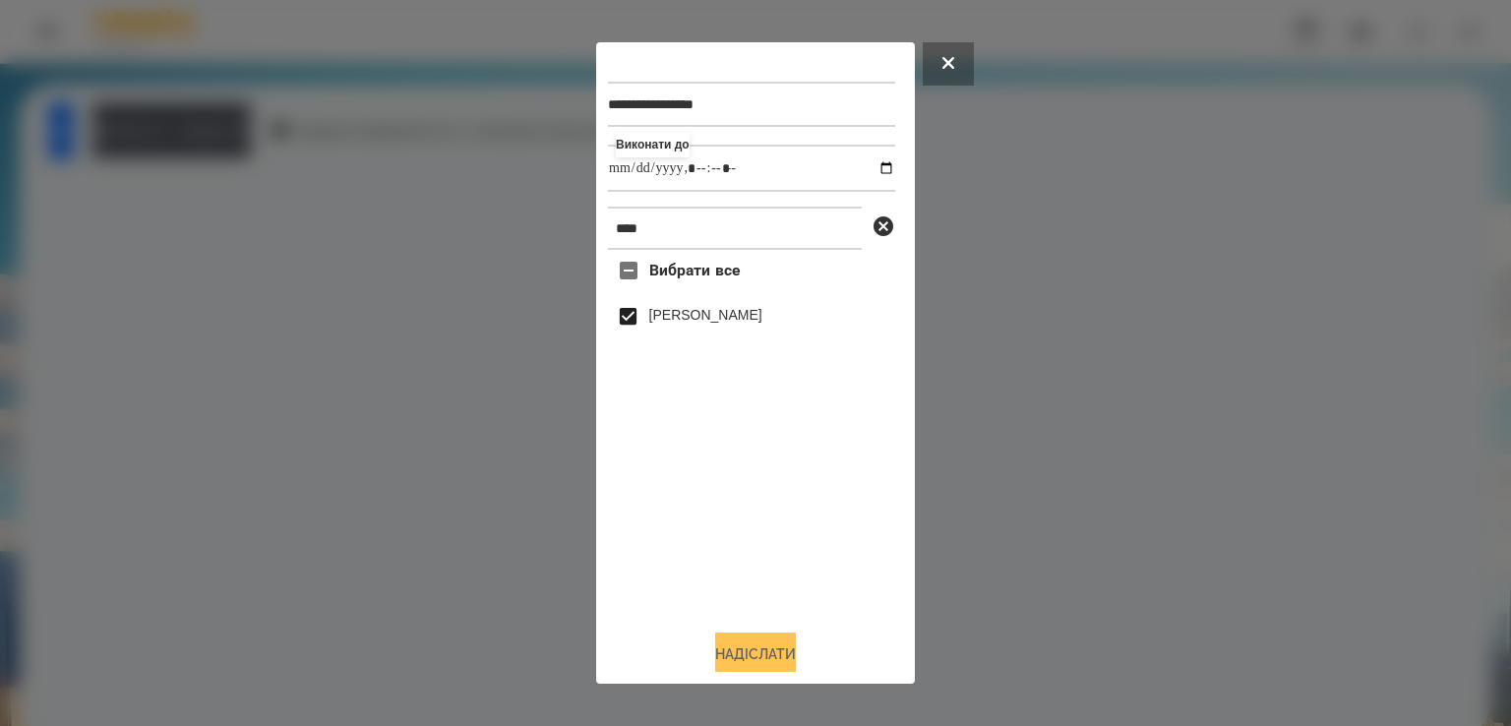
click at [789, 650] on button "Надіслати" at bounding box center [755, 653] width 81 height 43
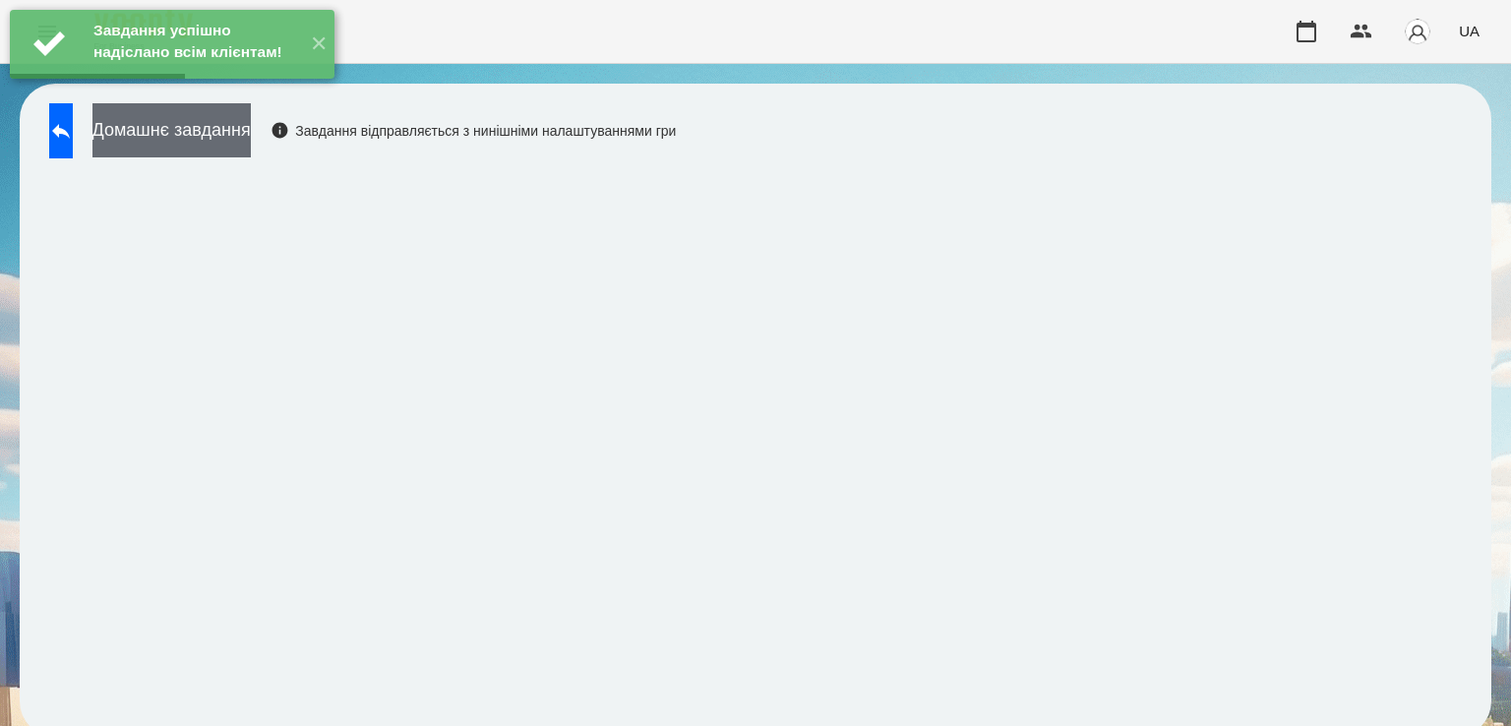
click at [251, 147] on button "Домашнє завдання" at bounding box center [171, 130] width 158 height 54
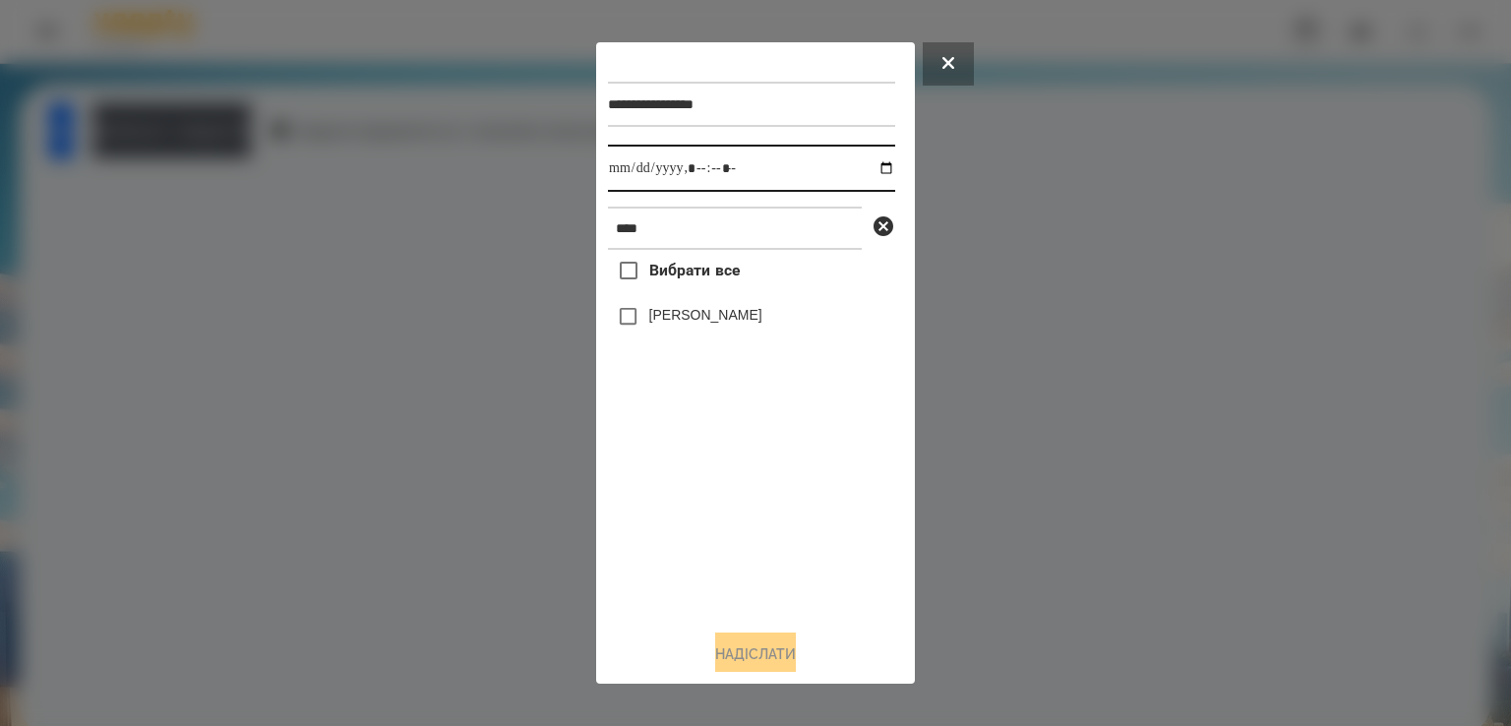
click at [635, 171] on input "datetime-local" at bounding box center [751, 168] width 287 height 47
type input "**********"
click at [763, 636] on div "**********" at bounding box center [755, 362] width 295 height 617
click at [765, 653] on button "Надіслати" at bounding box center [755, 653] width 81 height 43
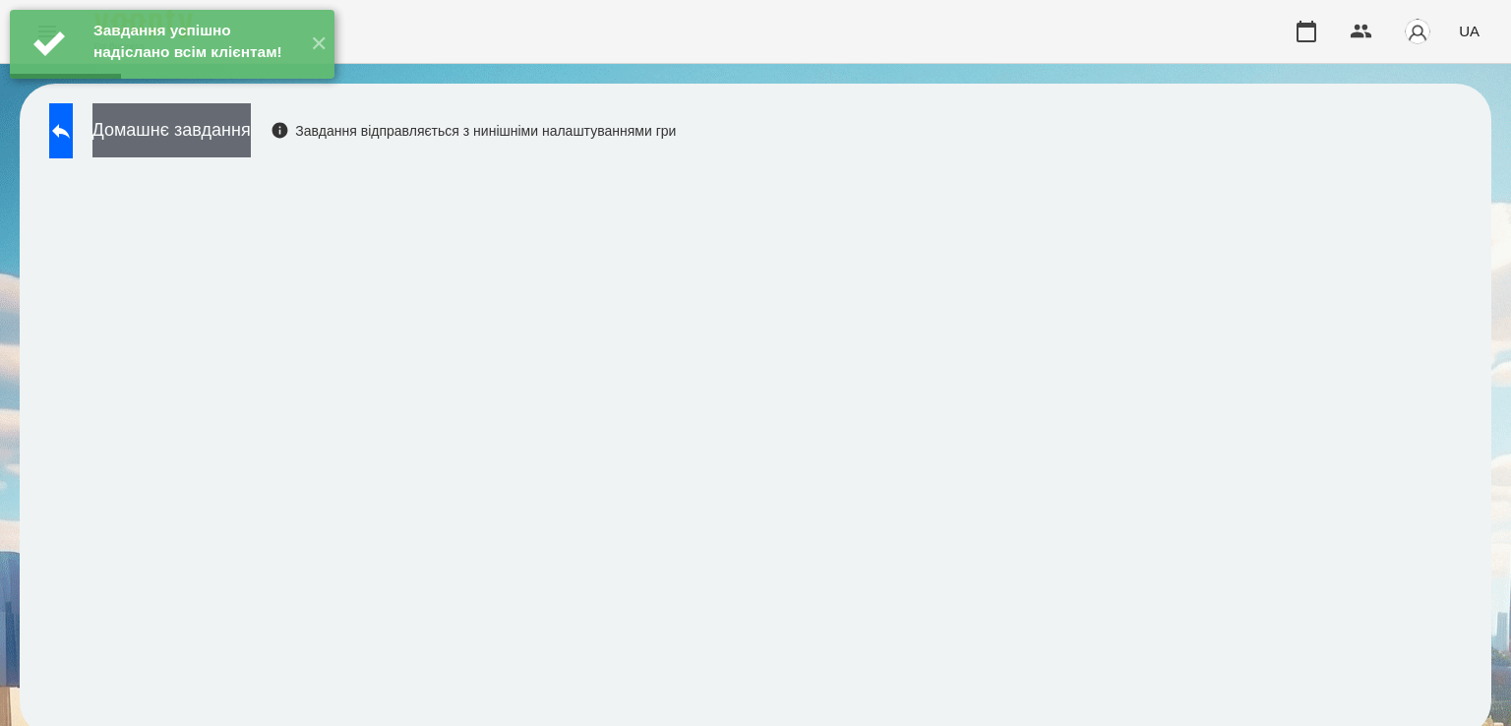
click at [311, 152] on div "Домашнє завдання Завдання відправляється з нинішніми налаштуваннями гри" at bounding box center [357, 135] width 636 height 65
click at [251, 152] on button "Домашнє завдання" at bounding box center [171, 130] width 158 height 54
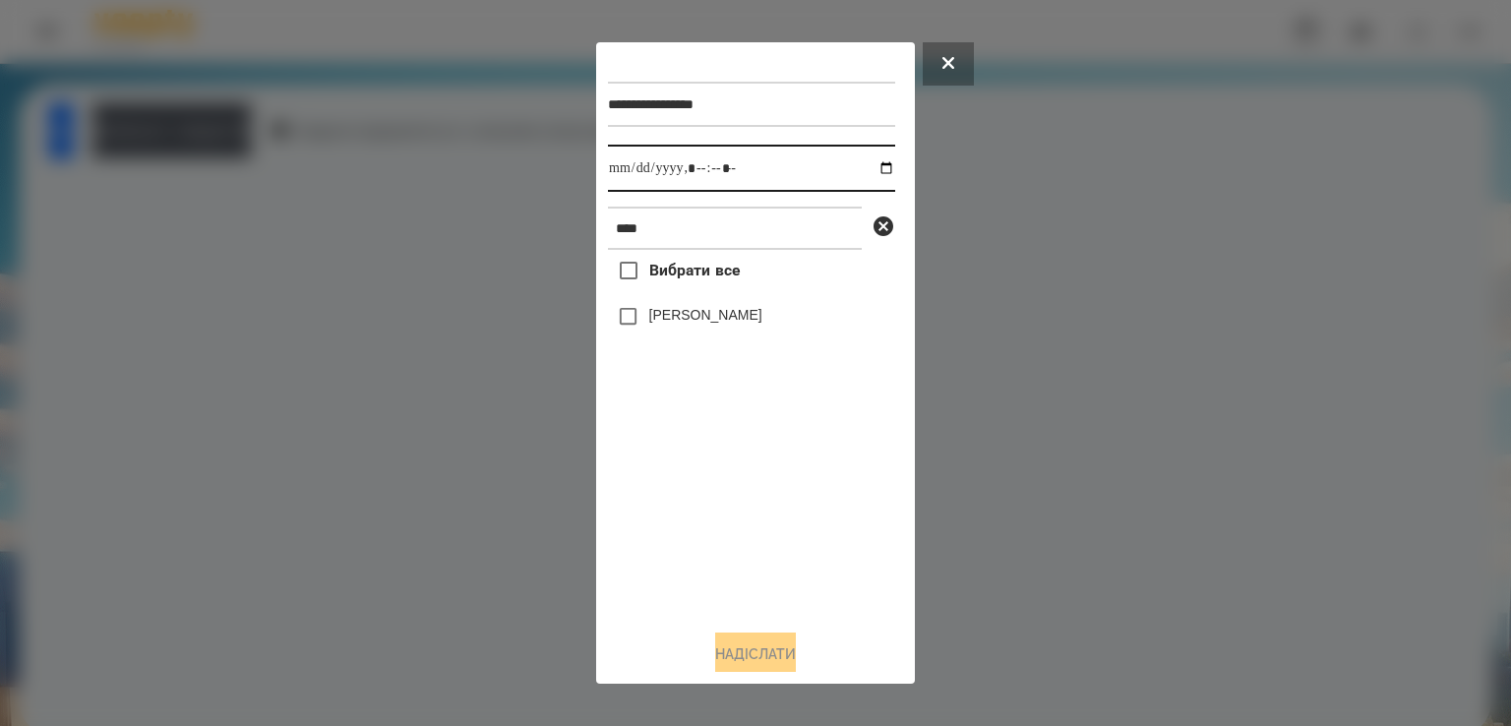
click at [628, 174] on input "datetime-local" at bounding box center [751, 168] width 287 height 47
type input "**********"
click at [749, 663] on button "Надіслати" at bounding box center [755, 653] width 81 height 43
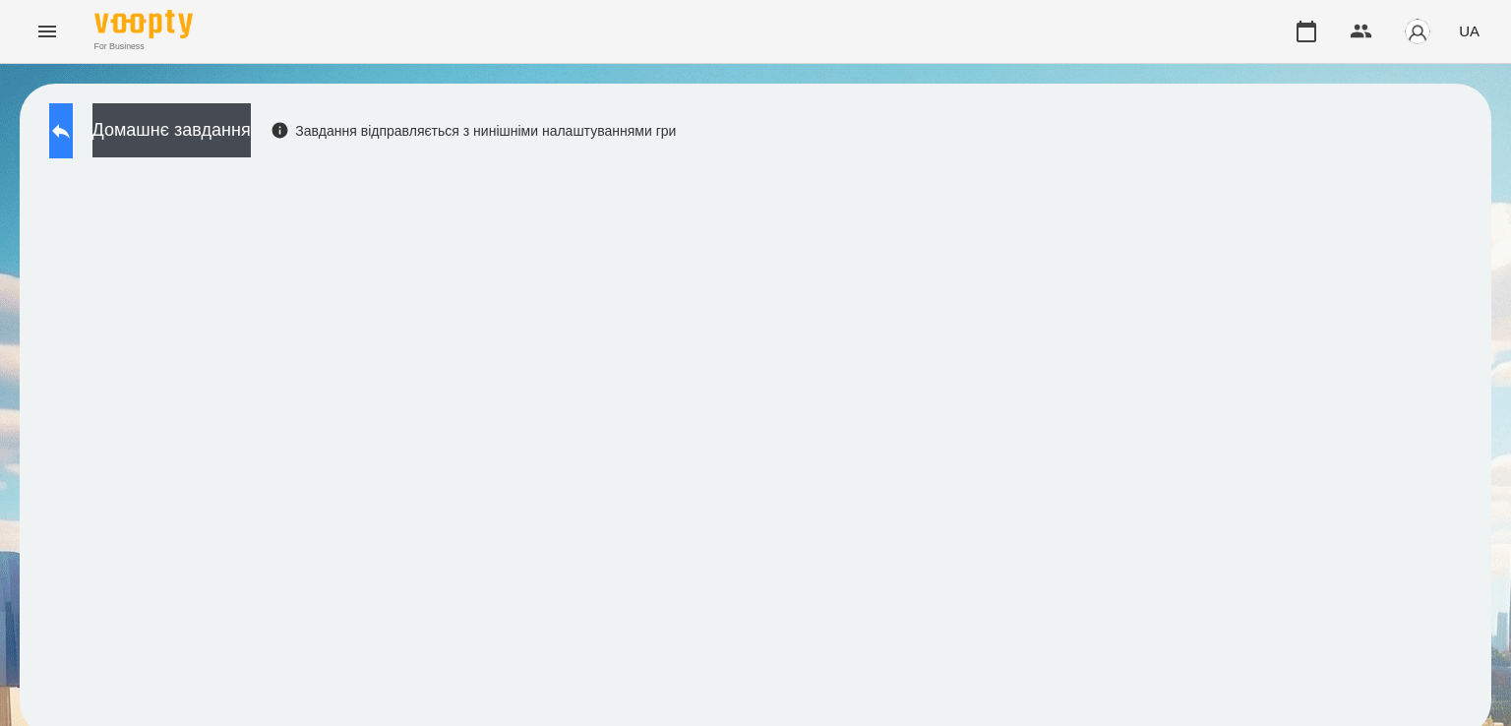
click at [73, 139] on icon at bounding box center [61, 131] width 24 height 24
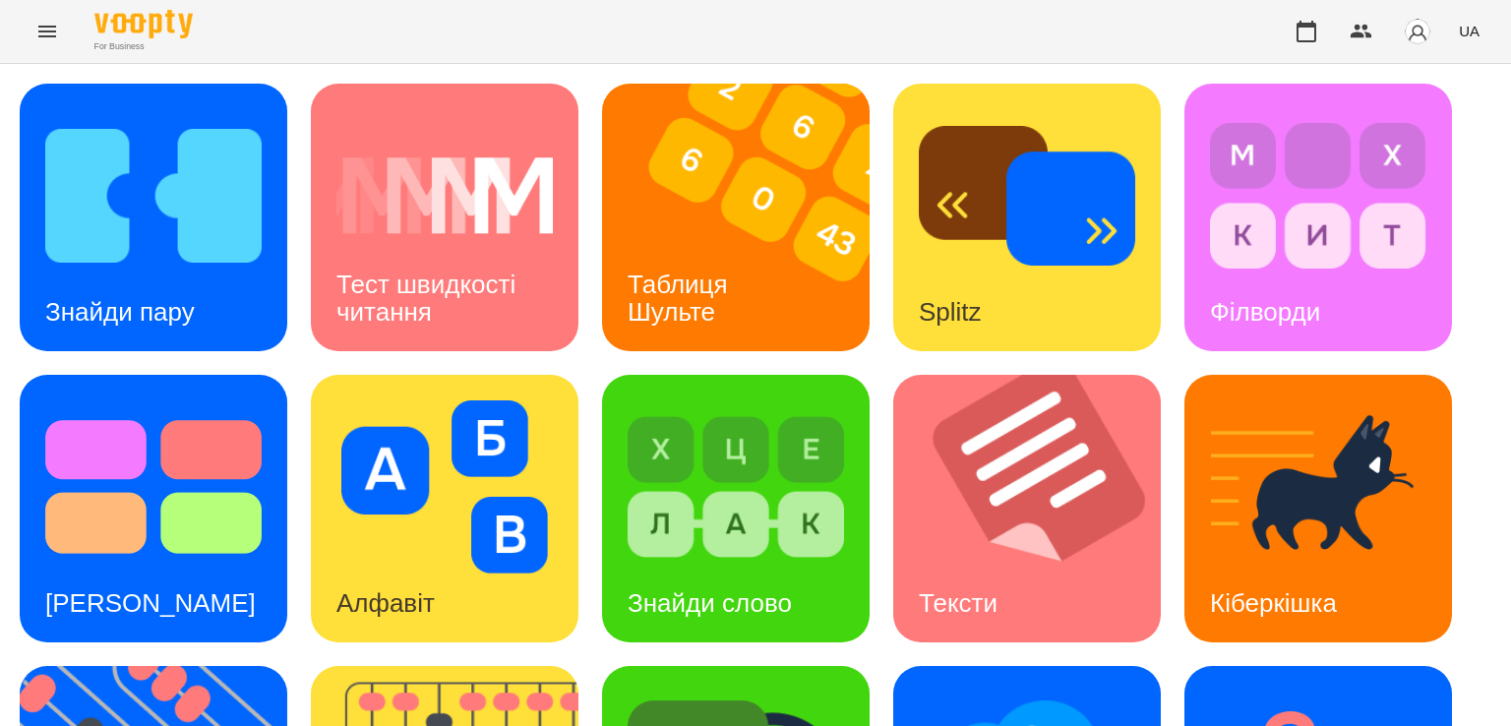
scroll to position [518, 0]
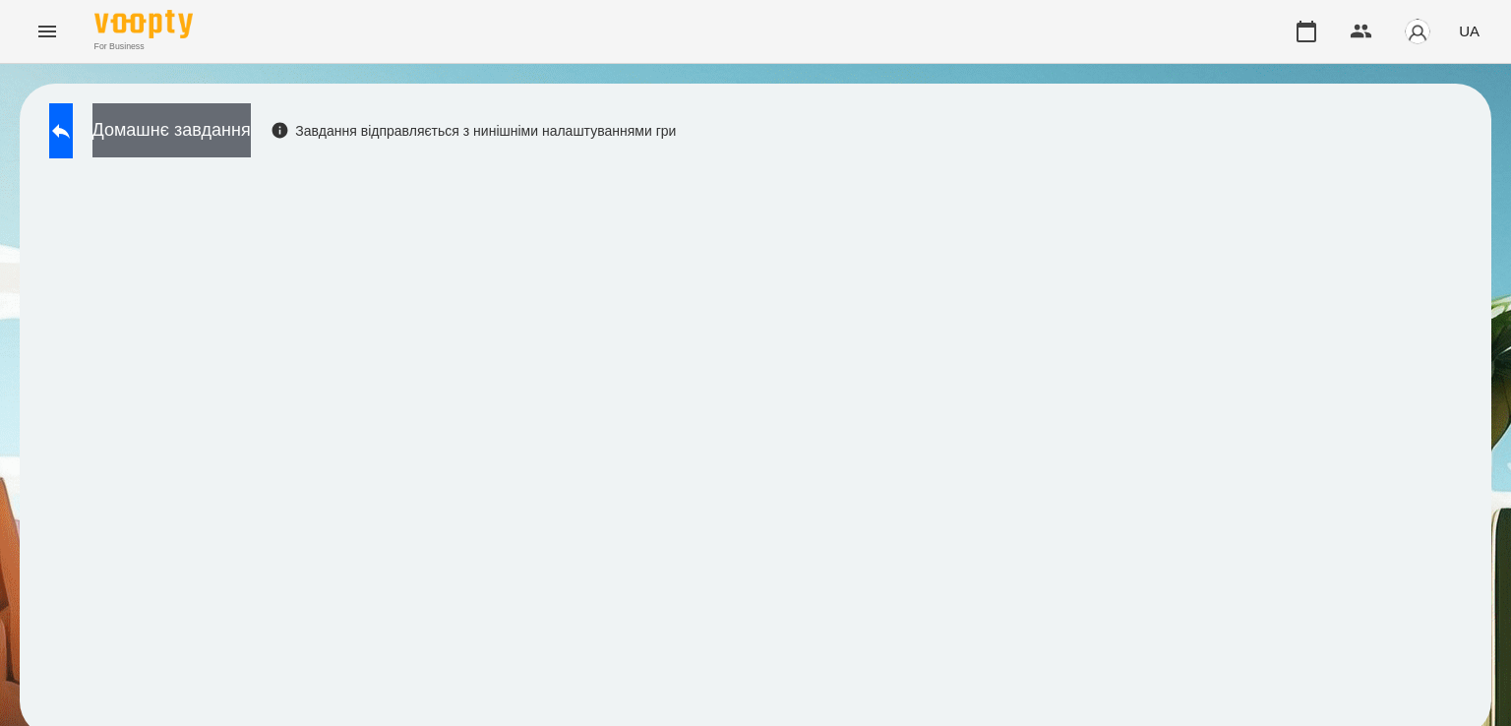
click at [251, 148] on button "Домашнє завдання" at bounding box center [171, 130] width 158 height 54
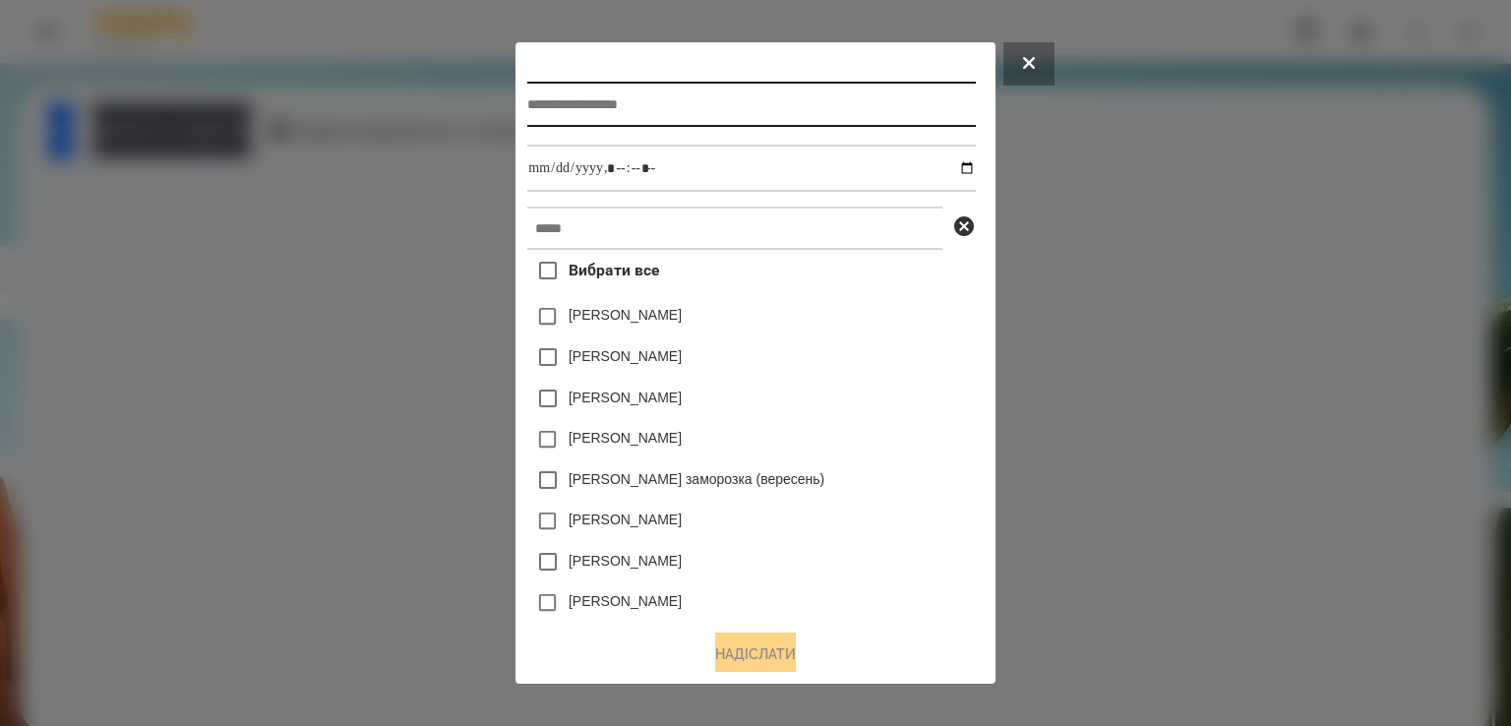
click at [570, 103] on input "text" at bounding box center [751, 104] width 448 height 45
type input "**********"
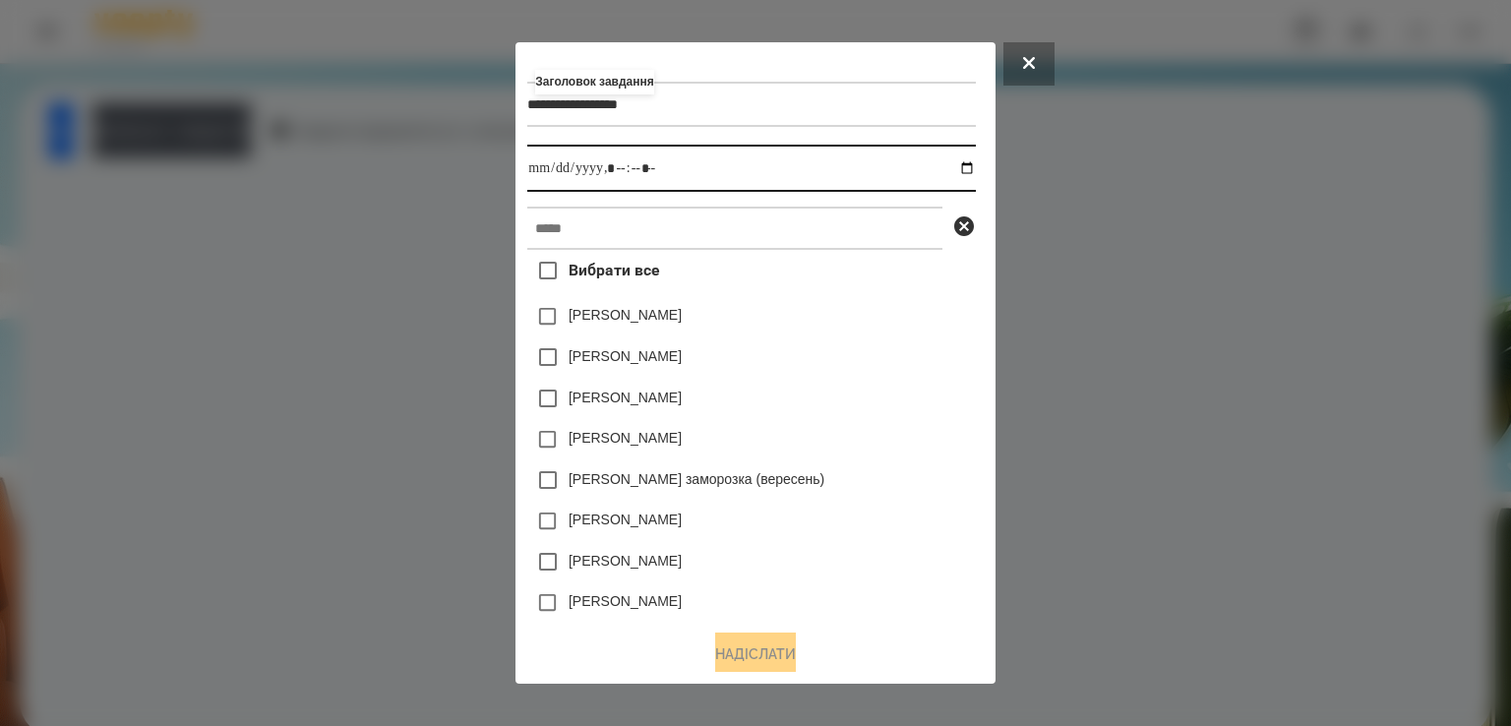
click at [527, 167] on input "datetime-local" at bounding box center [751, 168] width 448 height 47
click at [975, 181] on input "datetime-local" at bounding box center [751, 168] width 448 height 47
type input "**********"
click at [782, 582] on div "[PERSON_NAME]" at bounding box center [751, 561] width 448 height 41
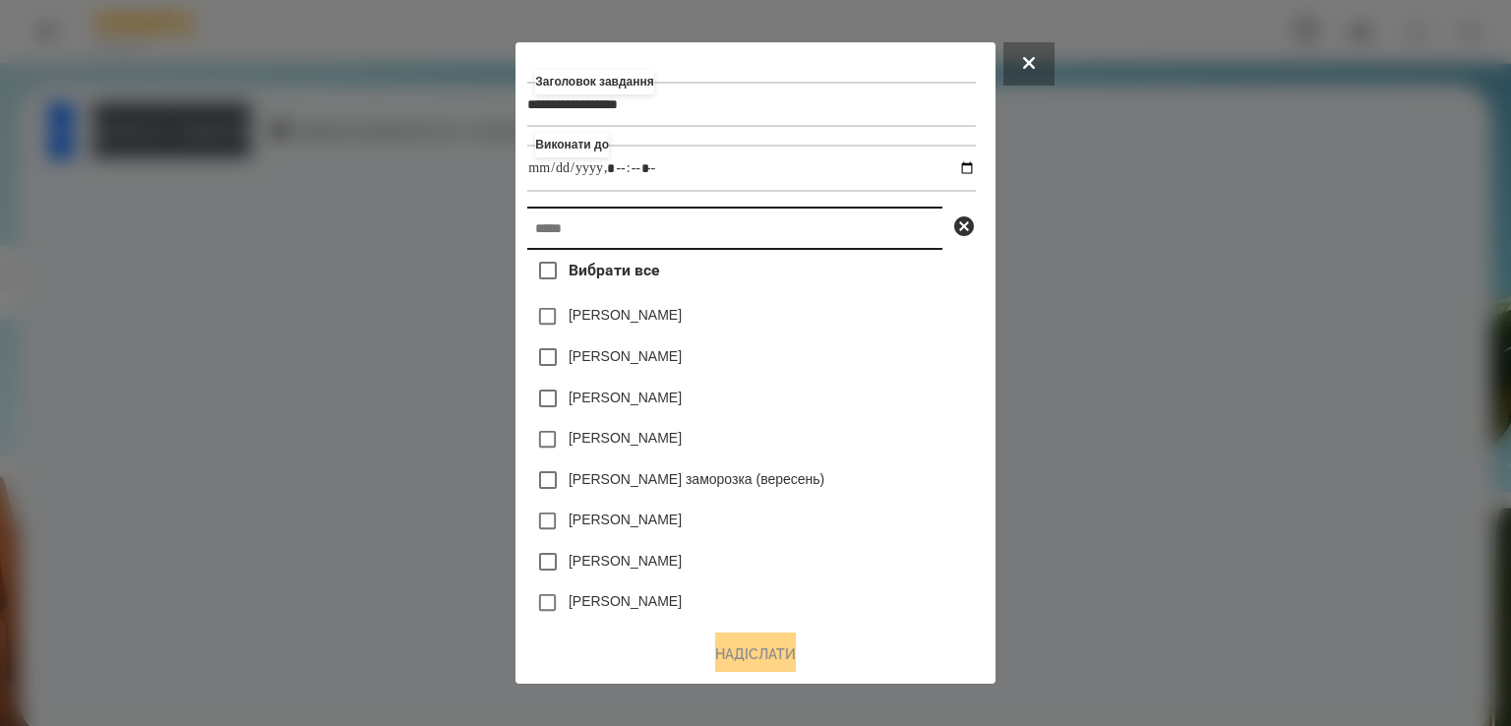
click at [659, 249] on input "text" at bounding box center [734, 228] width 415 height 43
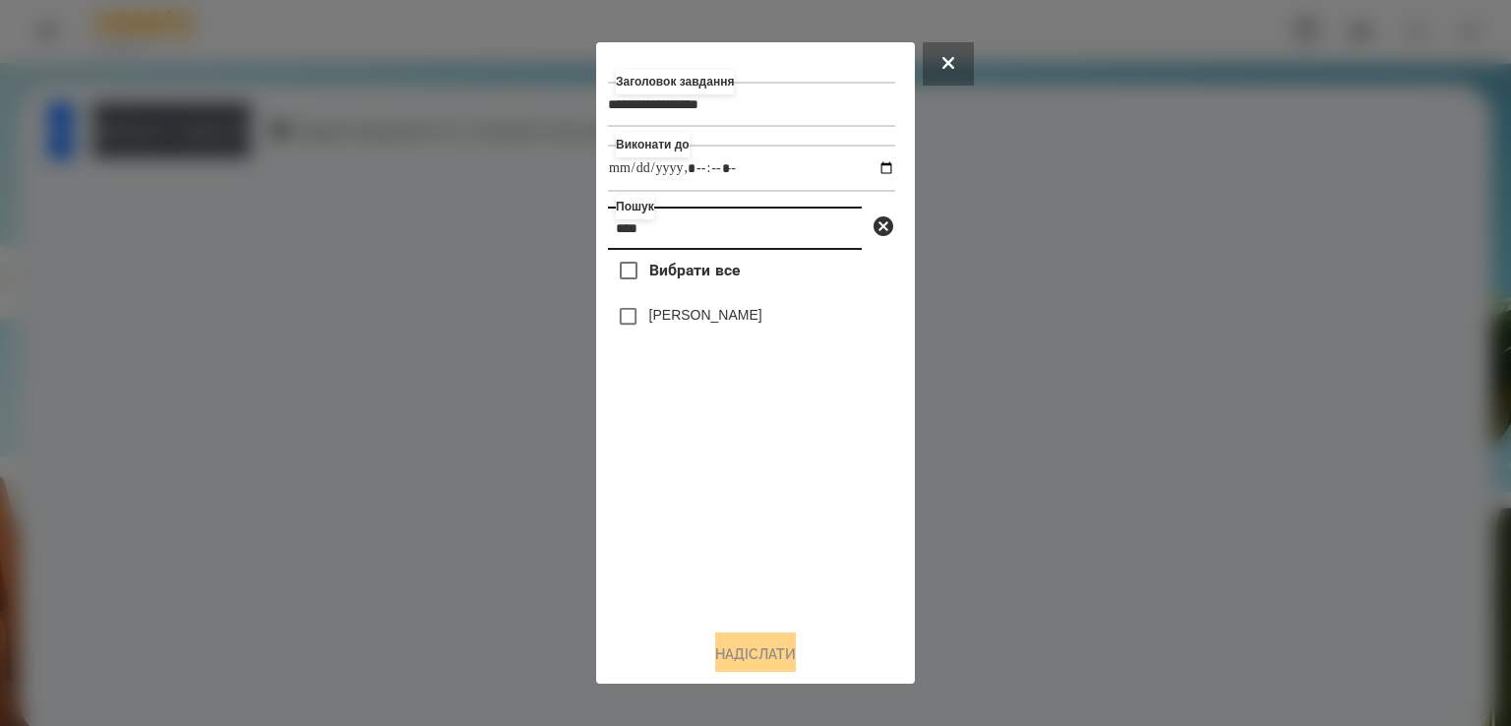
type input "****"
click at [745, 641] on button "Надіслати" at bounding box center [755, 653] width 81 height 43
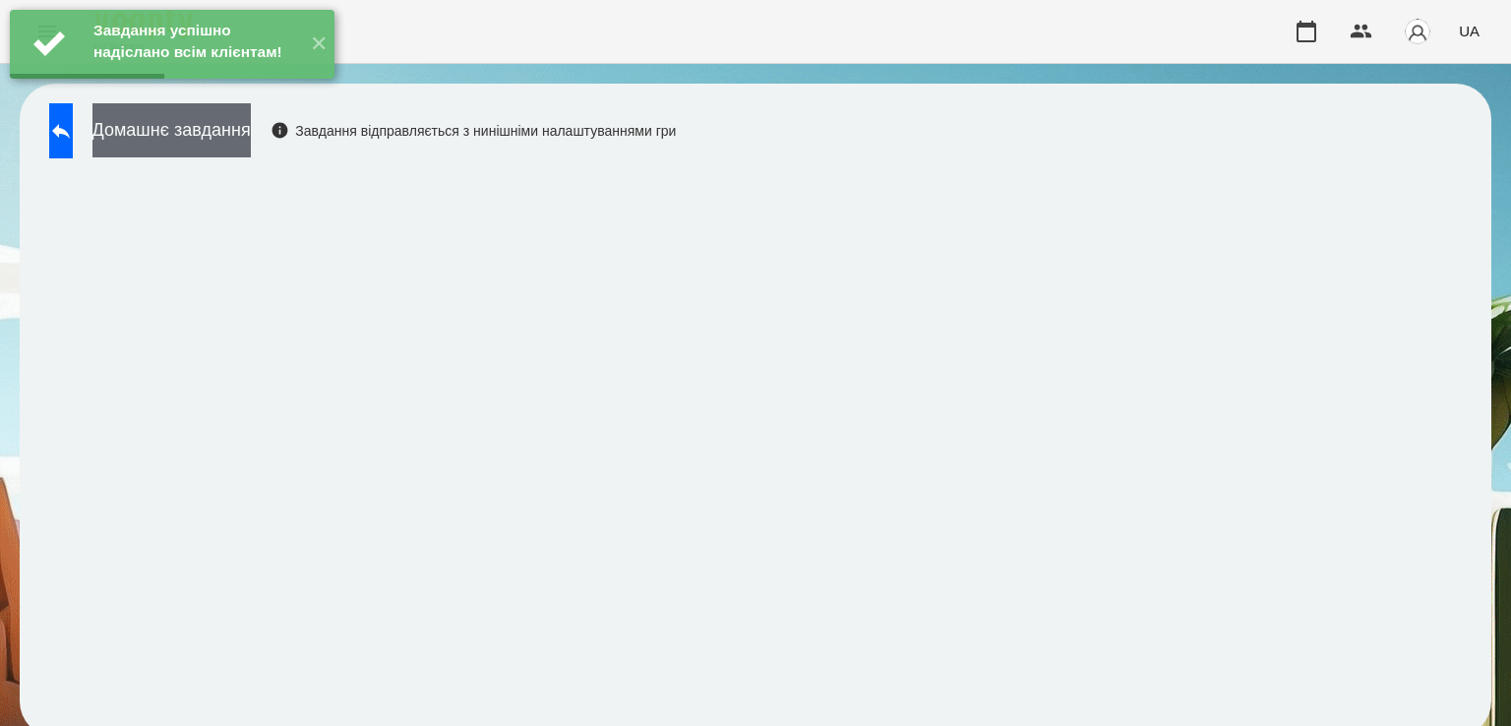
click at [214, 124] on button "Домашнє завдання" at bounding box center [171, 130] width 158 height 54
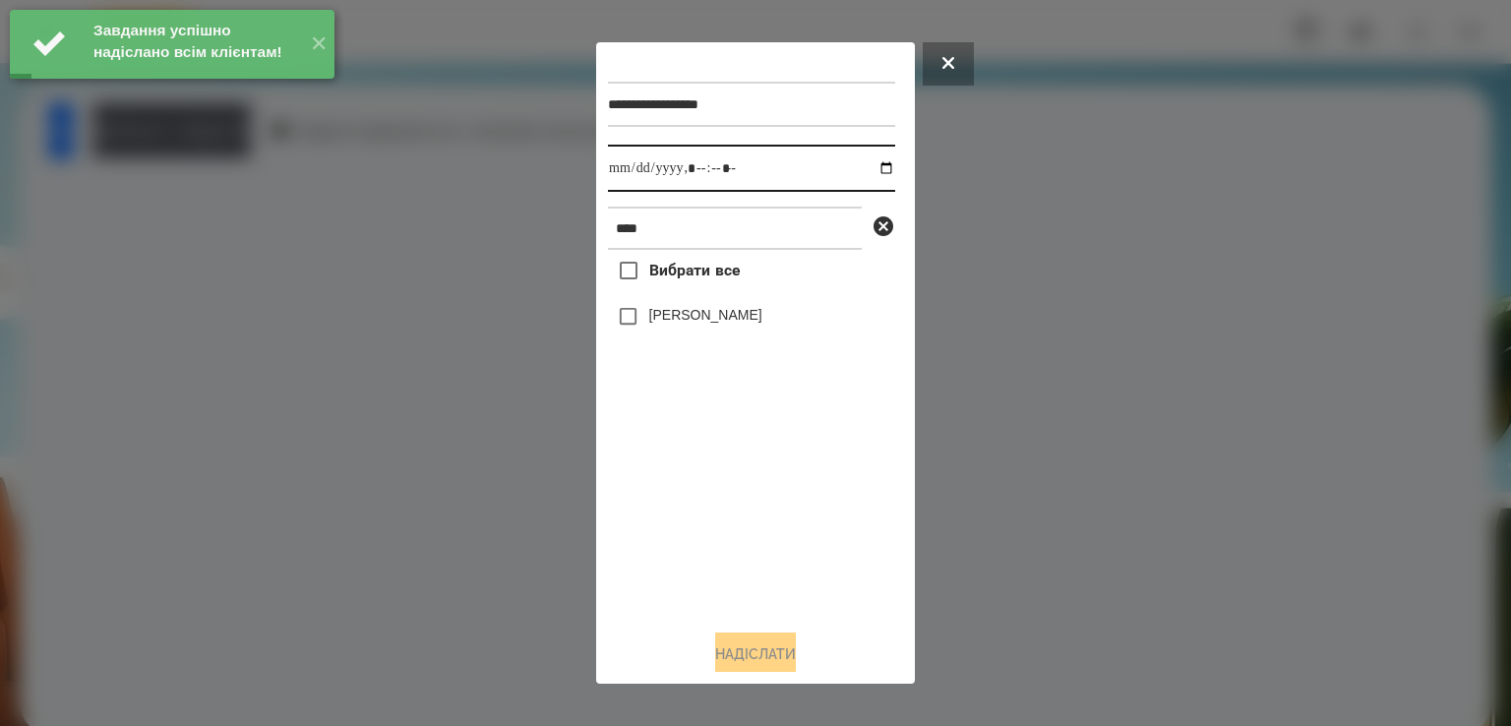
click at [635, 174] on input "datetime-local" at bounding box center [751, 168] width 287 height 47
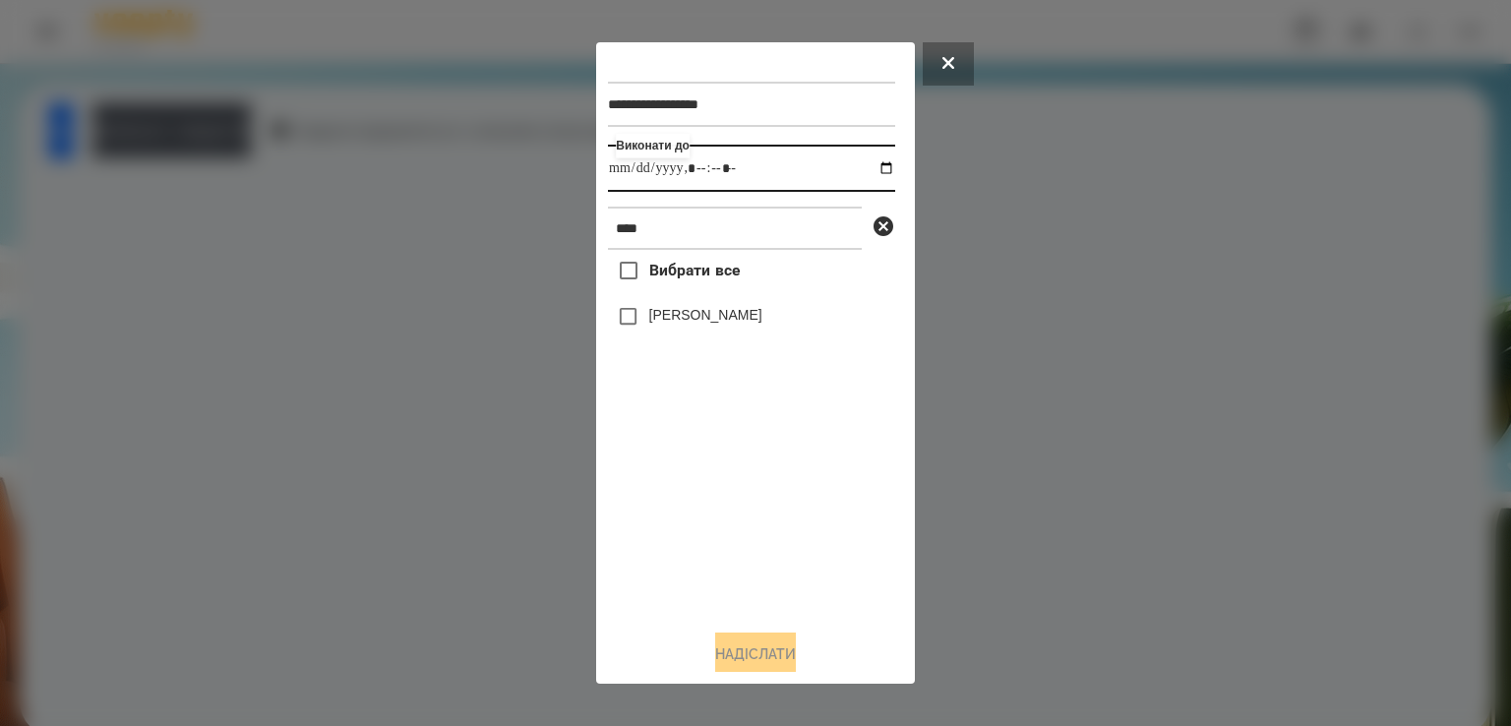
type input "**********"
click at [776, 648] on button "Надіслати" at bounding box center [755, 653] width 81 height 43
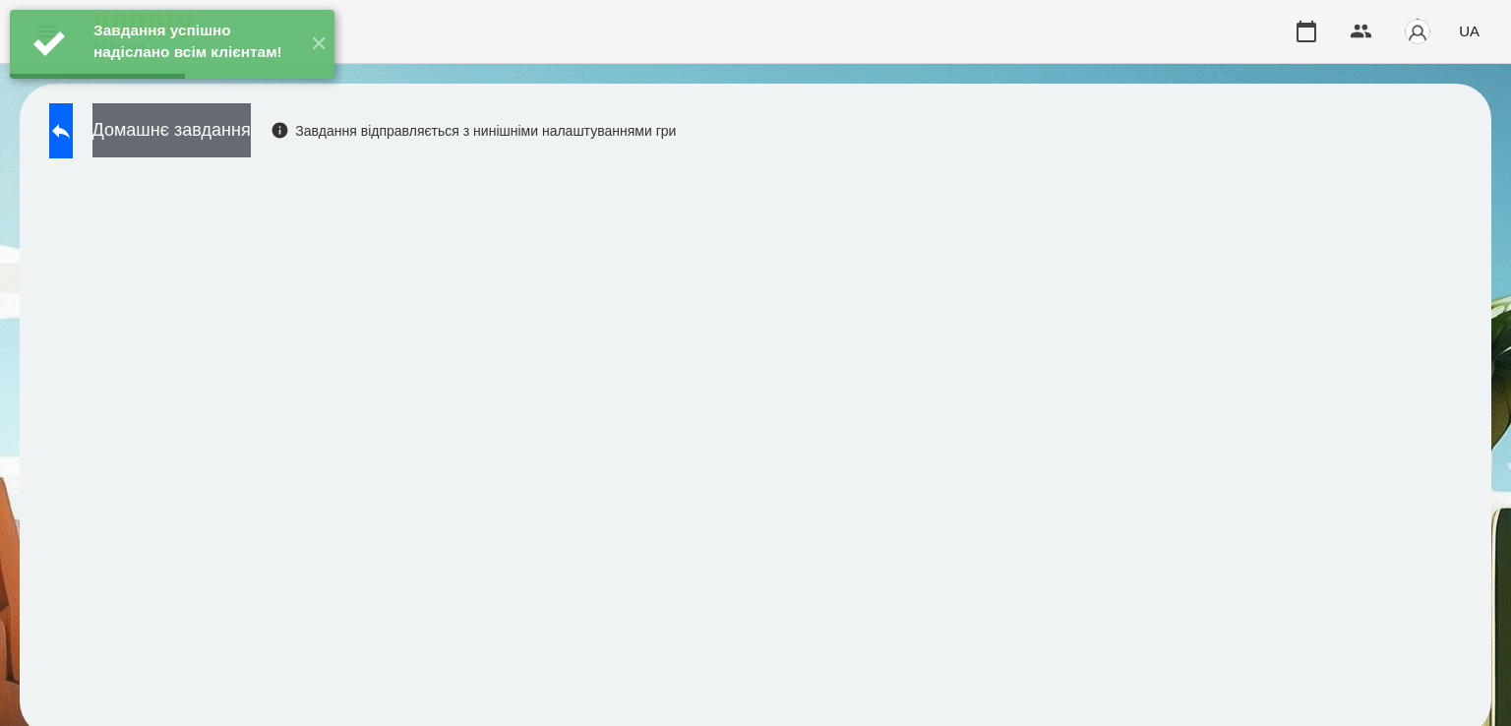
click at [251, 137] on button "Домашнє завдання" at bounding box center [171, 130] width 158 height 54
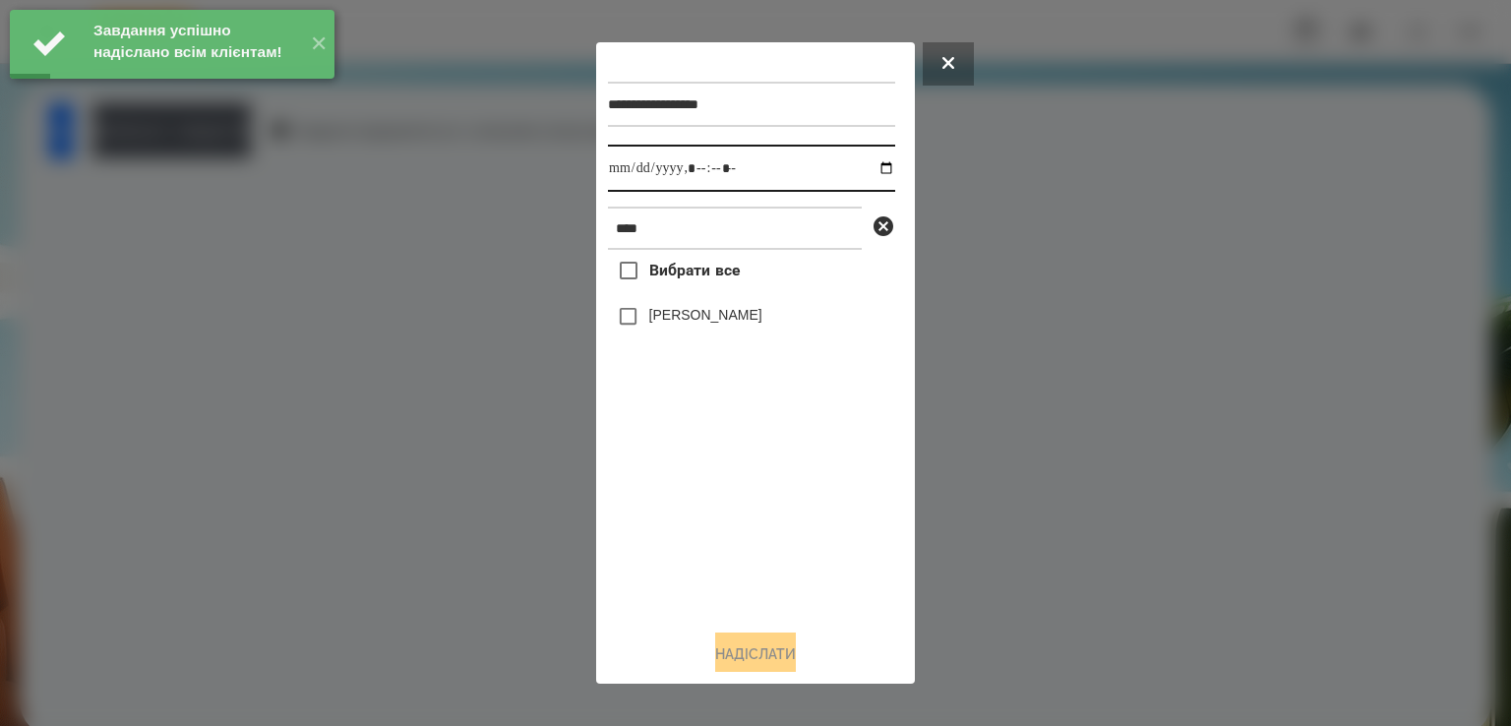
click at [628, 171] on input "datetime-local" at bounding box center [751, 168] width 287 height 47
type input "**********"
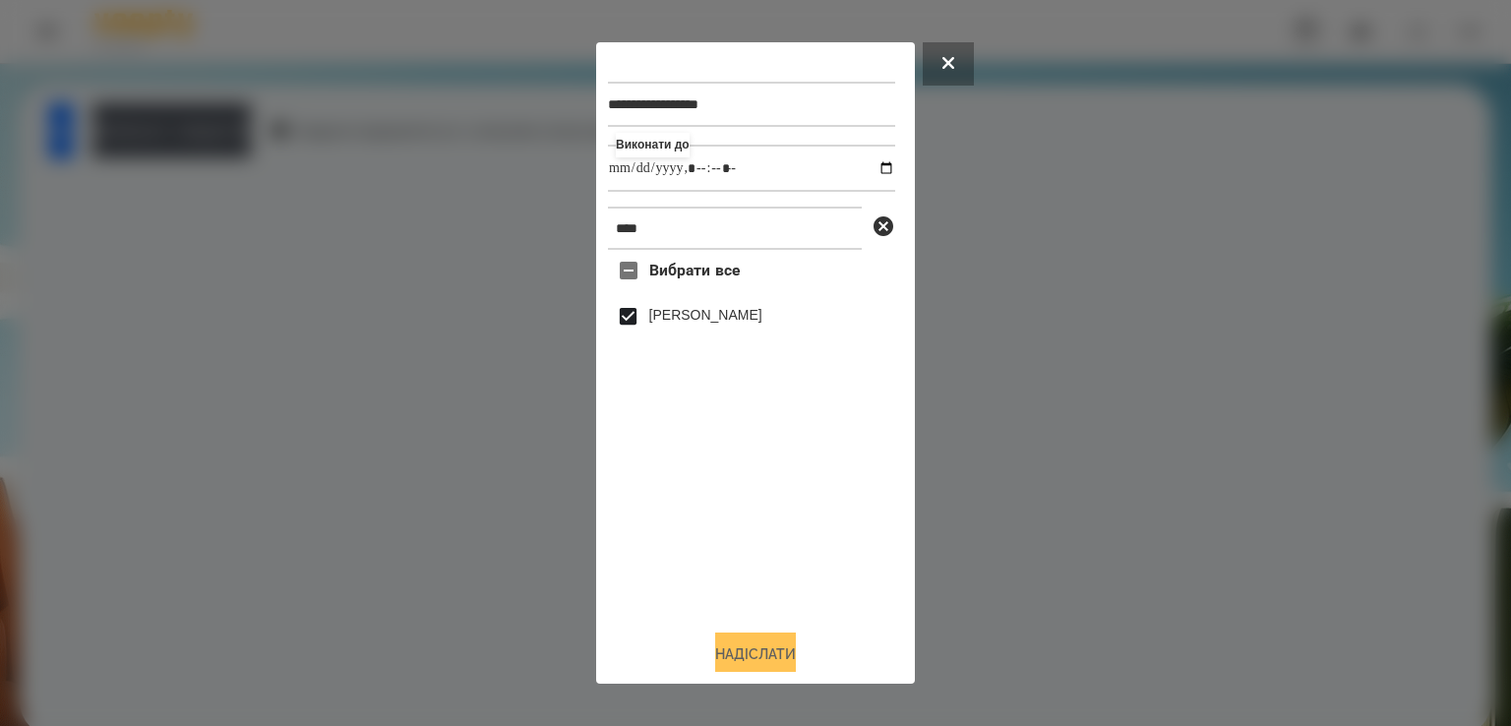
click at [764, 658] on button "Надіслати" at bounding box center [755, 653] width 81 height 43
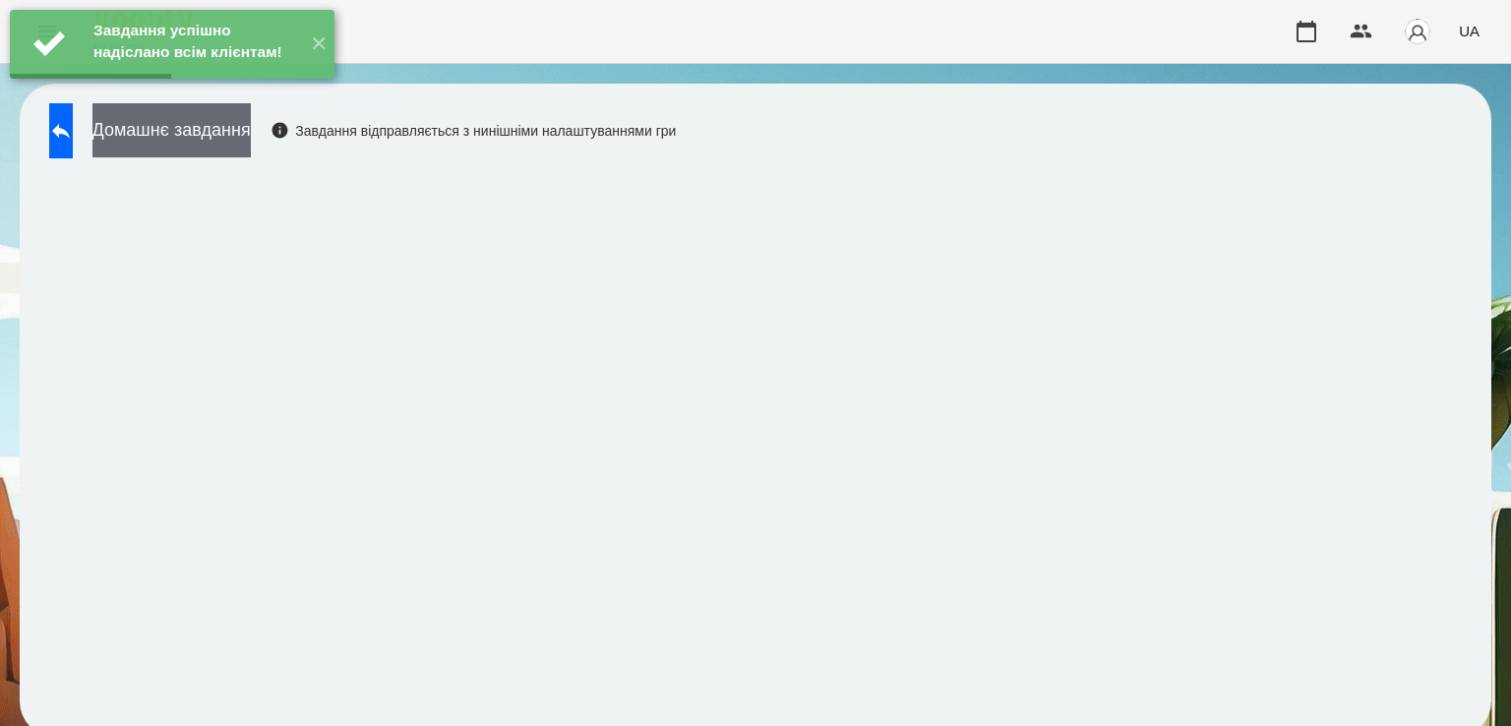
click at [251, 123] on button "Домашнє завдання" at bounding box center [171, 130] width 158 height 54
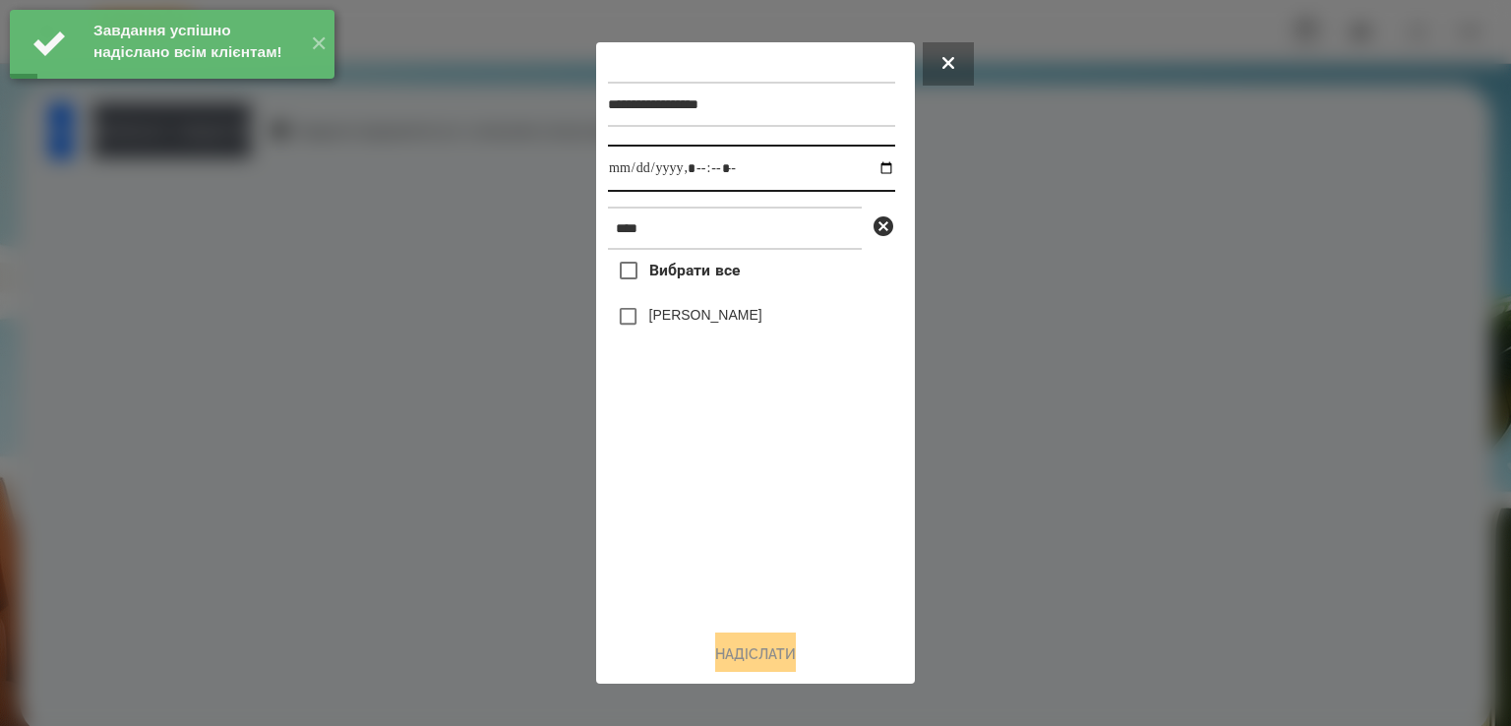
click at [630, 170] on input "datetime-local" at bounding box center [751, 168] width 287 height 47
type input "**********"
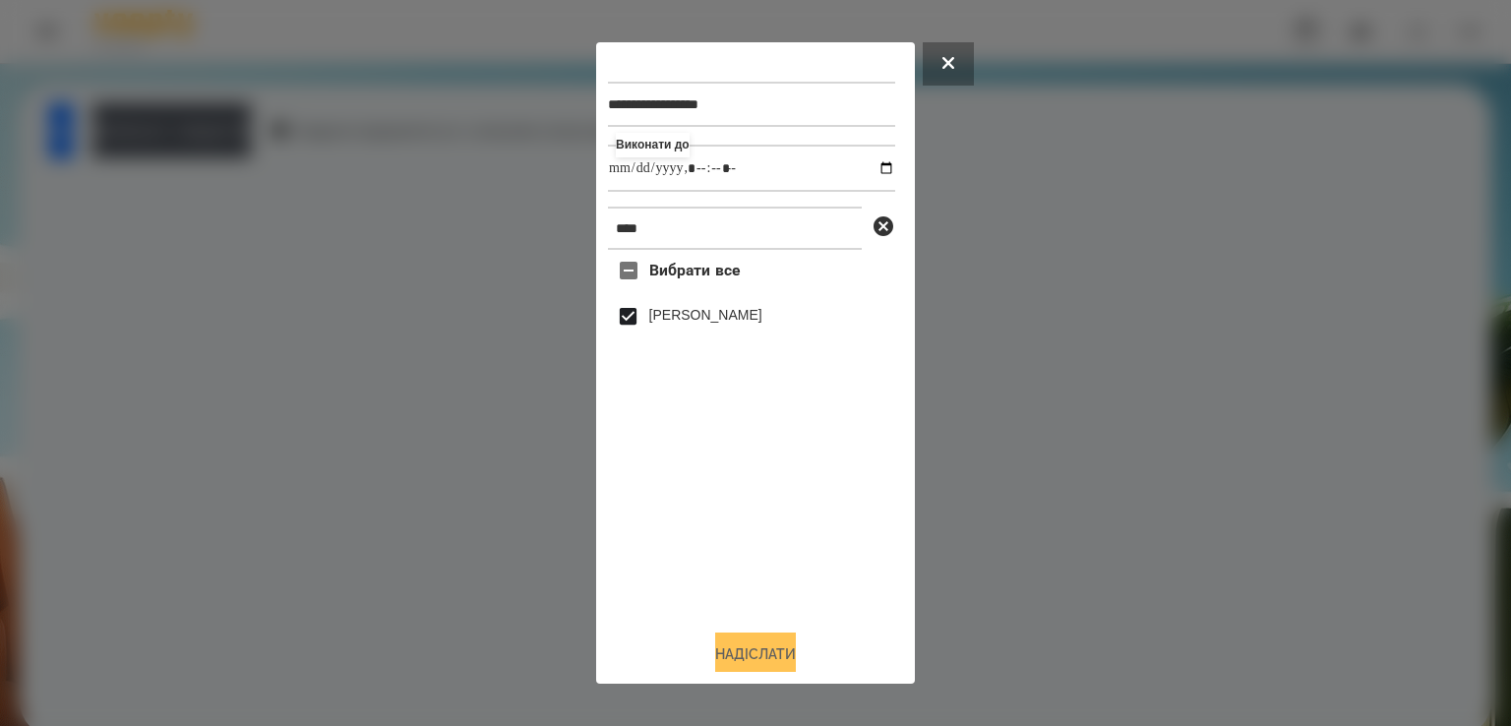
click at [732, 650] on button "Надіслати" at bounding box center [755, 653] width 81 height 43
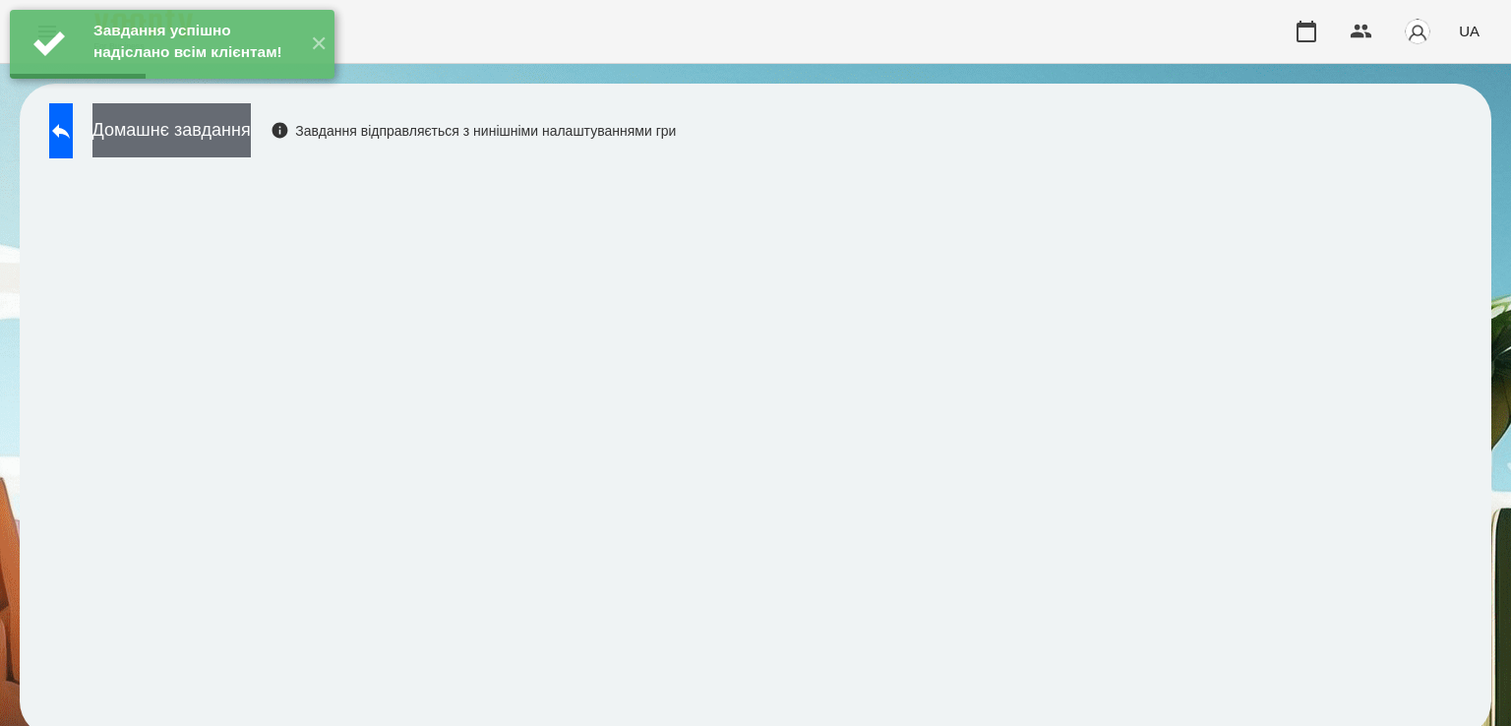
click at [216, 135] on button "Домашнє завдання" at bounding box center [171, 130] width 158 height 54
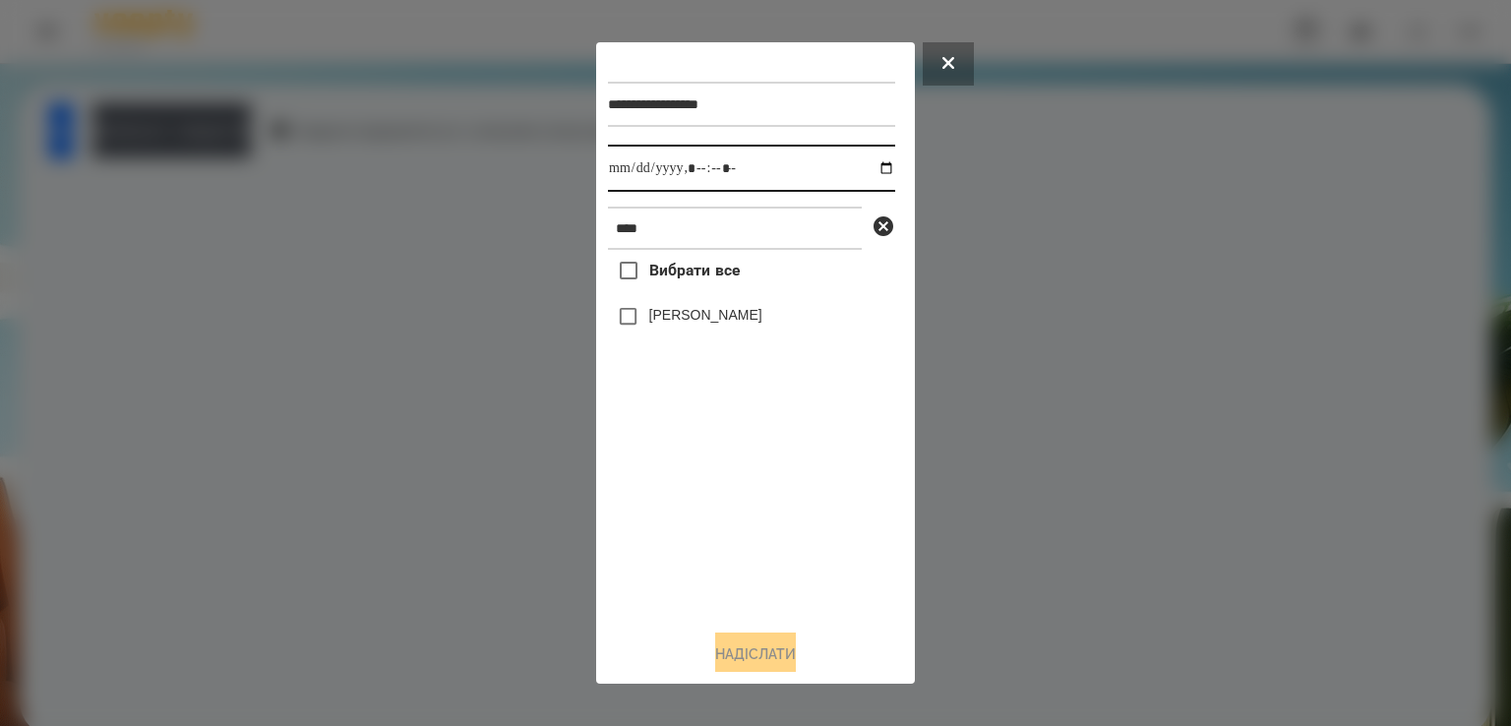
click at [629, 176] on input "datetime-local" at bounding box center [751, 168] width 287 height 47
type input "**********"
click at [747, 661] on button "Надіслати" at bounding box center [755, 653] width 81 height 43
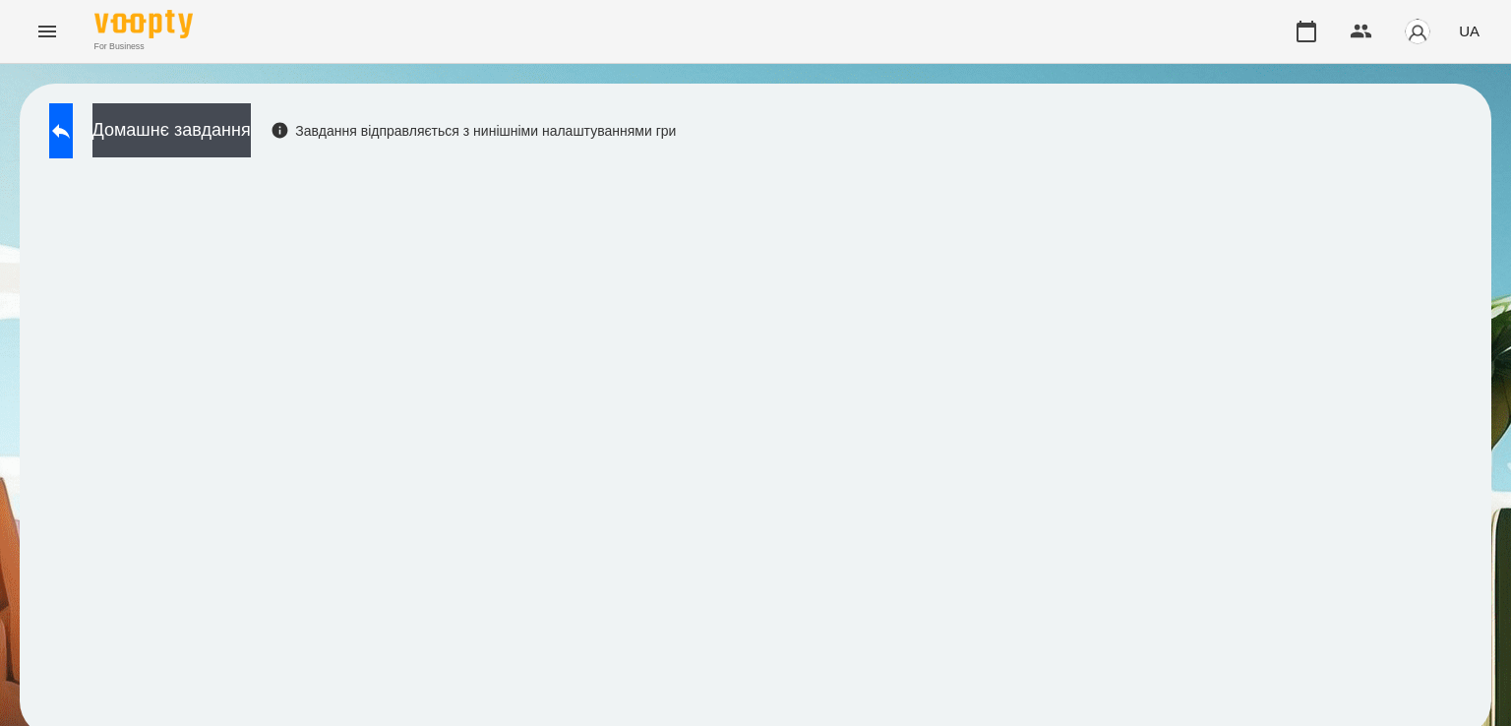
click at [63, 33] on button "Menu" at bounding box center [47, 31] width 47 height 47
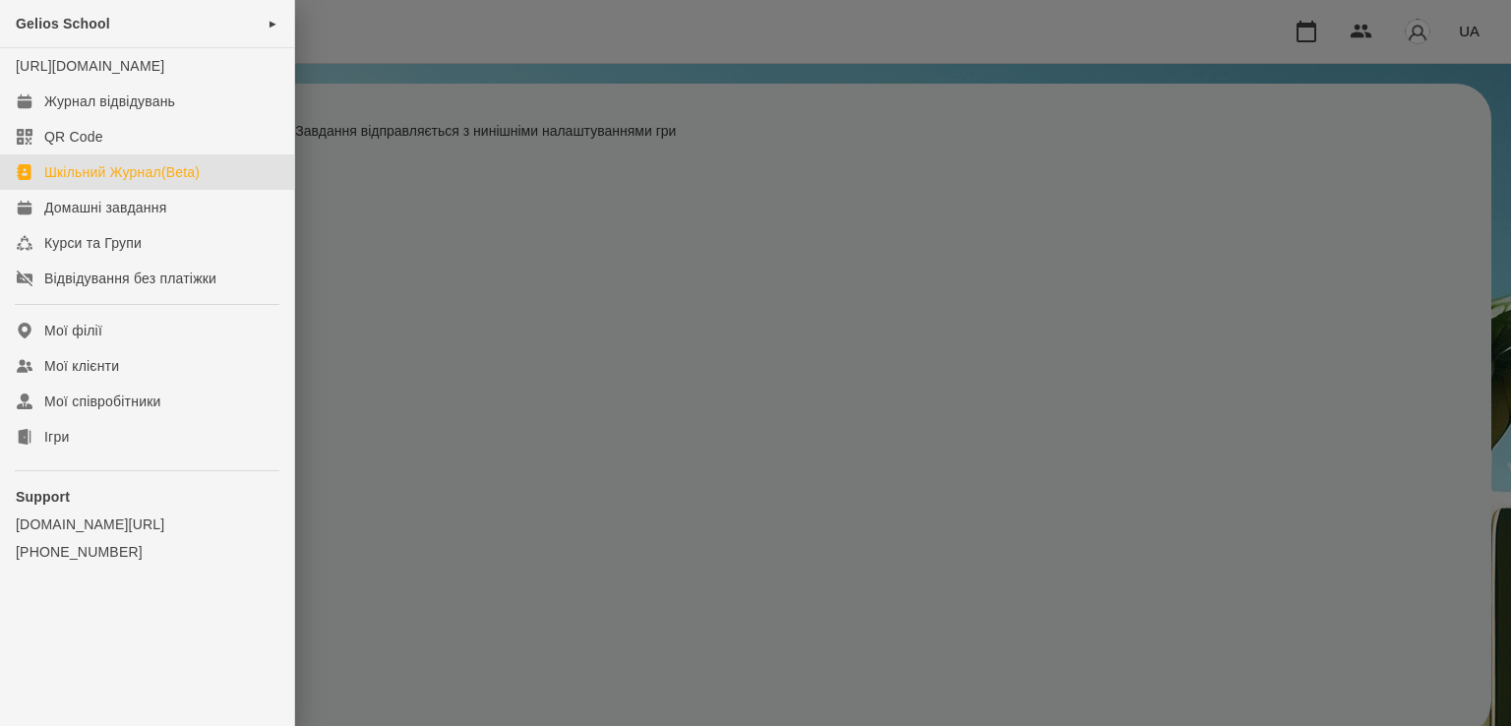
click at [160, 190] on link "Шкільний Журнал(Beta)" at bounding box center [147, 171] width 294 height 35
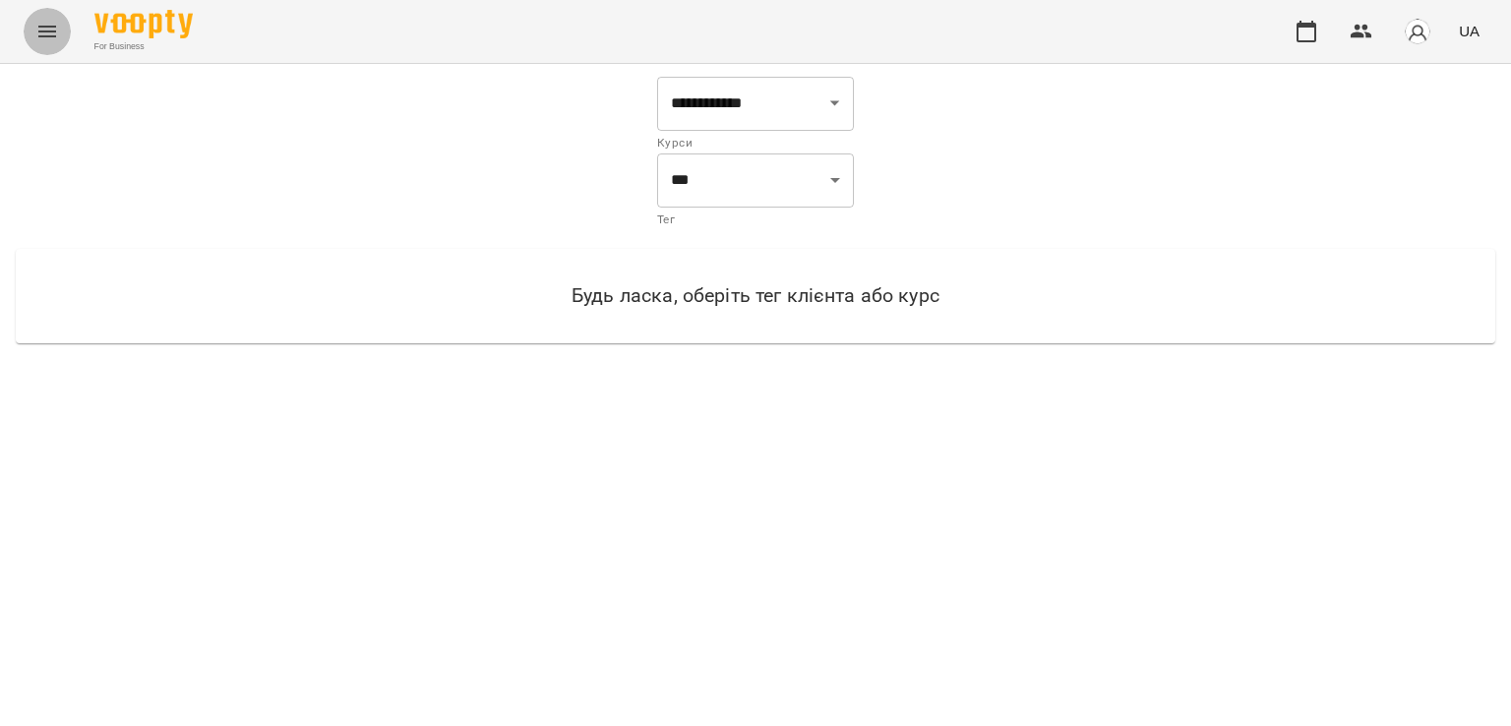
click at [63, 35] on button "Menu" at bounding box center [47, 31] width 47 height 47
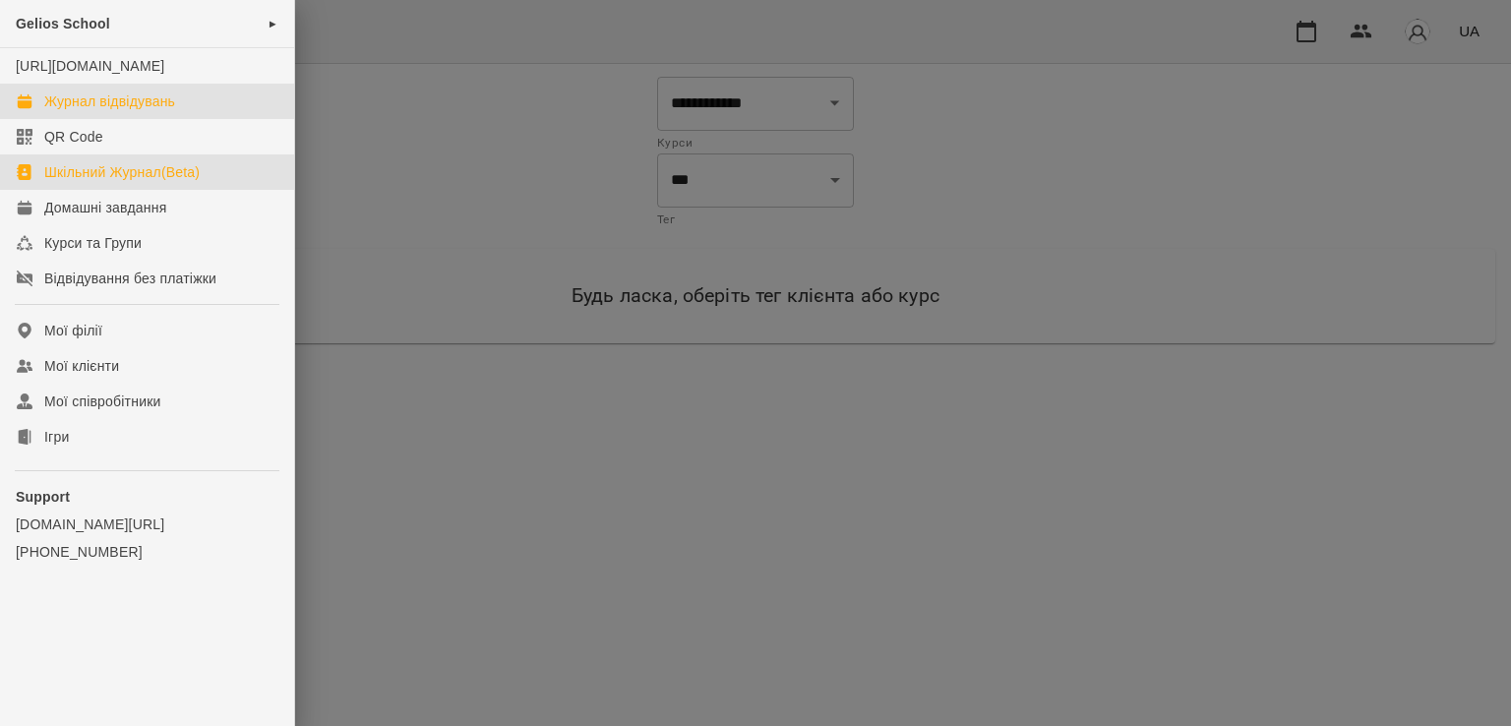
click at [106, 111] on div "Журнал відвідувань" at bounding box center [109, 101] width 131 height 20
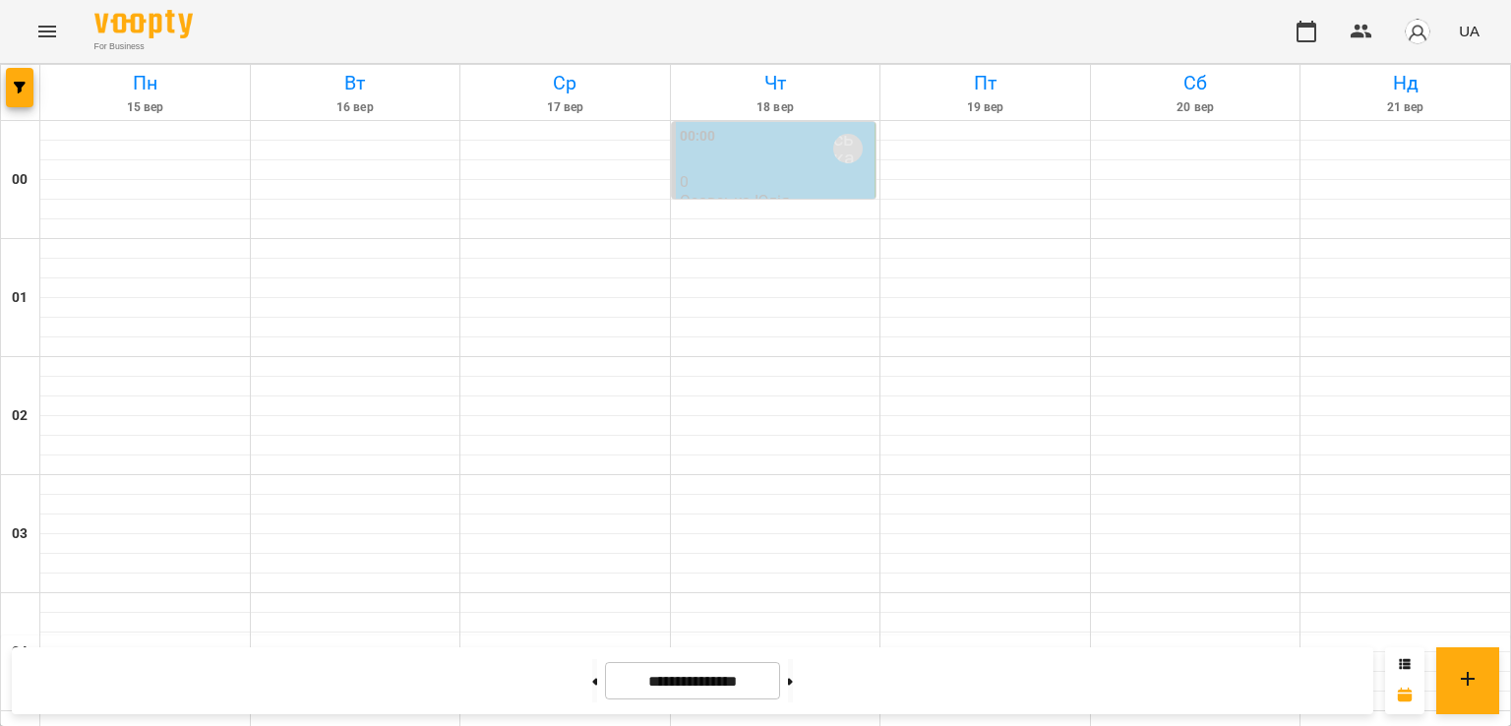
scroll to position [2316, 0]
click at [57, 32] on icon "Menu" at bounding box center [47, 32] width 24 height 24
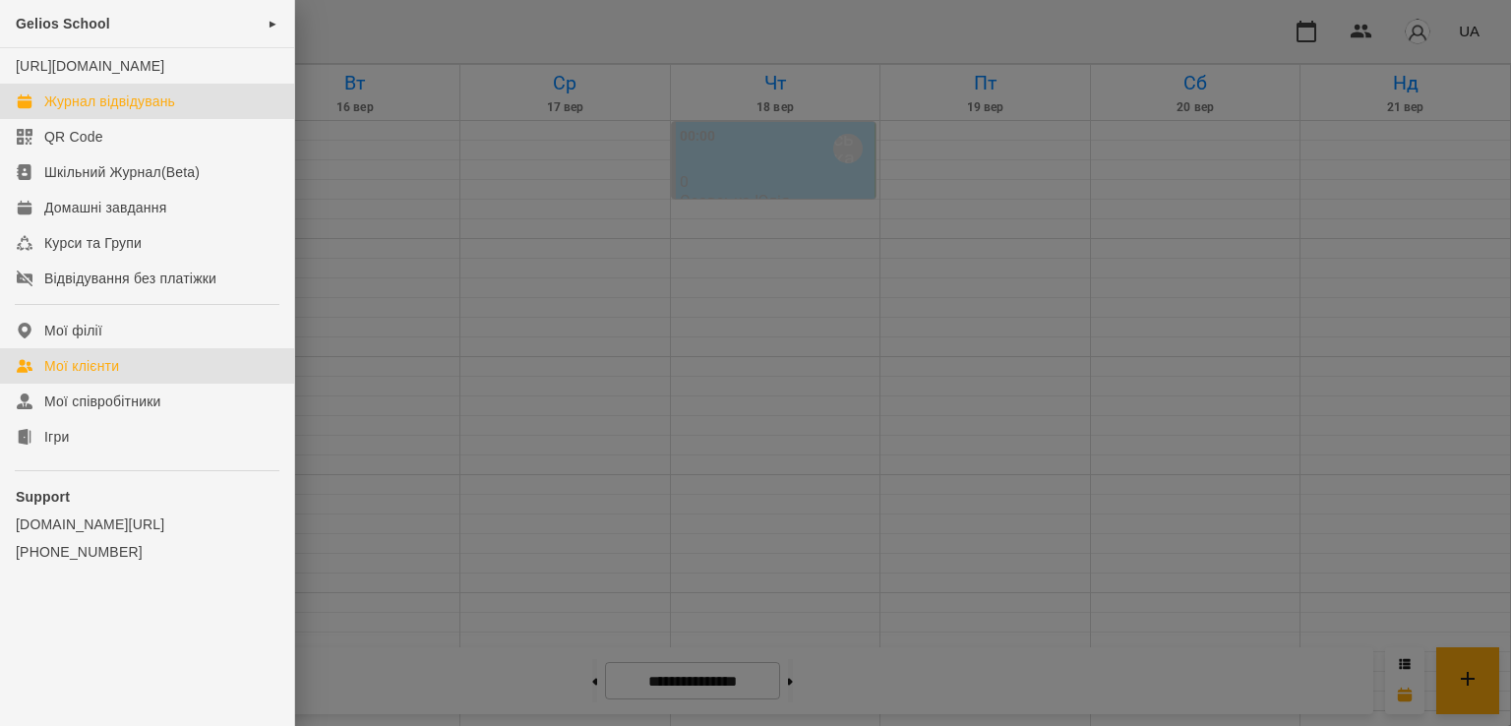
click at [114, 376] on div "Мої клієнти" at bounding box center [81, 366] width 75 height 20
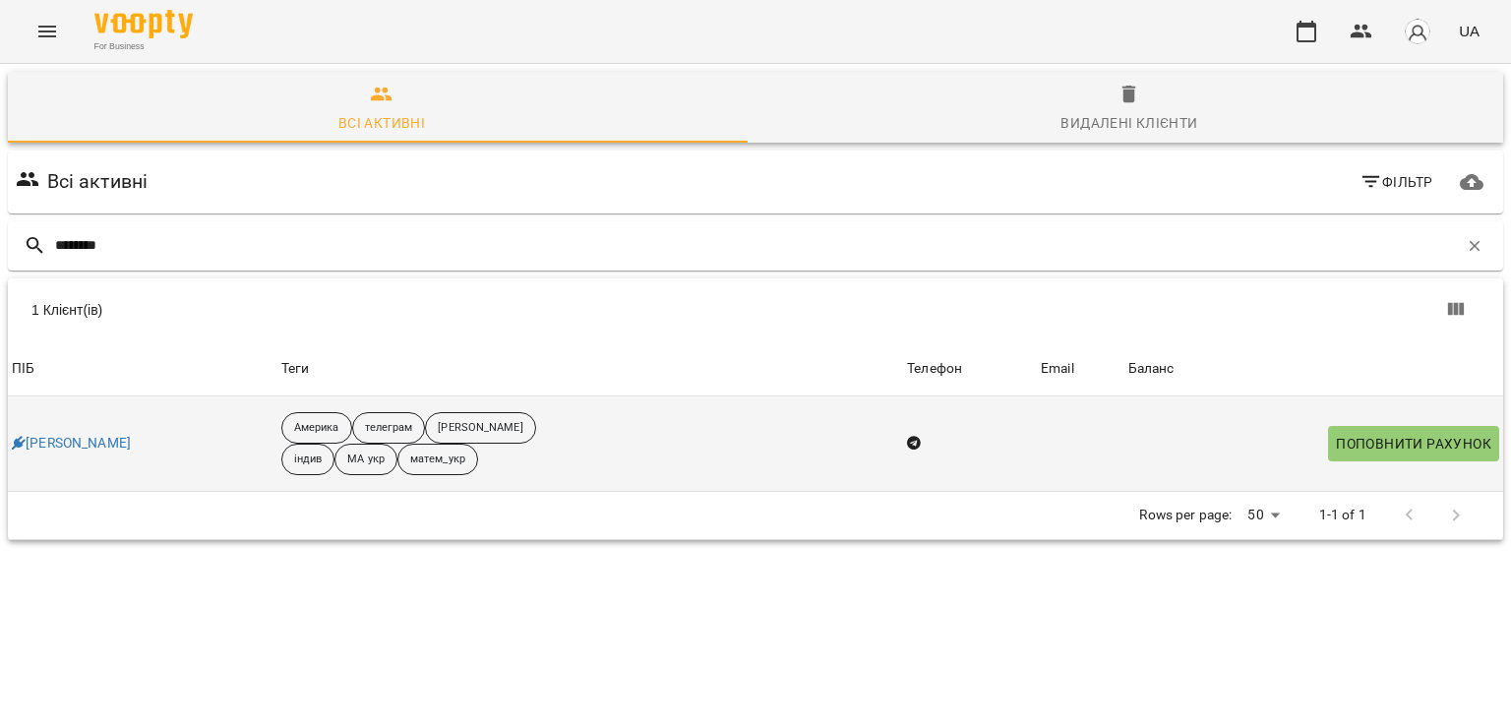
type input "*******"
click at [98, 430] on div "[PERSON_NAME]" at bounding box center [71, 444] width 127 height 28
click at [90, 449] on link "[PERSON_NAME]" at bounding box center [71, 444] width 119 height 20
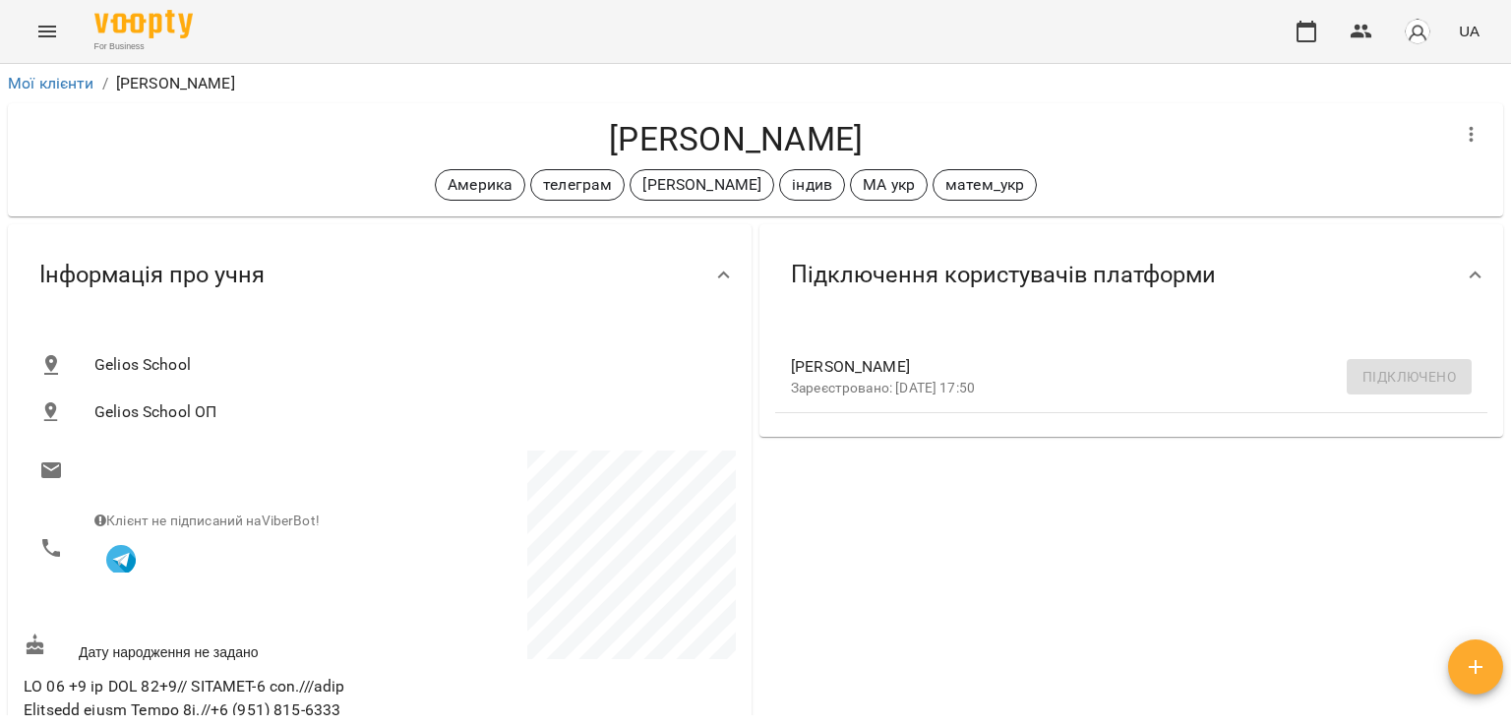
drag, startPoint x: 1510, startPoint y: 209, endPoint x: 1510, endPoint y: 251, distance: 41.3
click at [1510, 251] on div "**********" at bounding box center [755, 427] width 1511 height 726
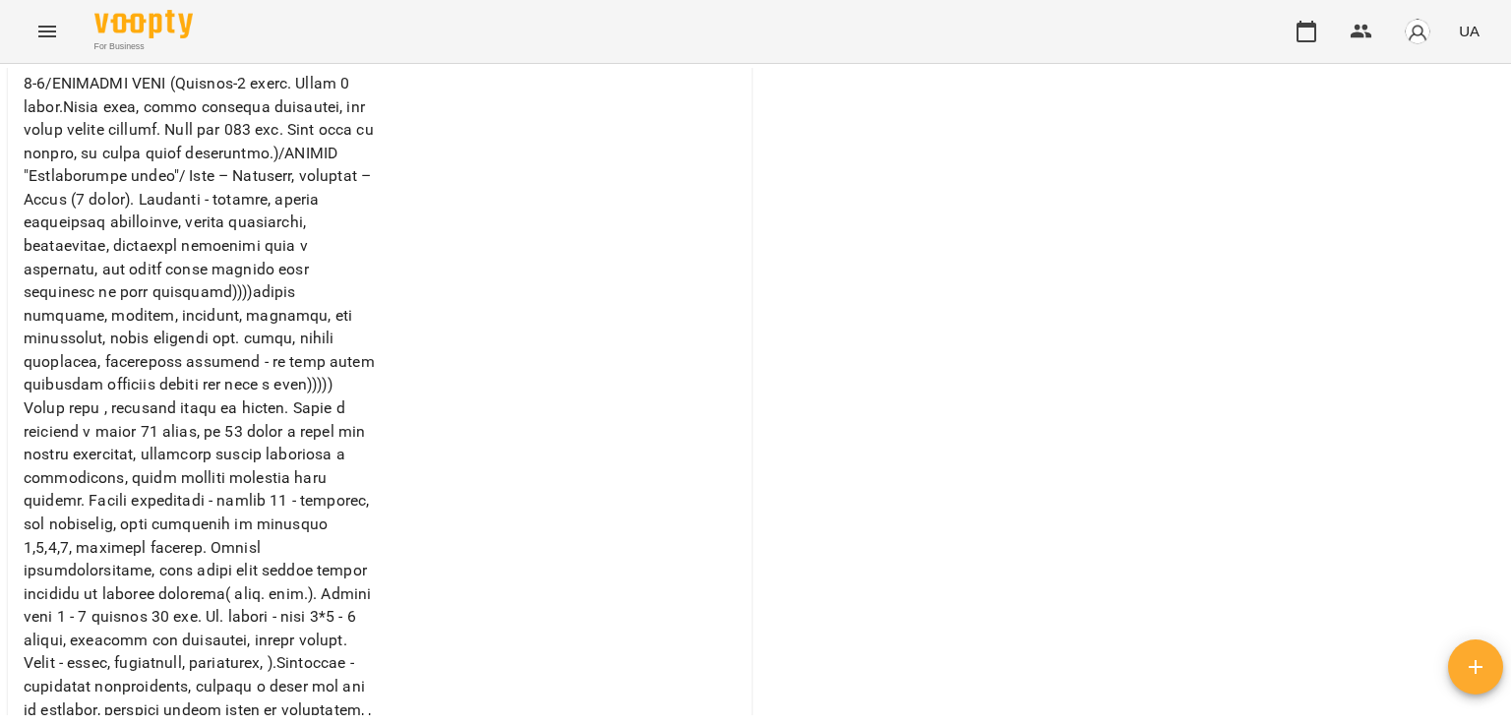
scroll to position [691, 0]
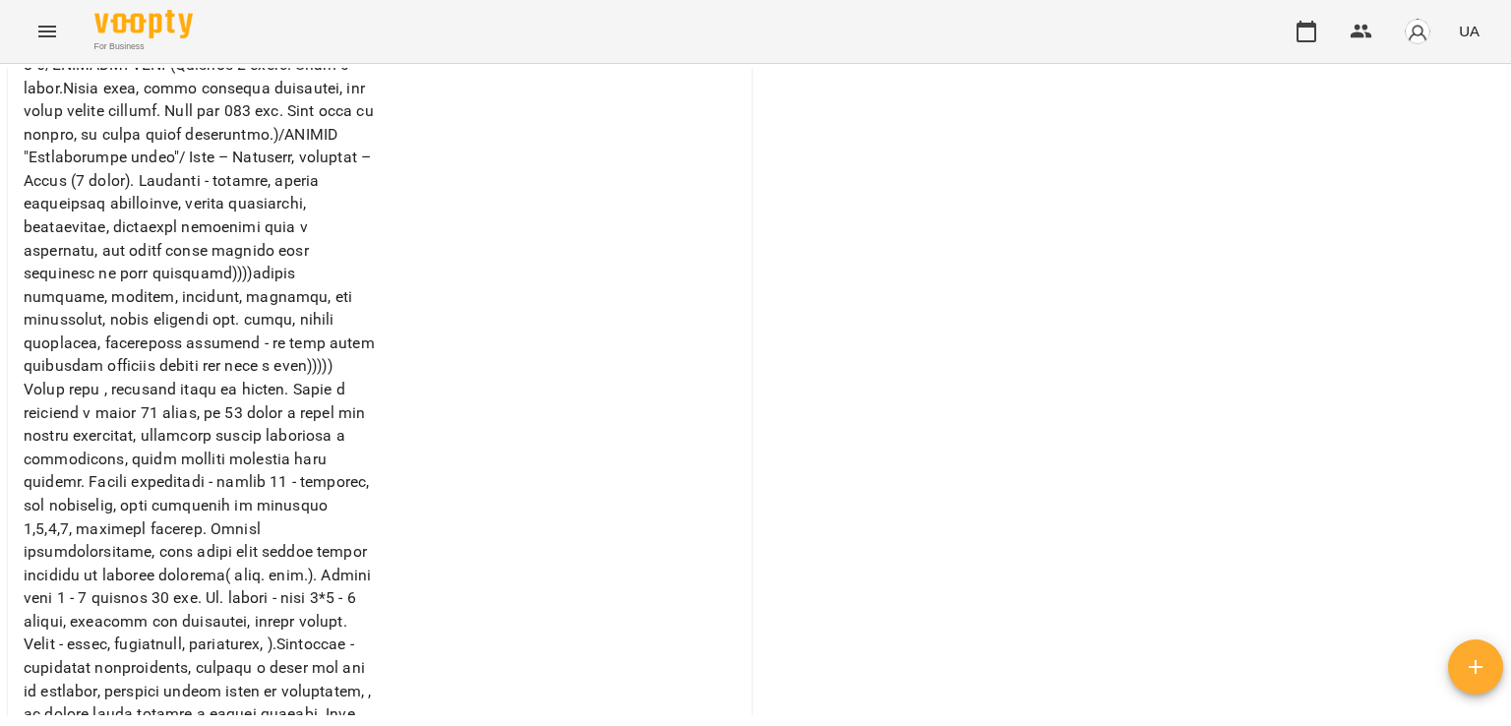
drag, startPoint x: 1510, startPoint y: 229, endPoint x: 1501, endPoint y: 331, distance: 102.7
click at [1501, 331] on div "**********" at bounding box center [755, 427] width 1511 height 726
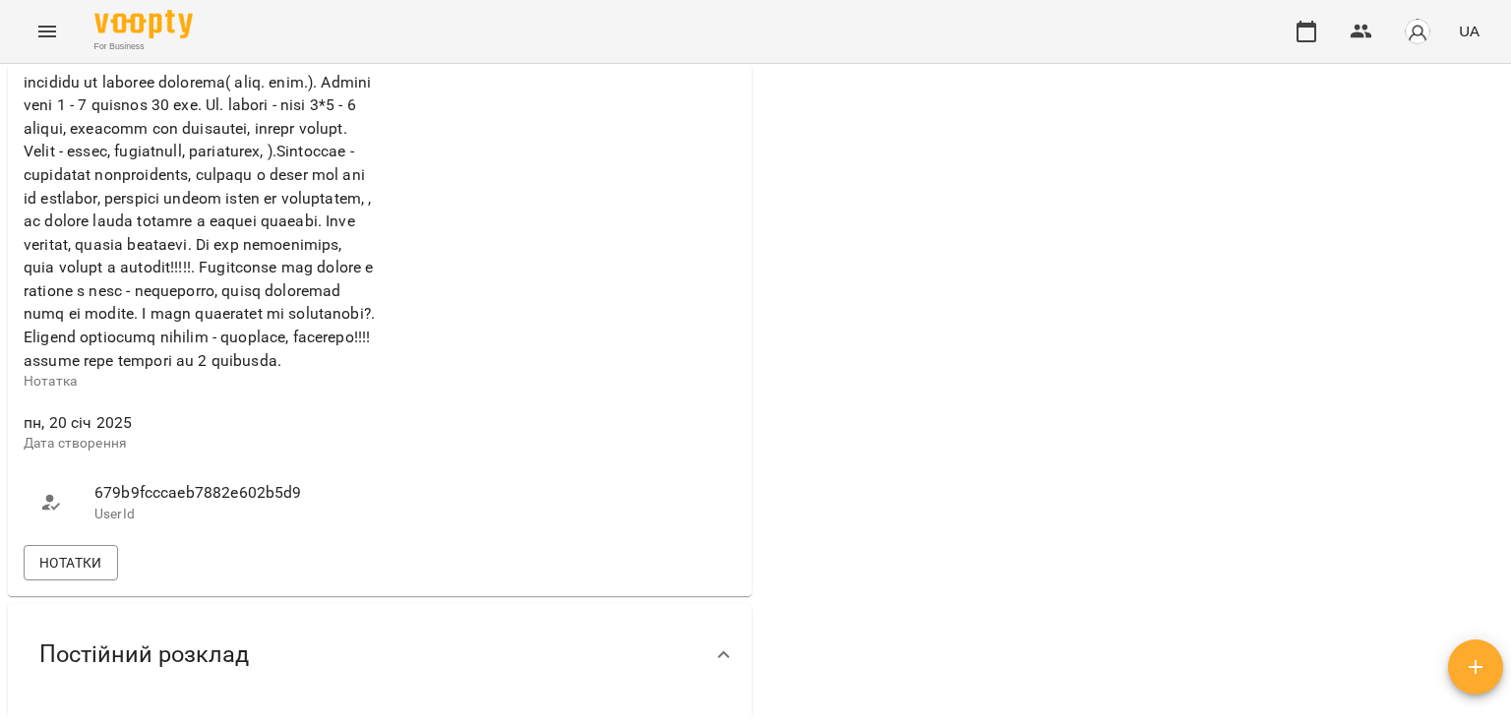
scroll to position [1109, 0]
